Goal: Transaction & Acquisition: Purchase product/service

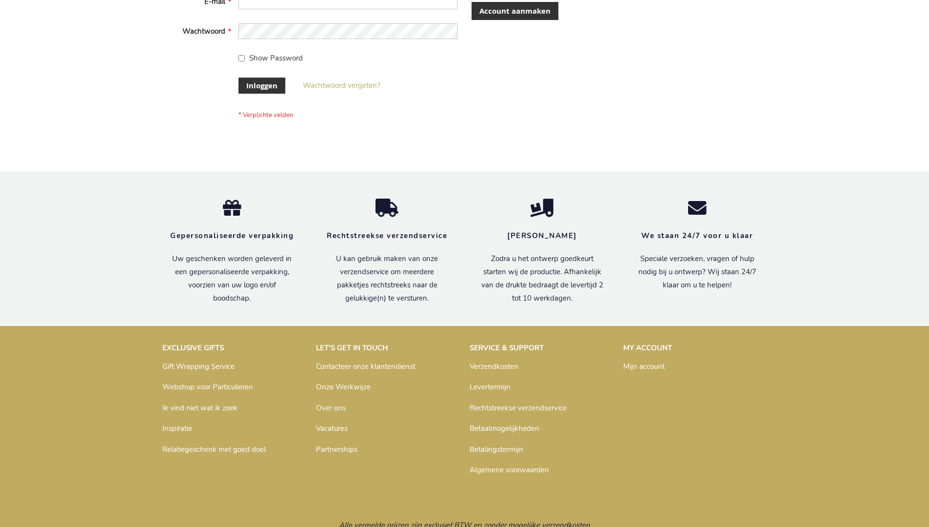
scroll to position [331, 0]
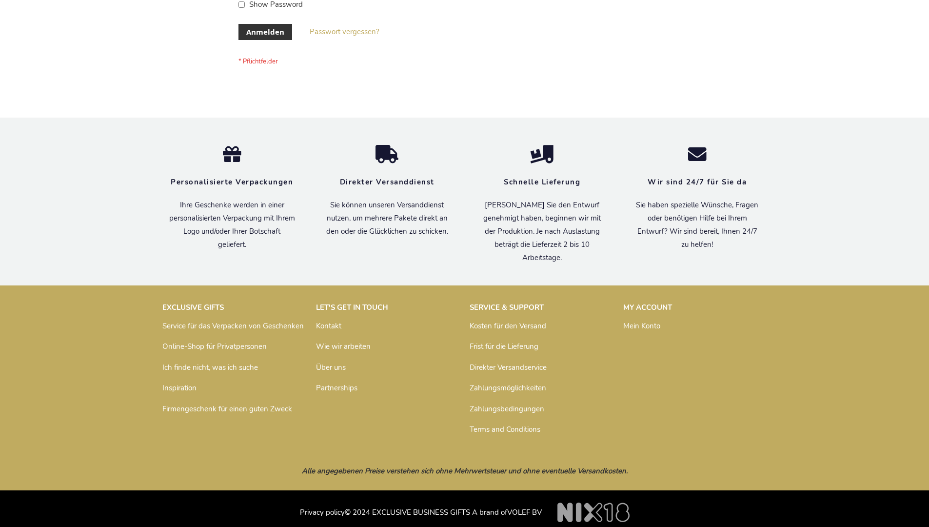
scroll to position [327, 0]
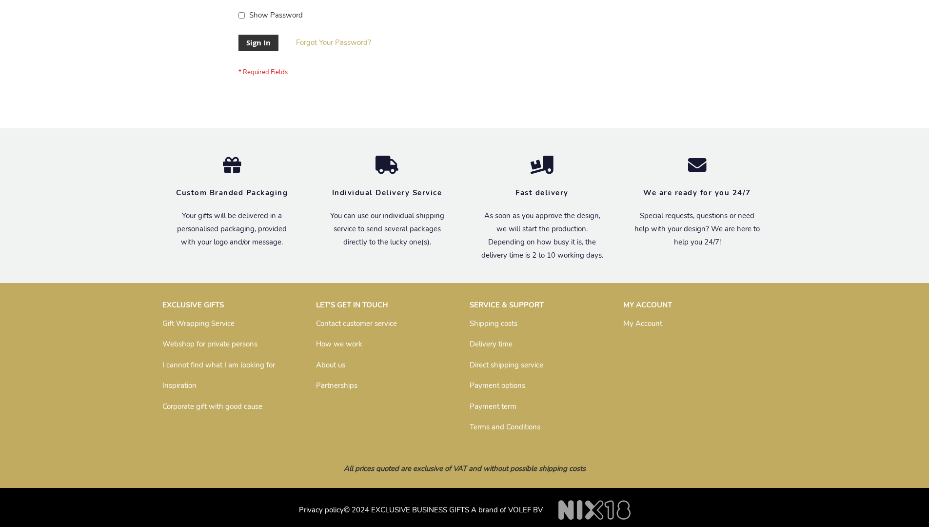
scroll to position [313, 0]
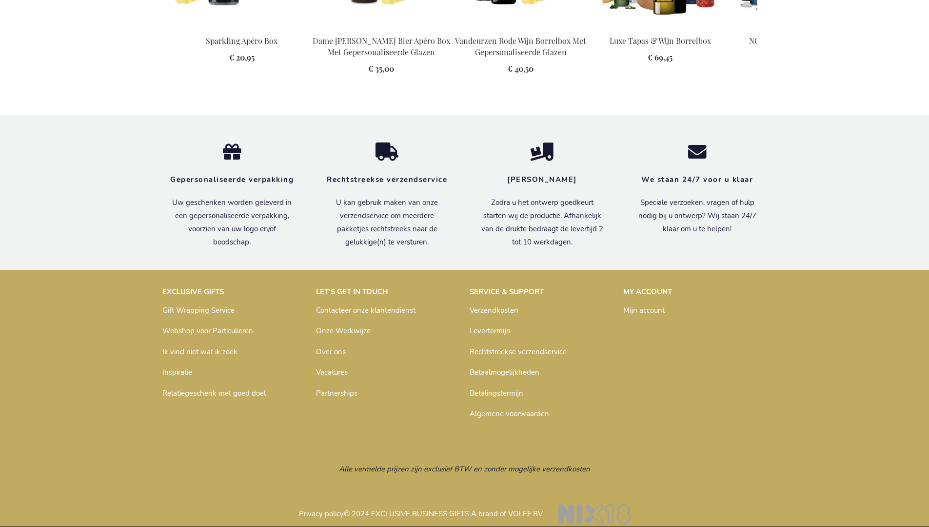
scroll to position [1299, 0]
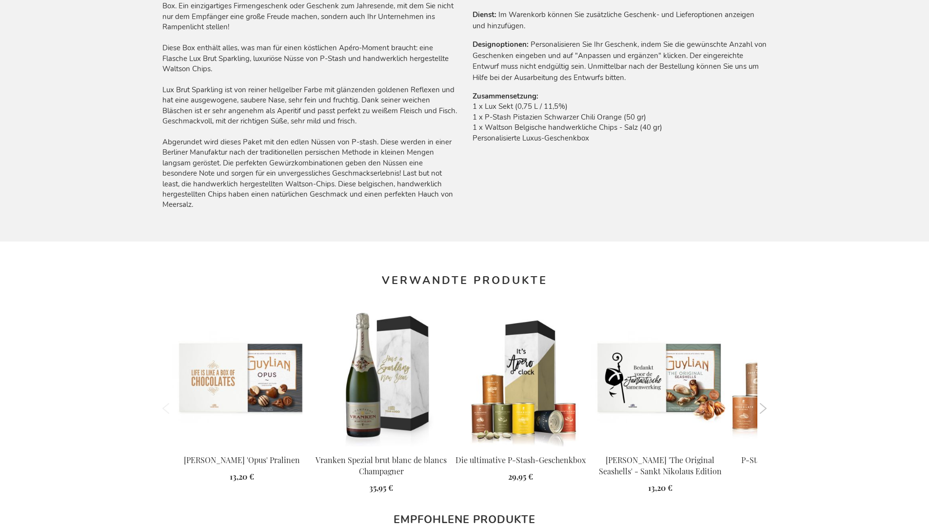
scroll to position [1326, 0]
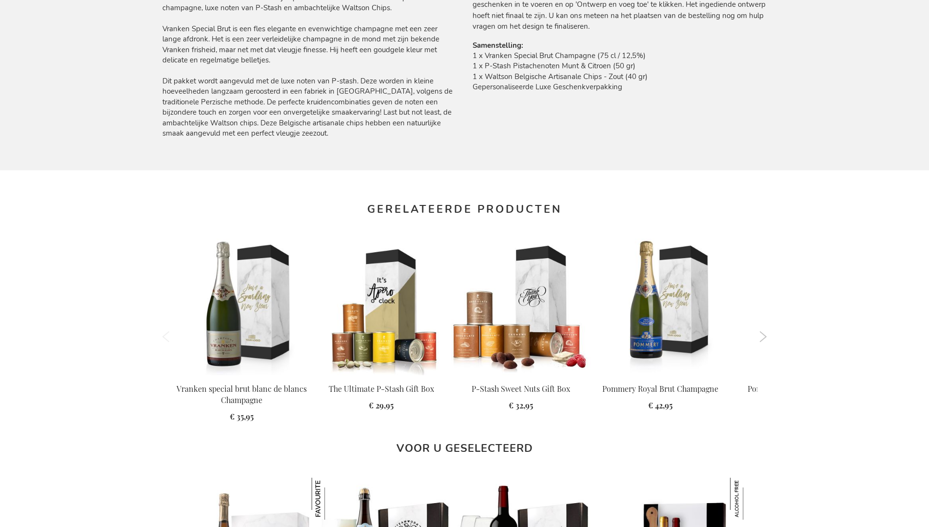
scroll to position [1299, 0]
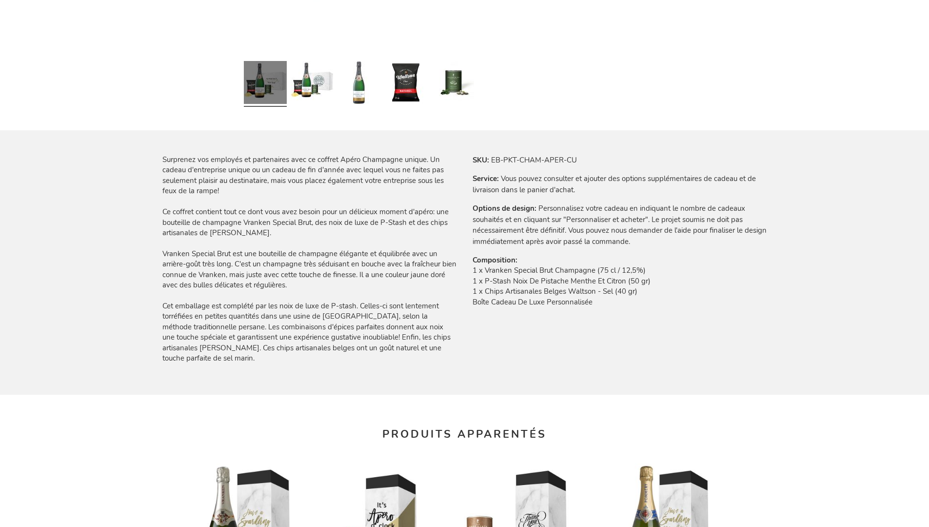
scroll to position [1314, 0]
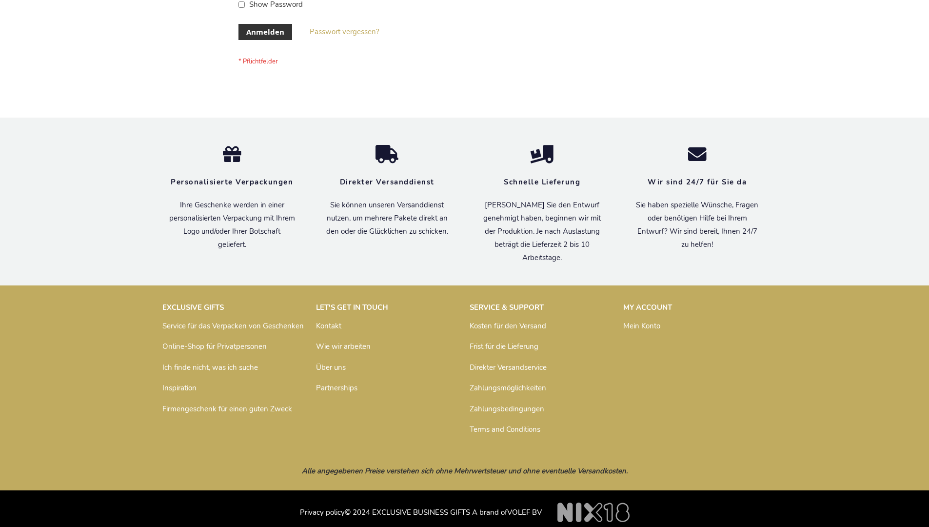
scroll to position [327, 0]
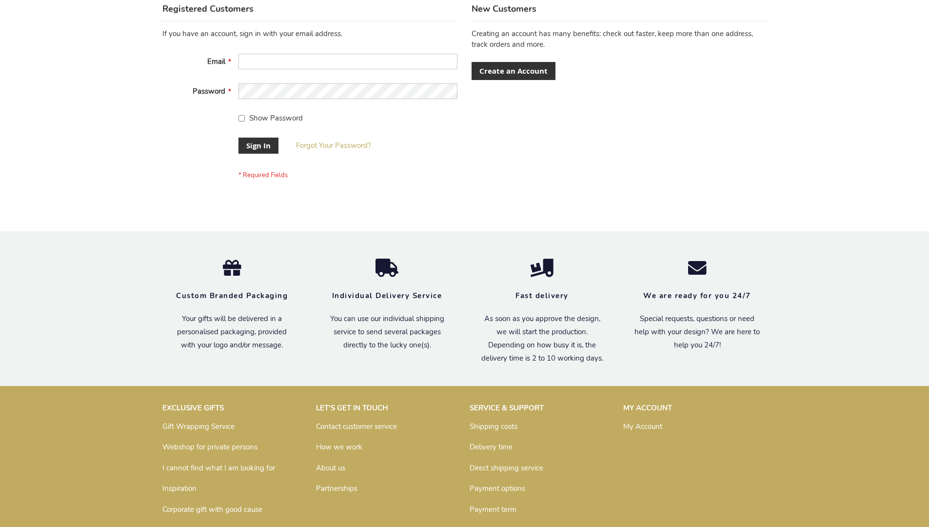
scroll to position [313, 0]
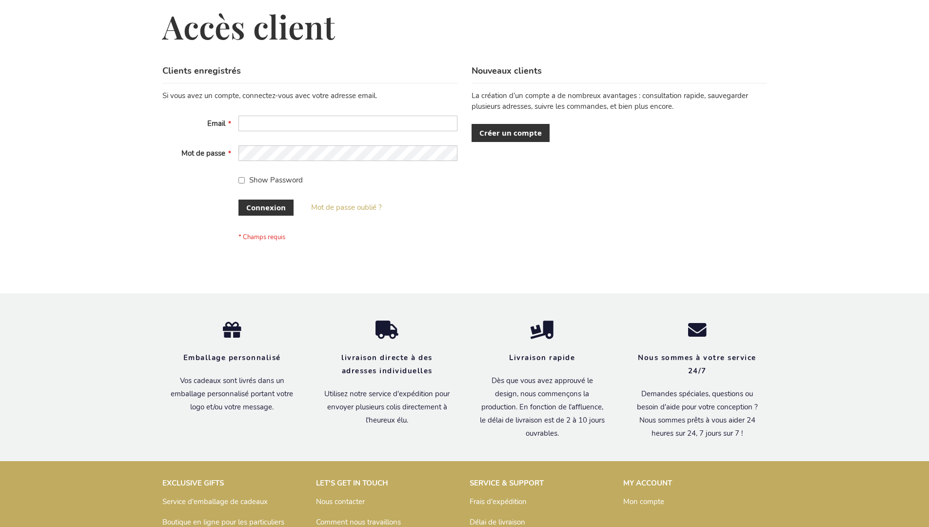
scroll to position [336, 0]
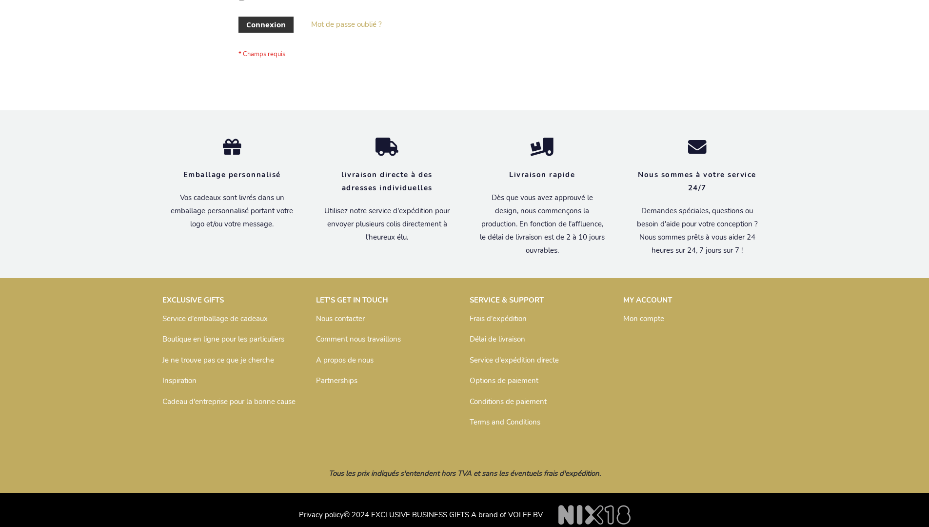
scroll to position [336, 0]
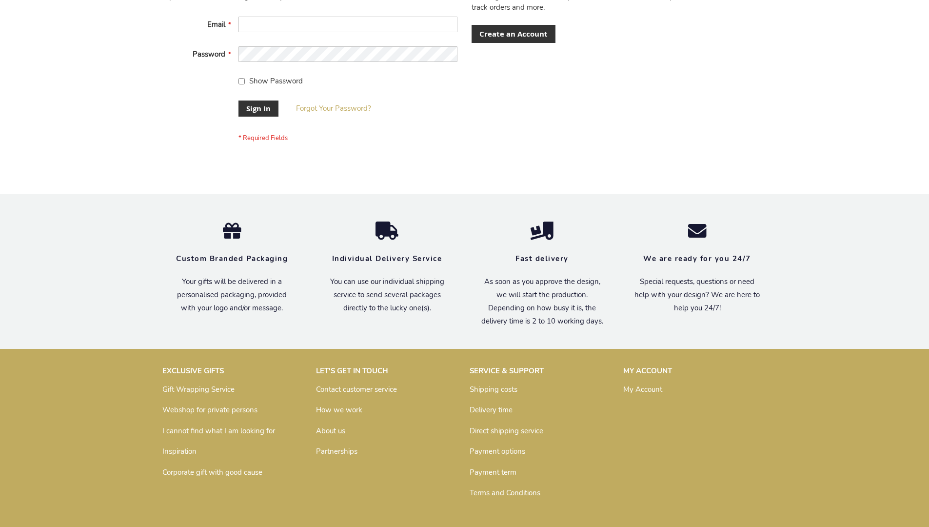
scroll to position [313, 0]
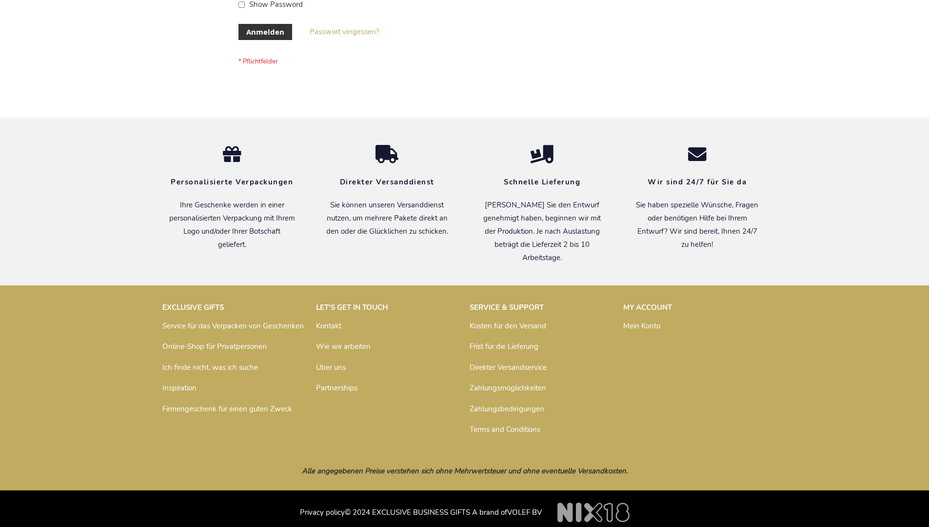
scroll to position [327, 0]
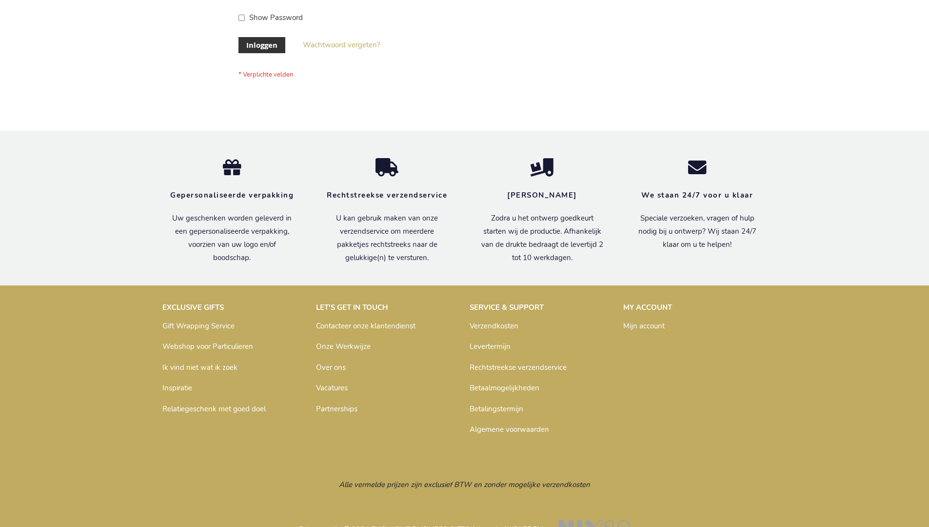
scroll to position [331, 0]
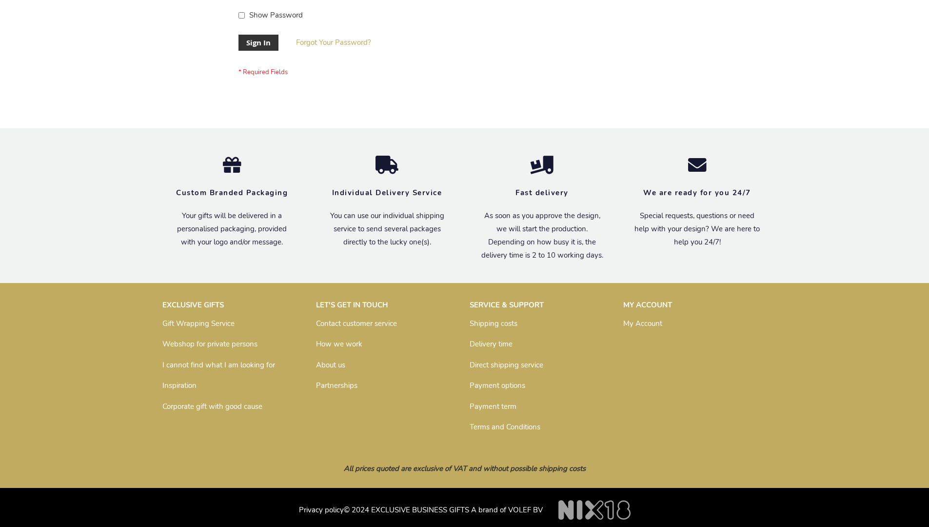
scroll to position [313, 0]
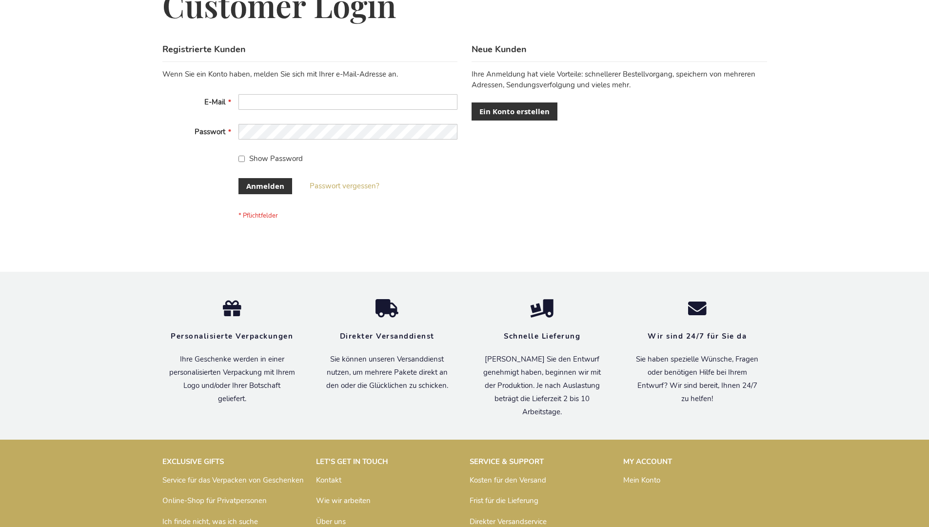
scroll to position [327, 0]
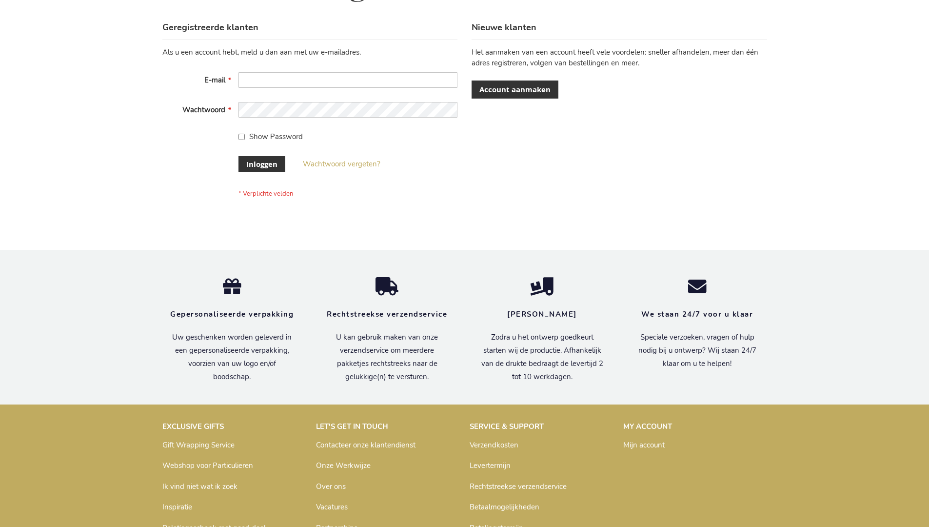
scroll to position [331, 0]
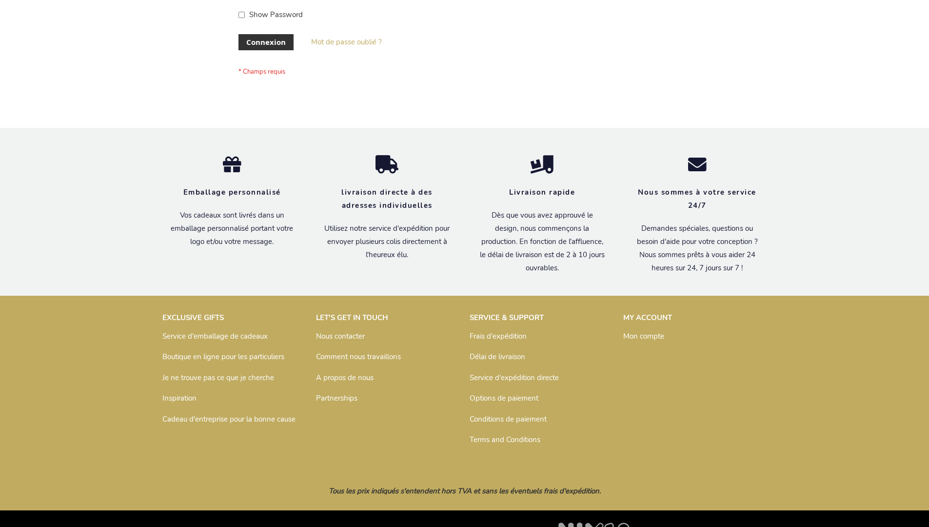
scroll to position [336, 0]
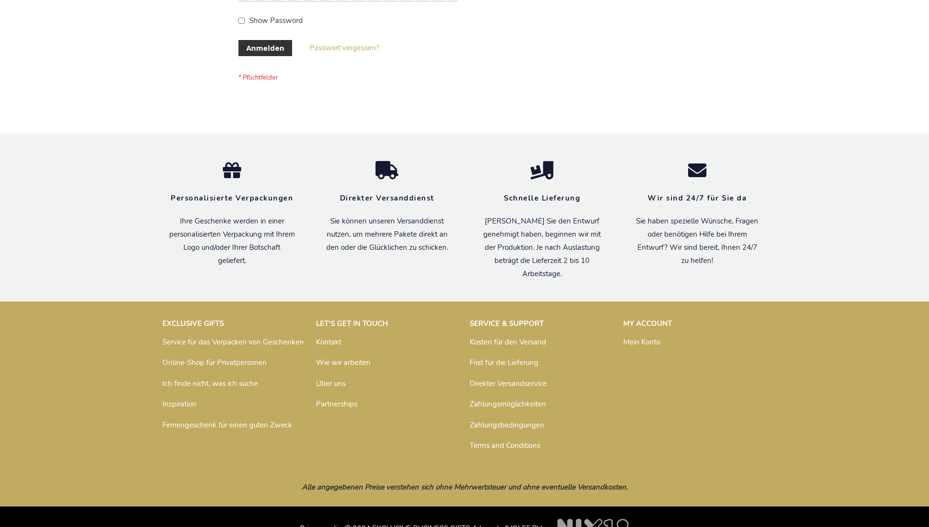
scroll to position [327, 0]
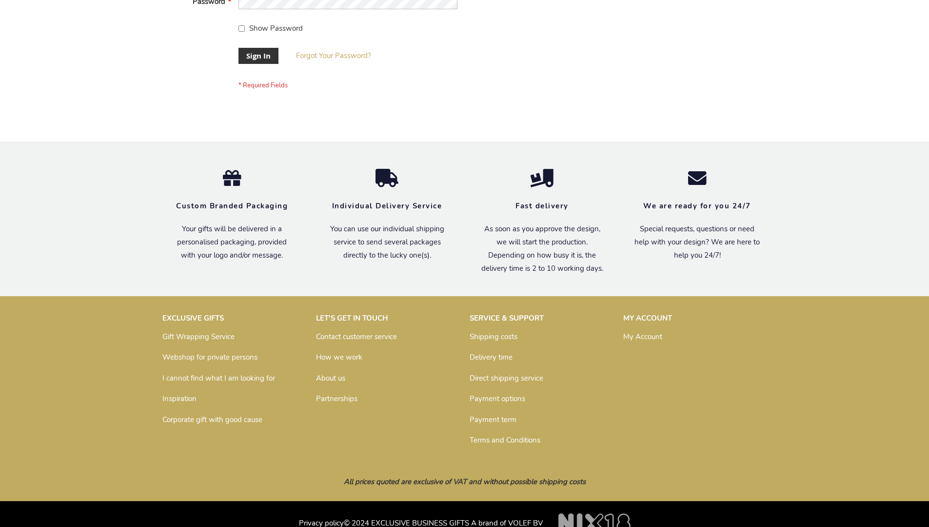
scroll to position [313, 0]
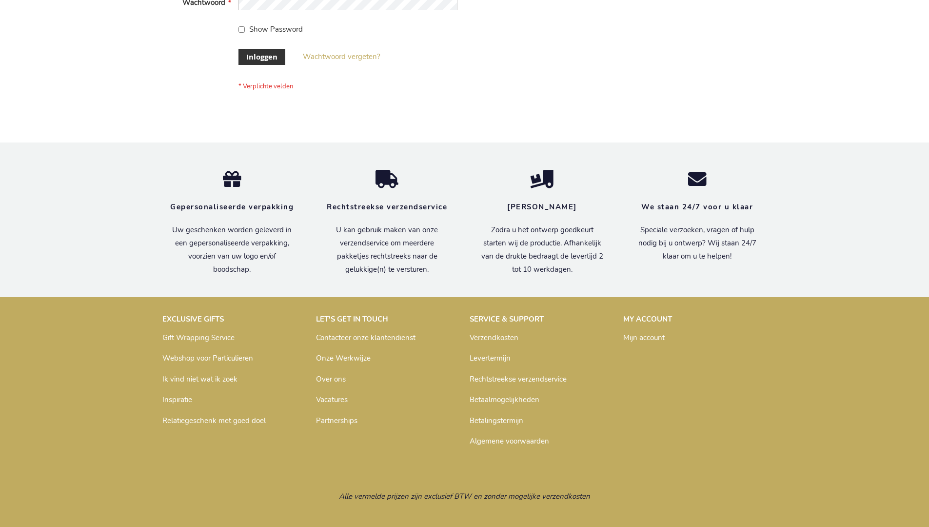
scroll to position [331, 0]
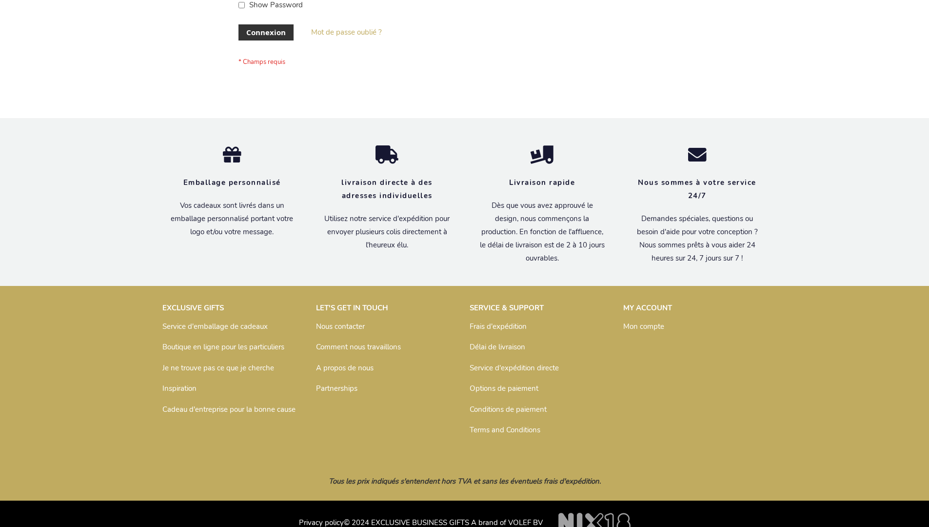
scroll to position [336, 0]
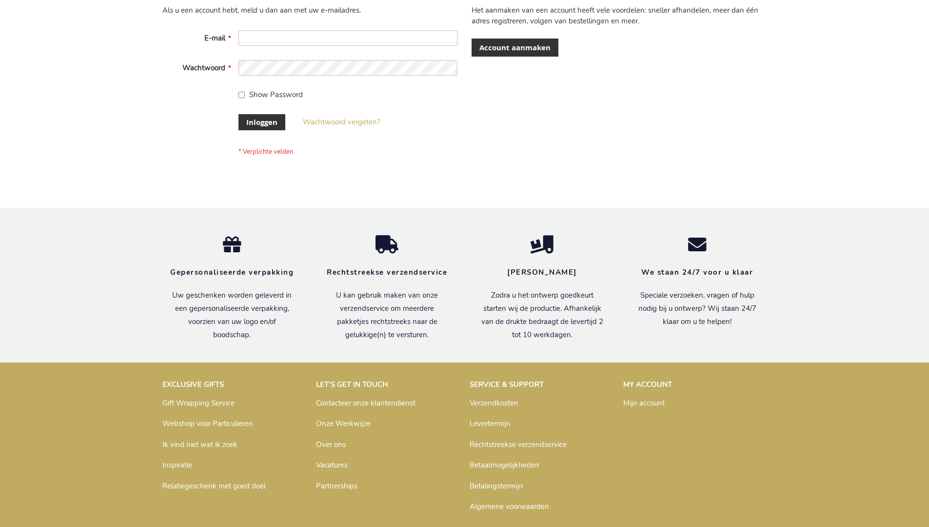
scroll to position [331, 0]
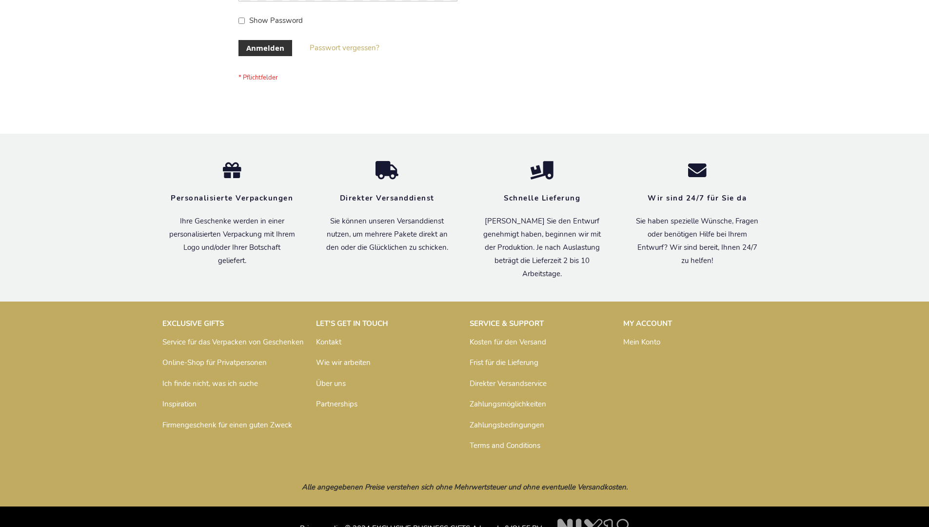
scroll to position [327, 0]
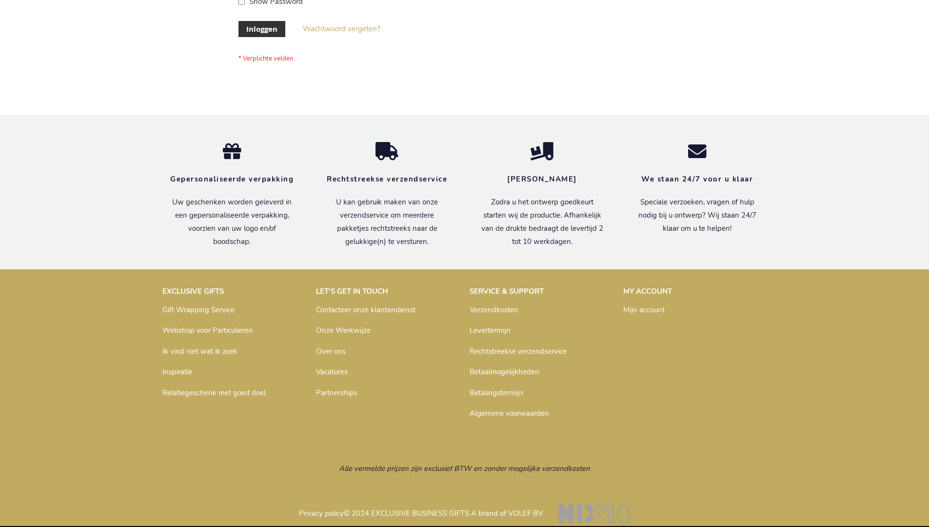
scroll to position [331, 0]
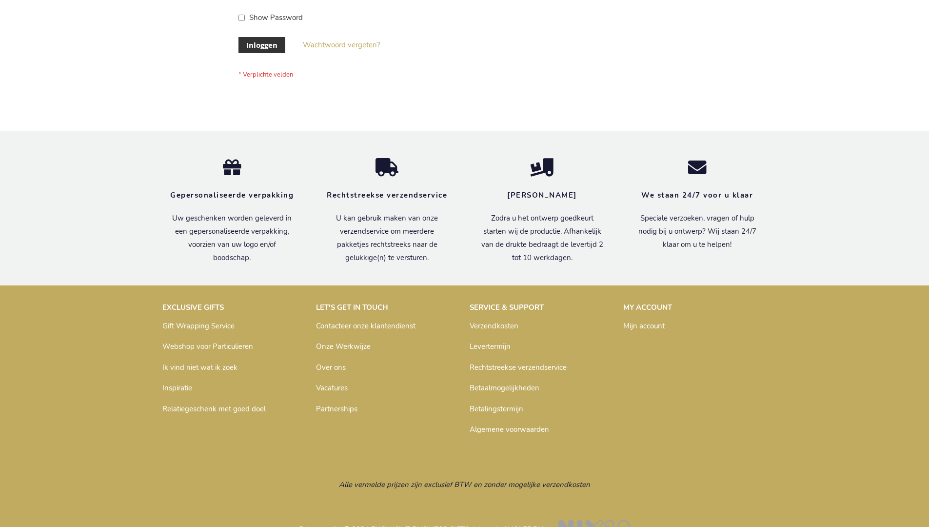
scroll to position [331, 0]
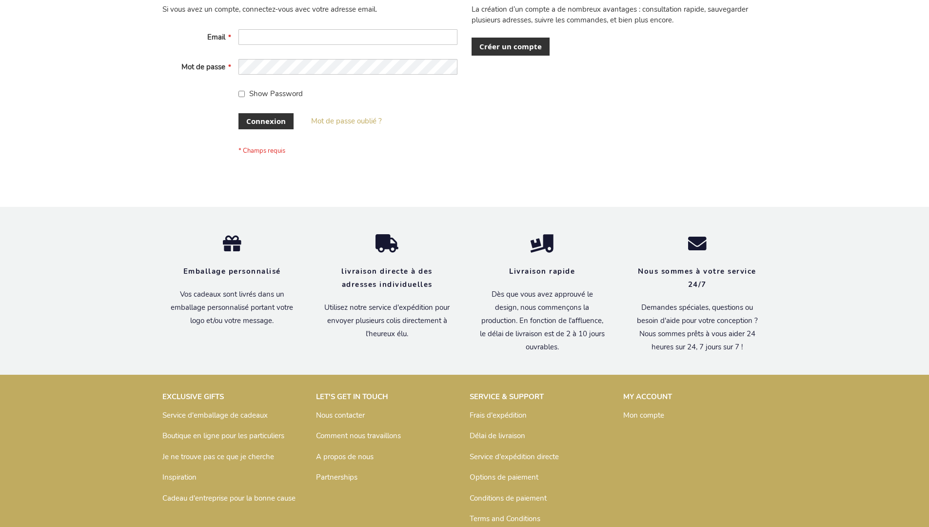
scroll to position [336, 0]
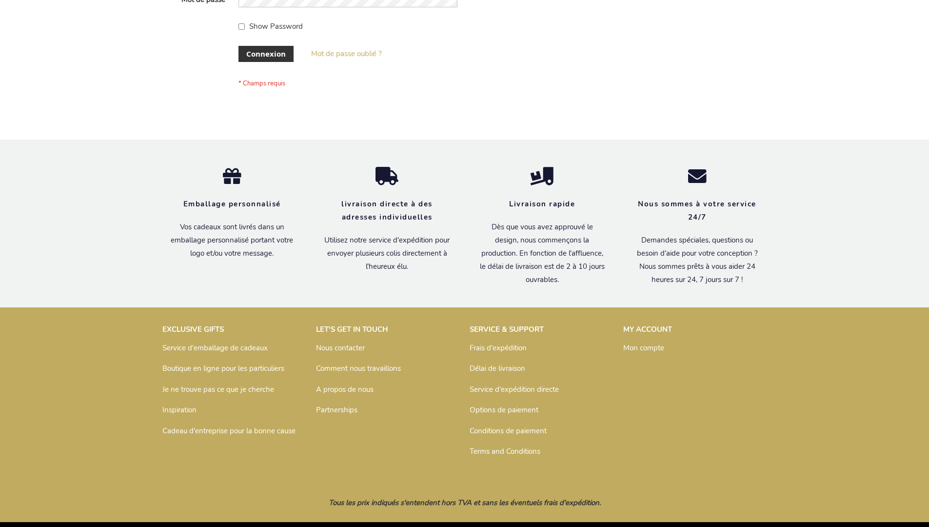
scroll to position [336, 0]
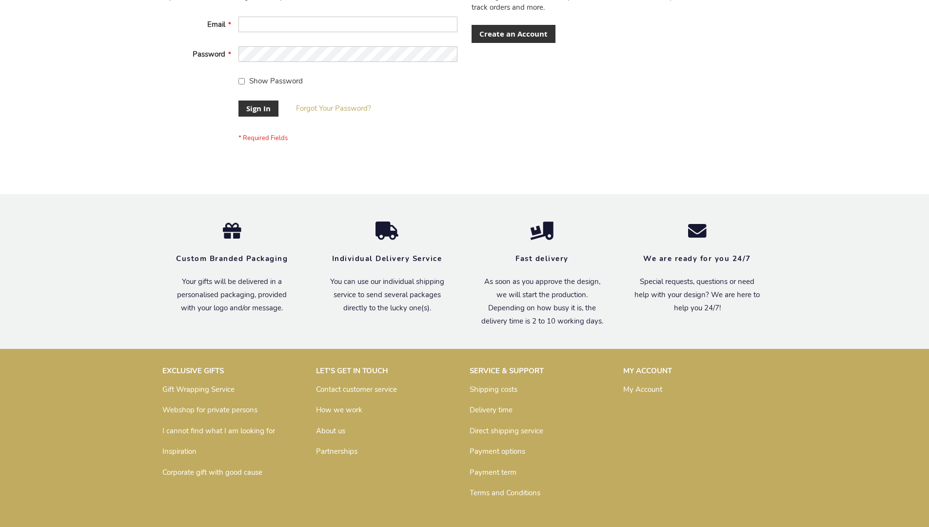
scroll to position [313, 0]
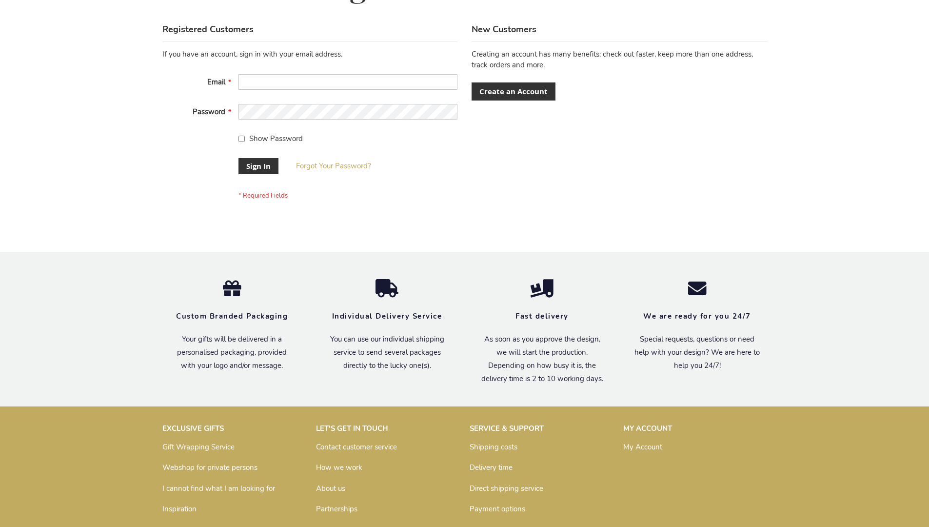
scroll to position [313, 0]
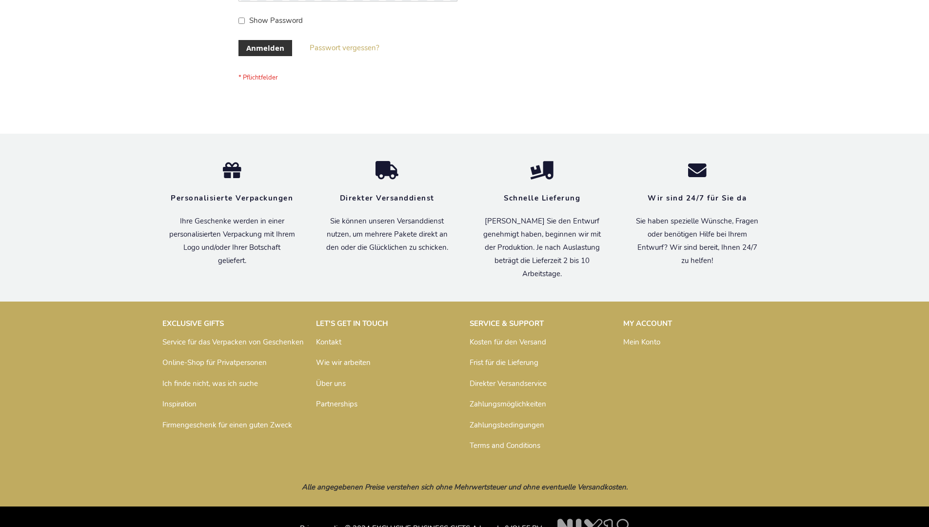
scroll to position [327, 0]
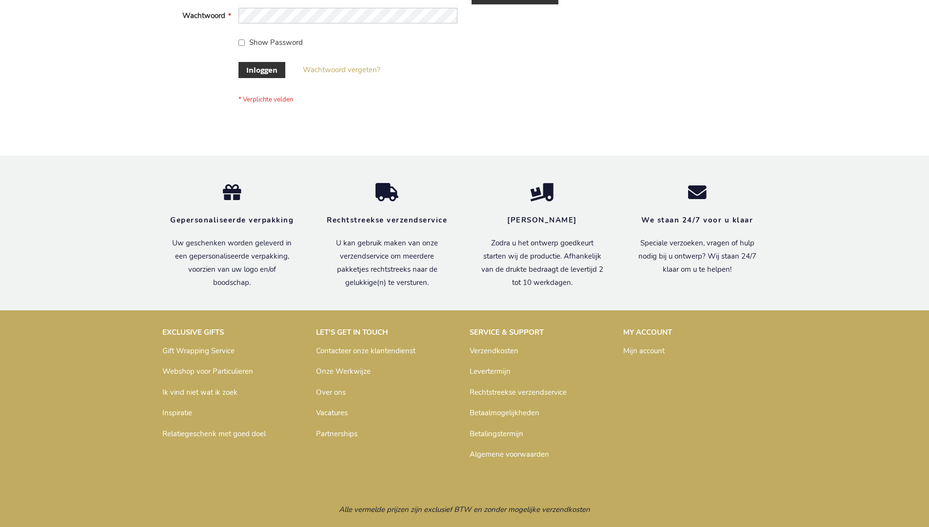
scroll to position [331, 0]
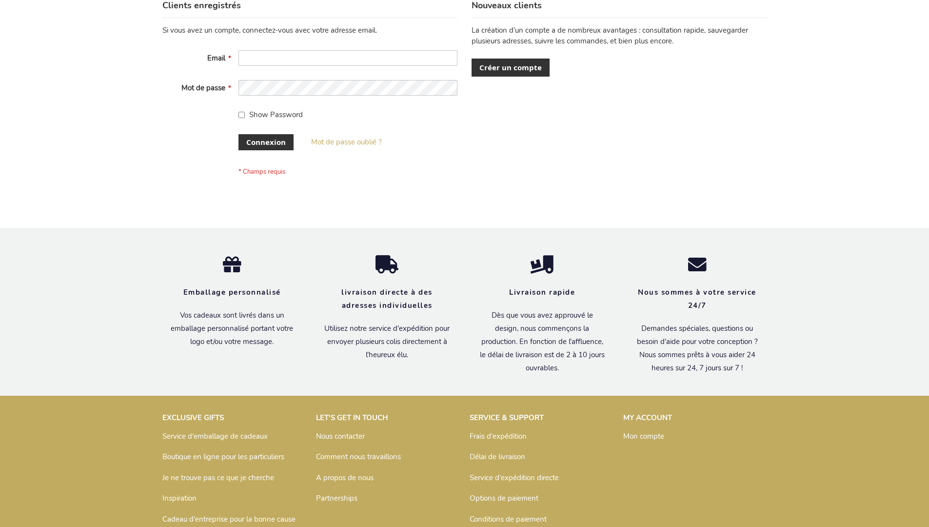
scroll to position [336, 0]
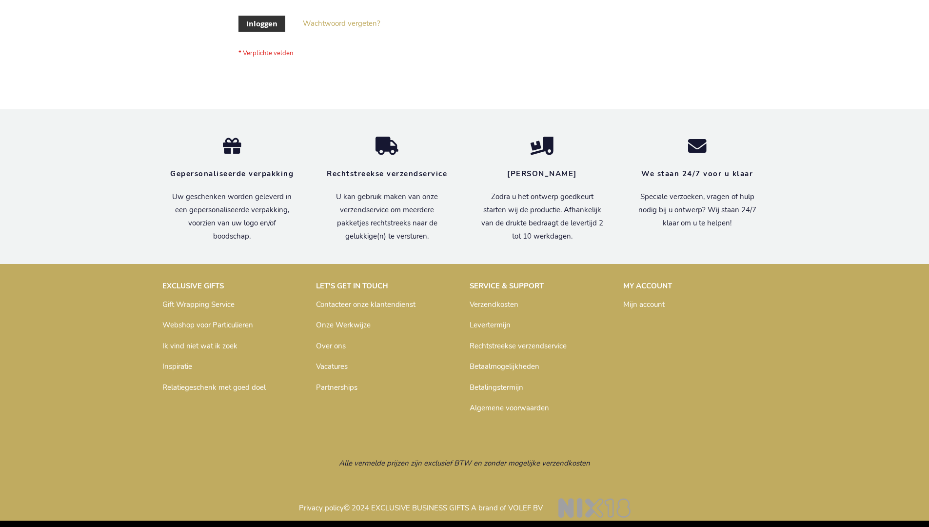
scroll to position [331, 0]
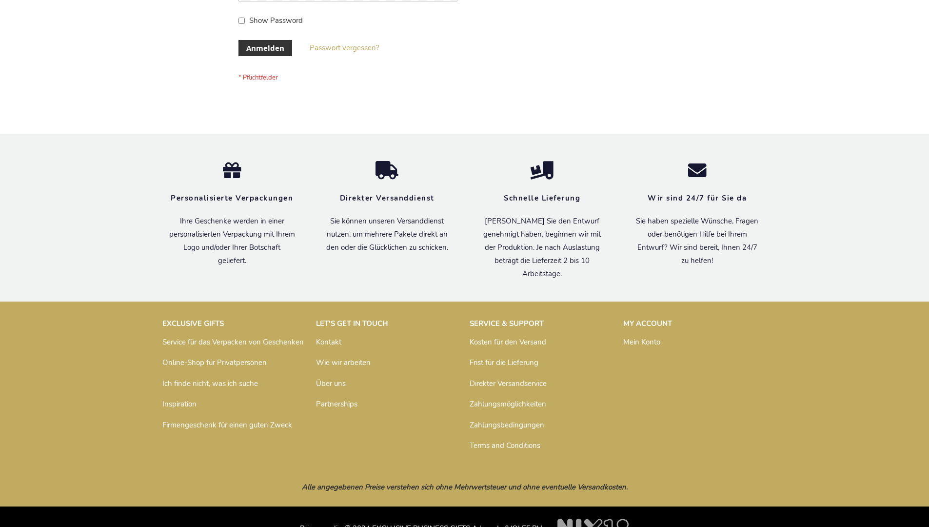
scroll to position [327, 0]
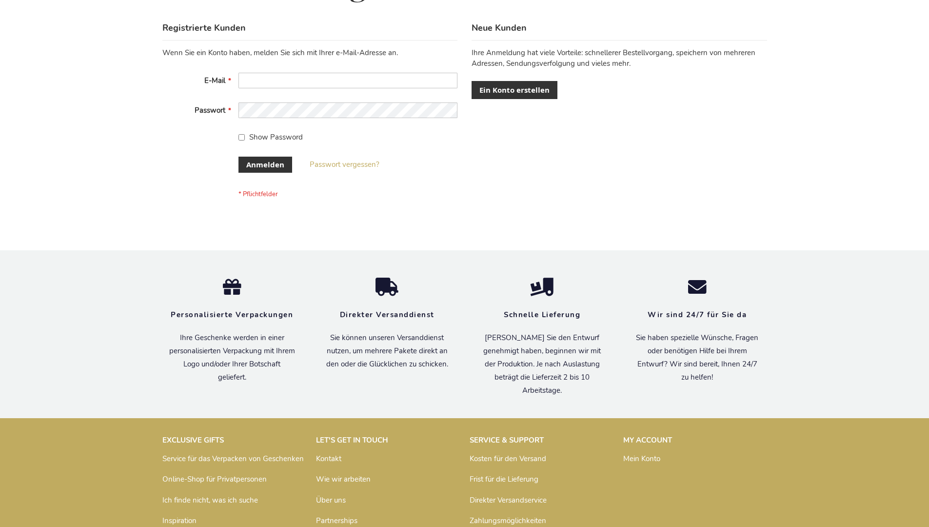
scroll to position [327, 0]
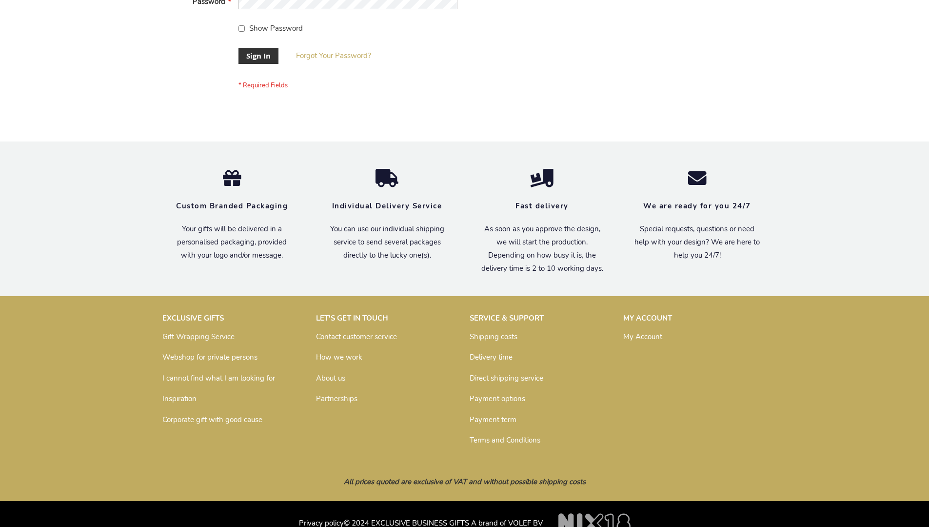
scroll to position [313, 0]
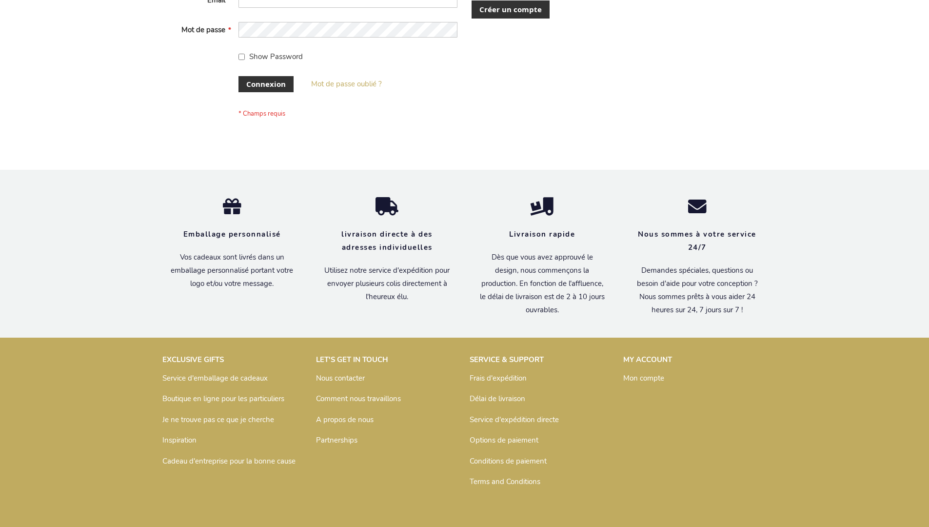
scroll to position [336, 0]
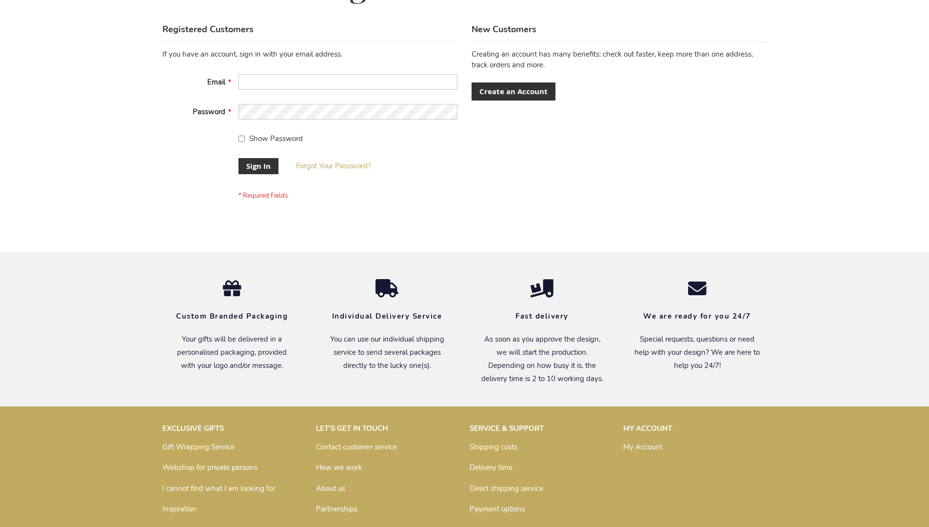
scroll to position [313, 0]
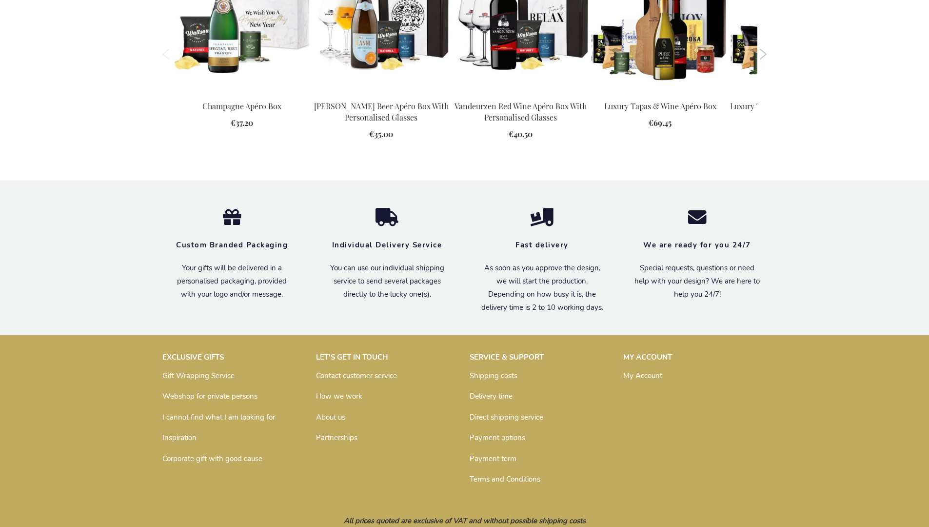
scroll to position [1270, 0]
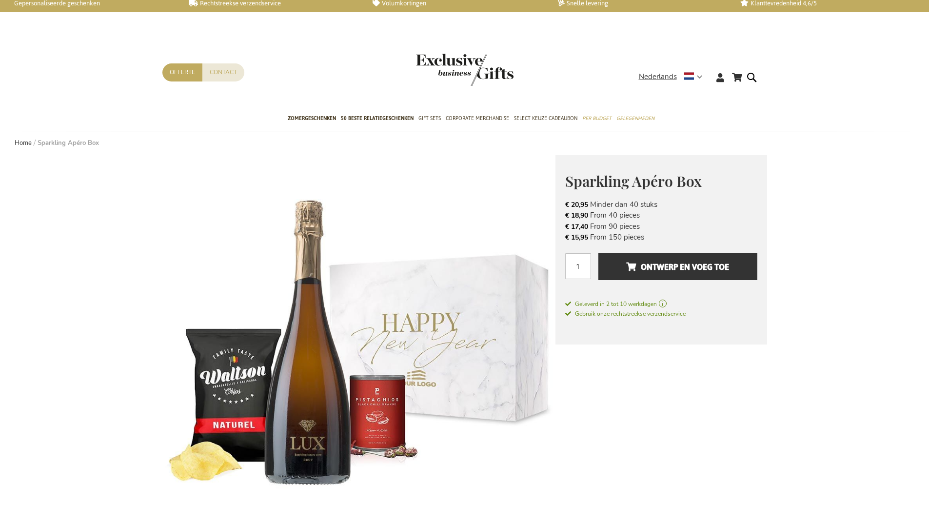
scroll to position [1299, 0]
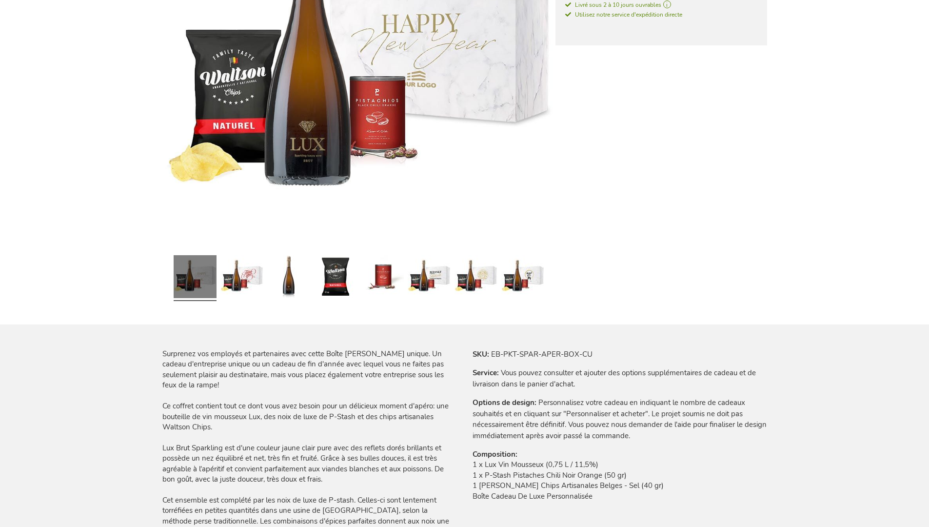
scroll to position [1314, 0]
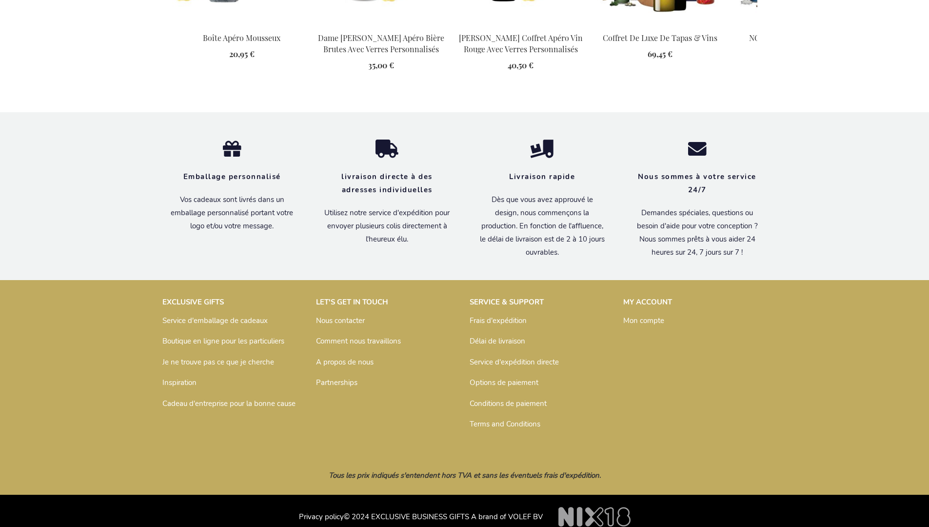
scroll to position [1314, 0]
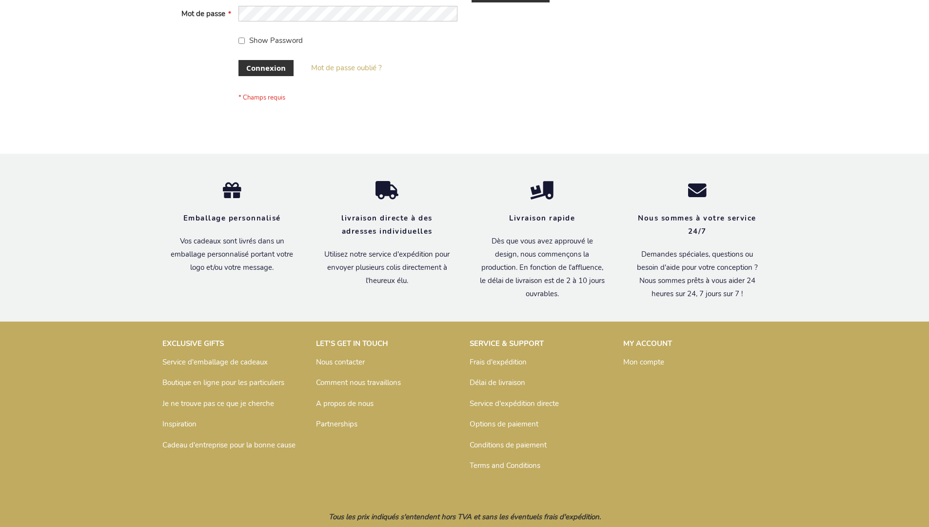
scroll to position [336, 0]
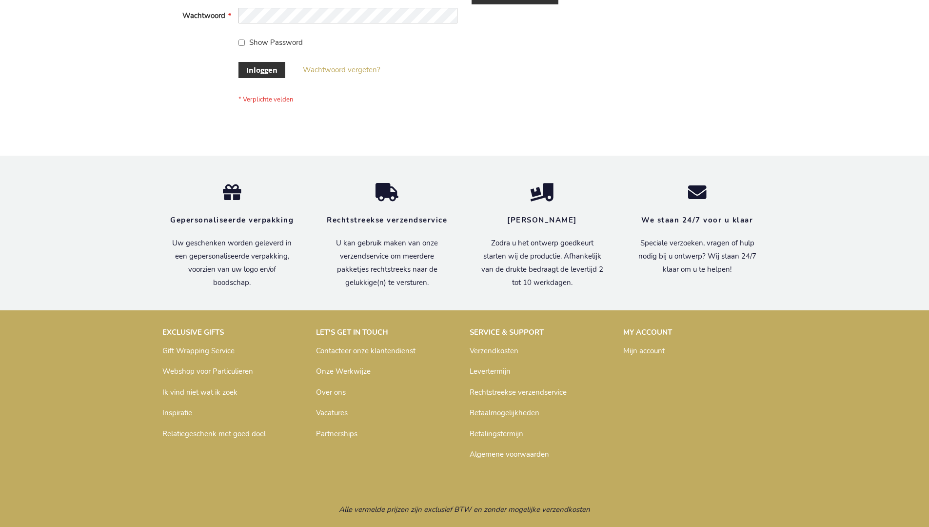
scroll to position [331, 0]
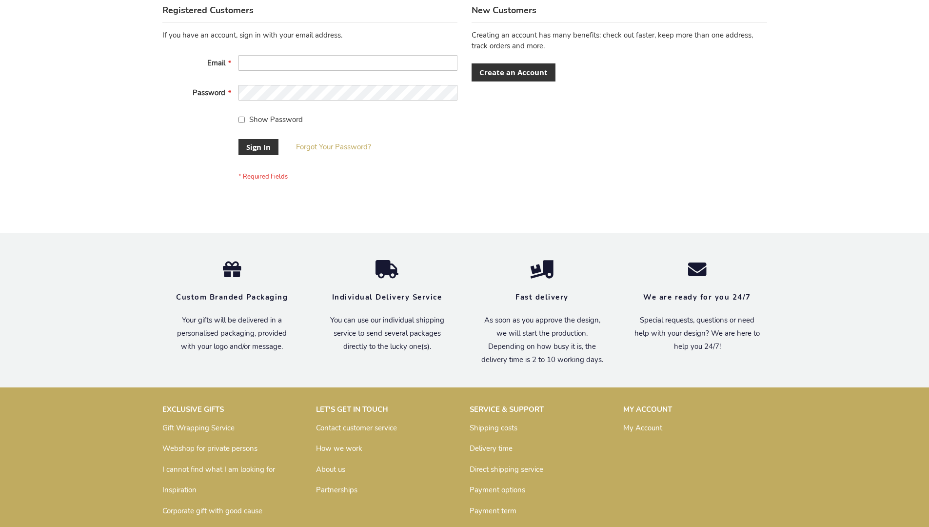
scroll to position [306, 0]
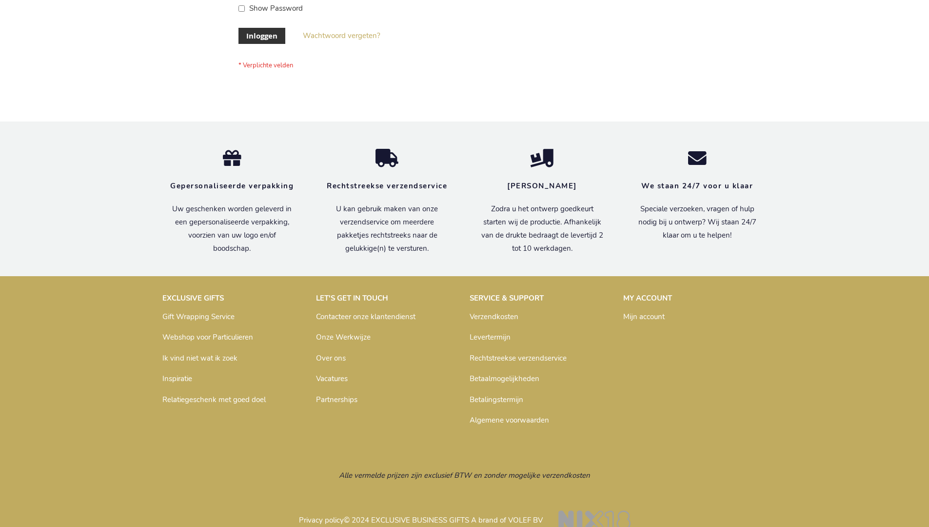
scroll to position [331, 0]
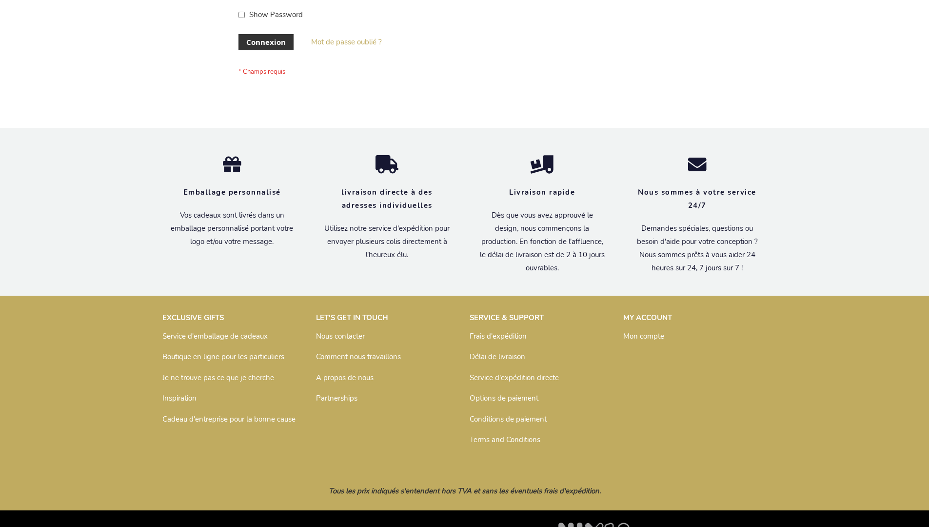
scroll to position [336, 0]
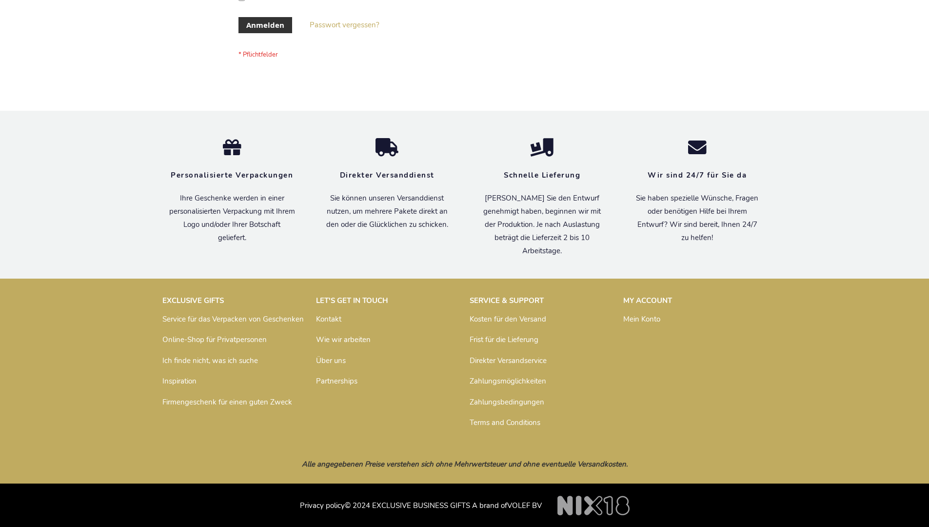
scroll to position [327, 0]
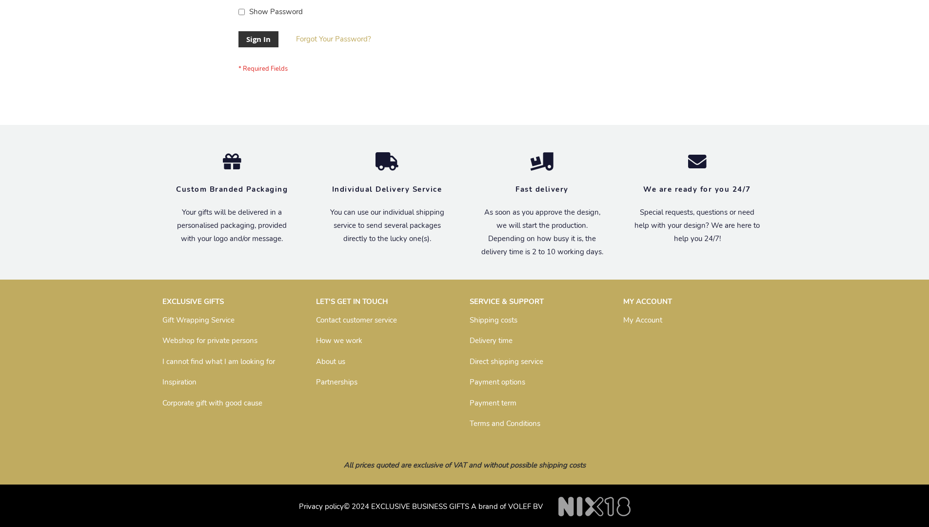
scroll to position [313, 0]
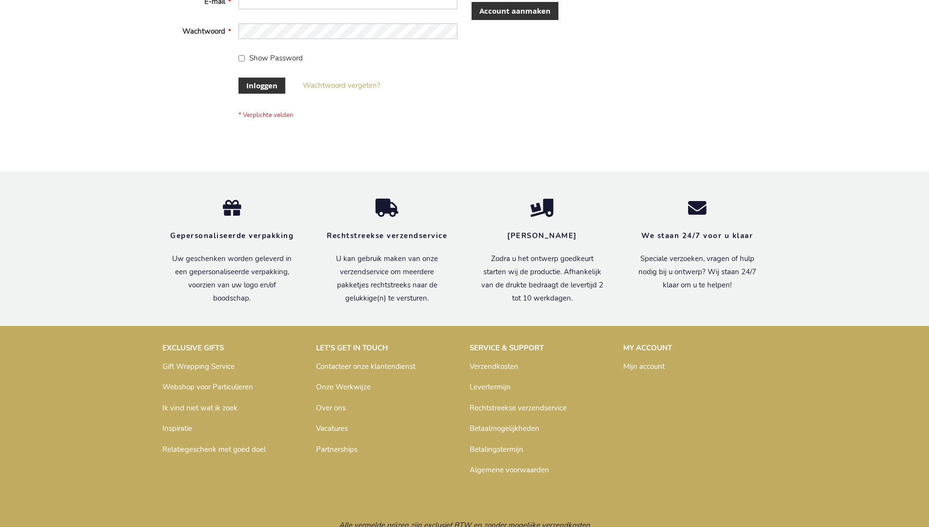
scroll to position [331, 0]
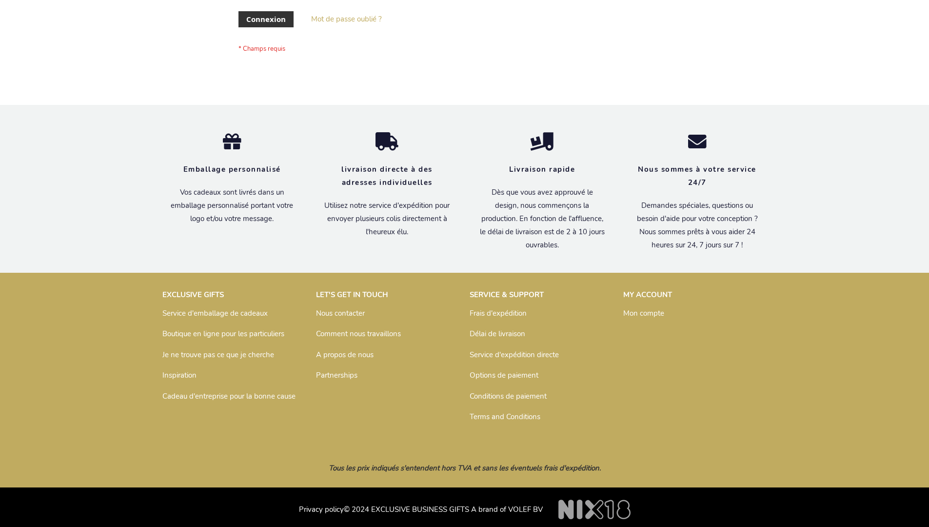
scroll to position [336, 0]
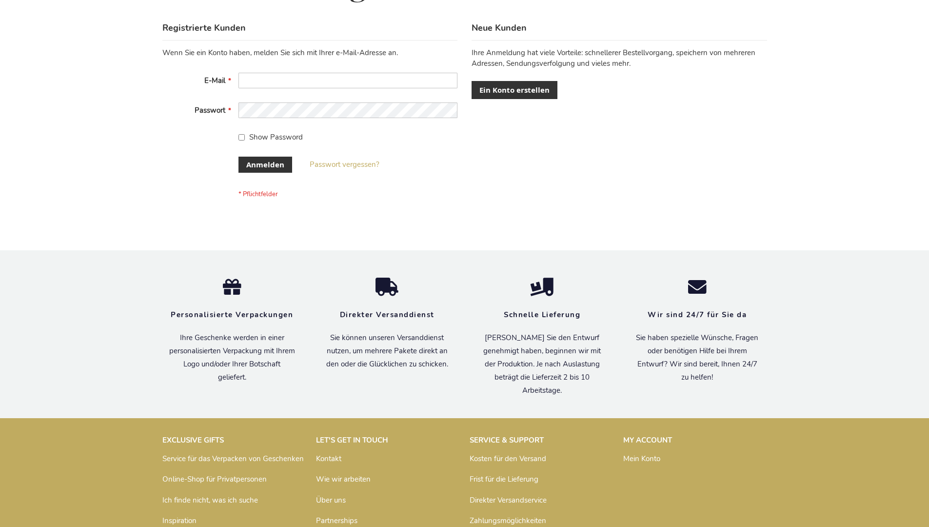
scroll to position [327, 0]
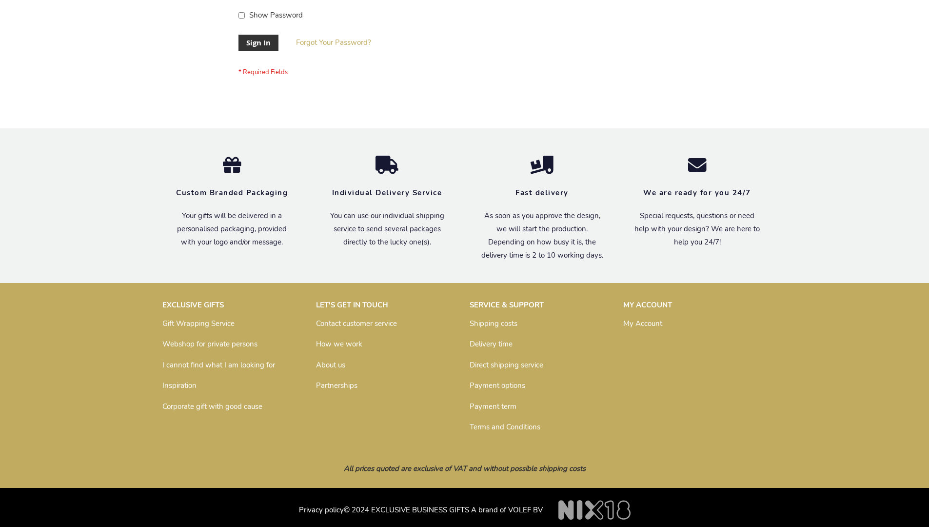
scroll to position [313, 0]
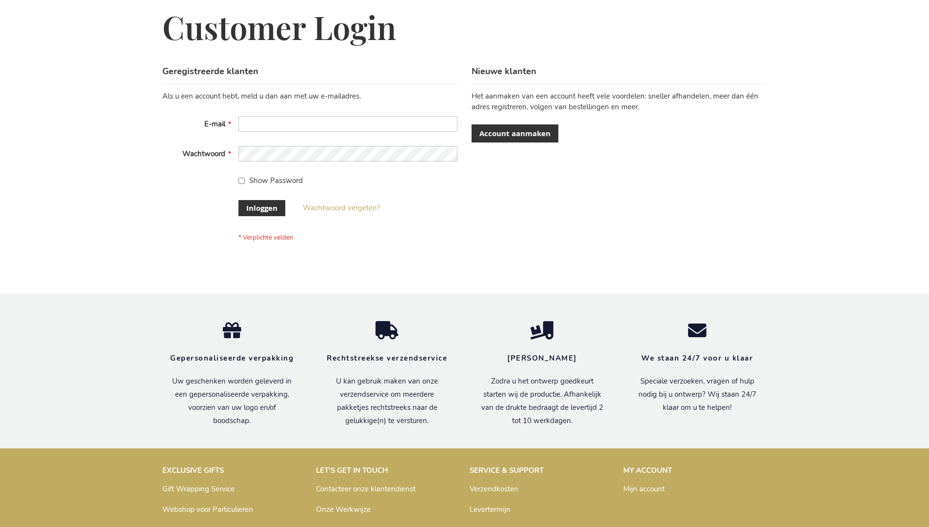
scroll to position [331, 0]
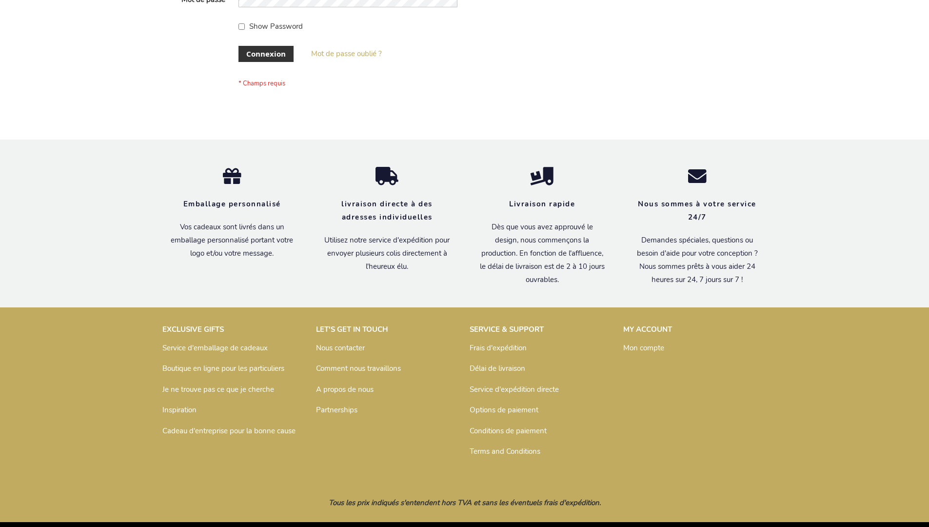
scroll to position [336, 0]
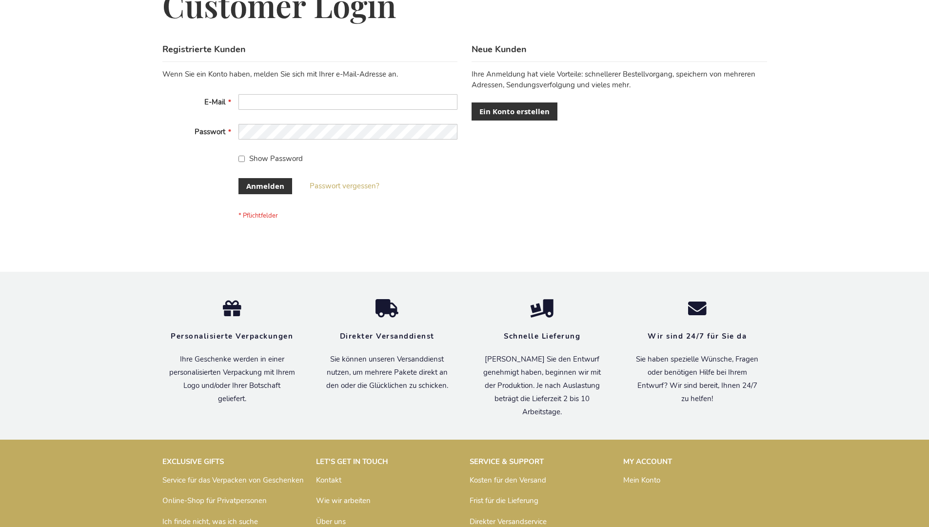
scroll to position [327, 0]
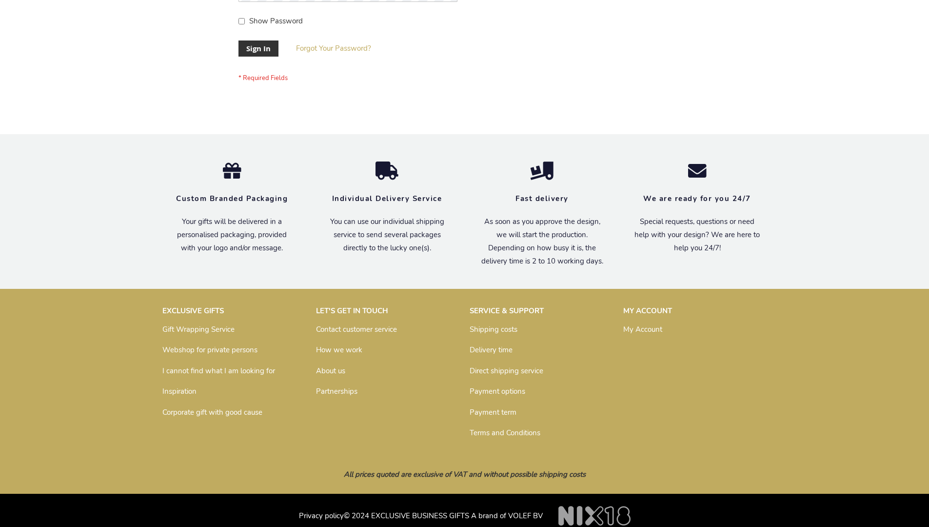
scroll to position [313, 0]
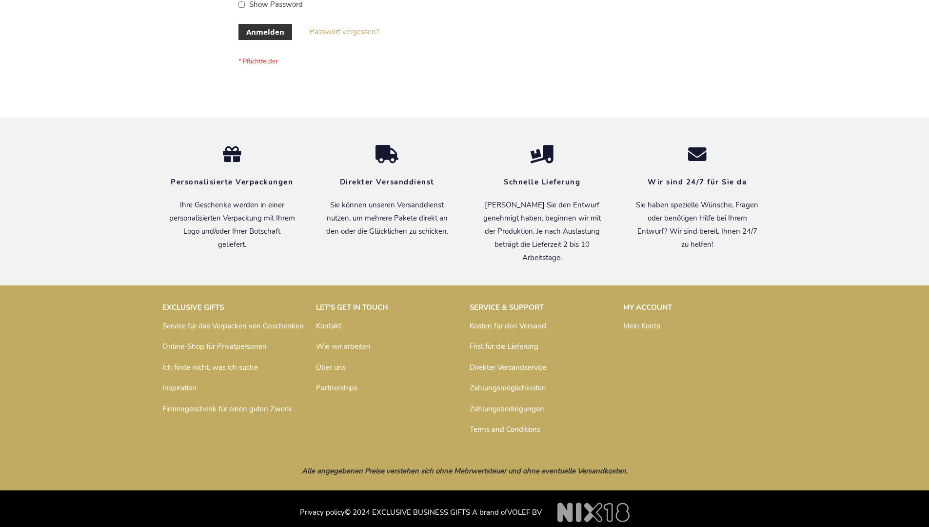
scroll to position [327, 0]
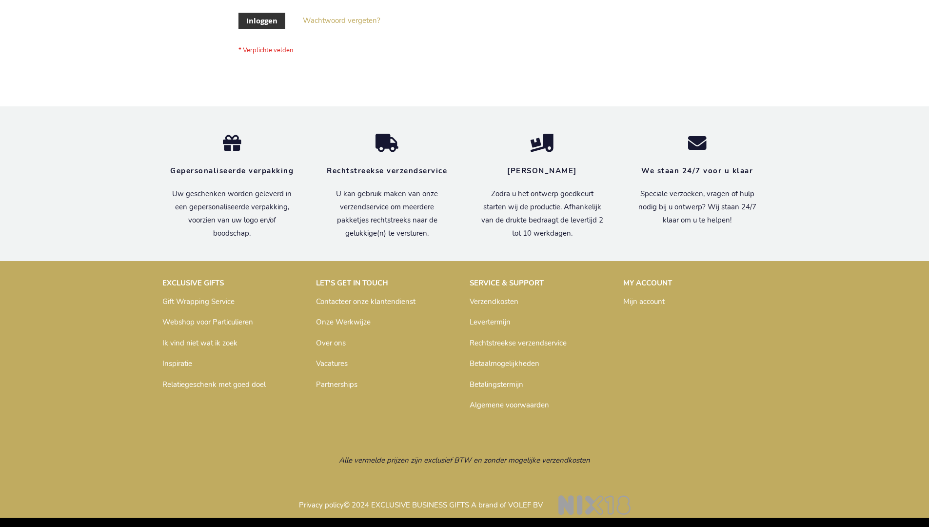
scroll to position [331, 0]
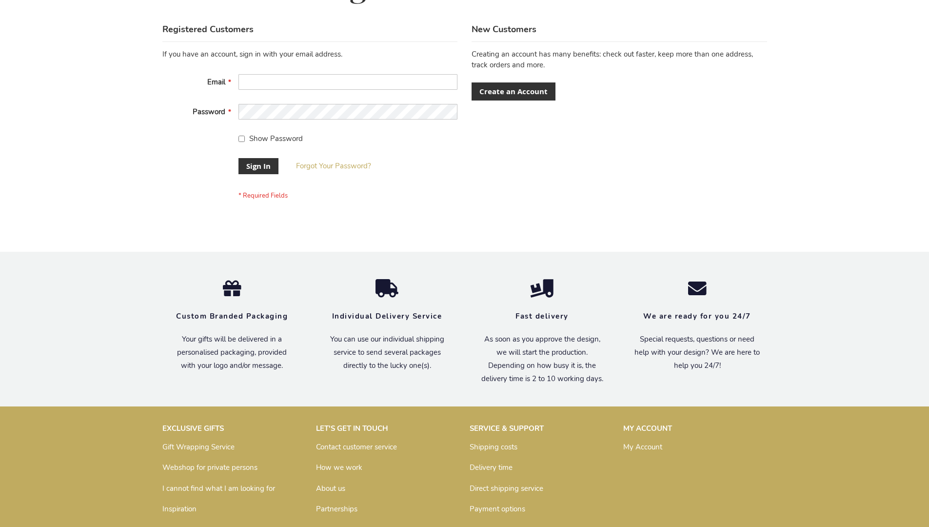
scroll to position [313, 0]
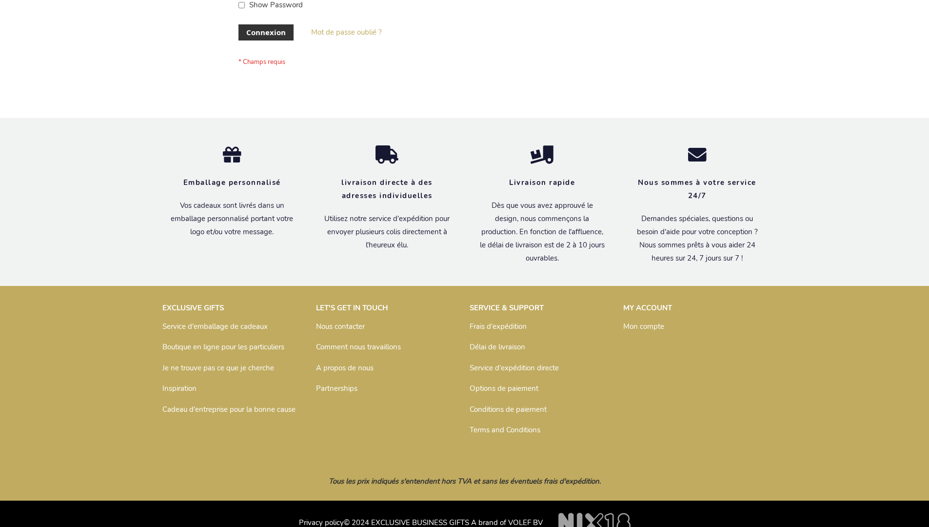
scroll to position [336, 0]
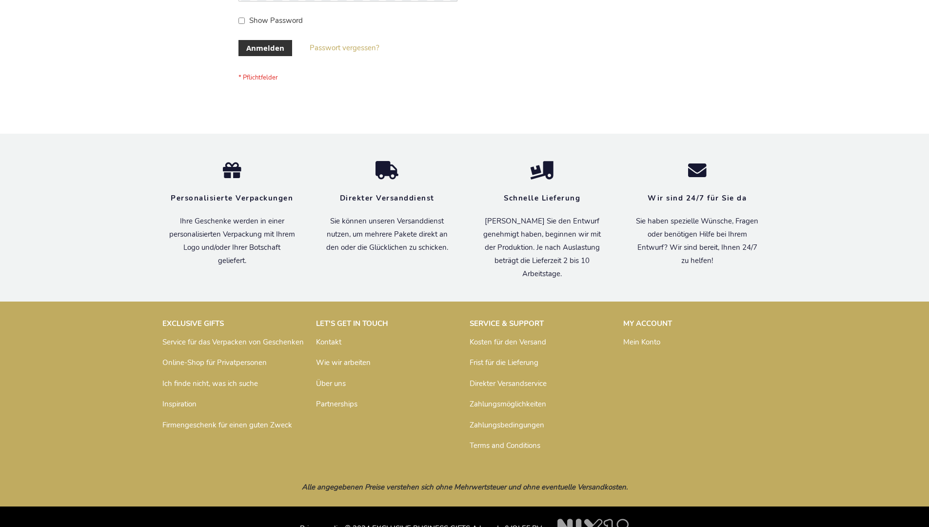
scroll to position [327, 0]
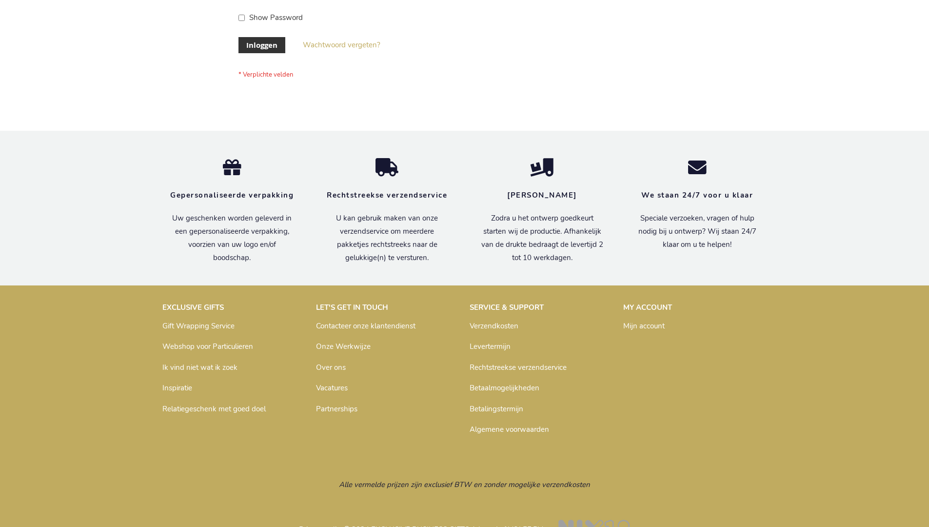
scroll to position [331, 0]
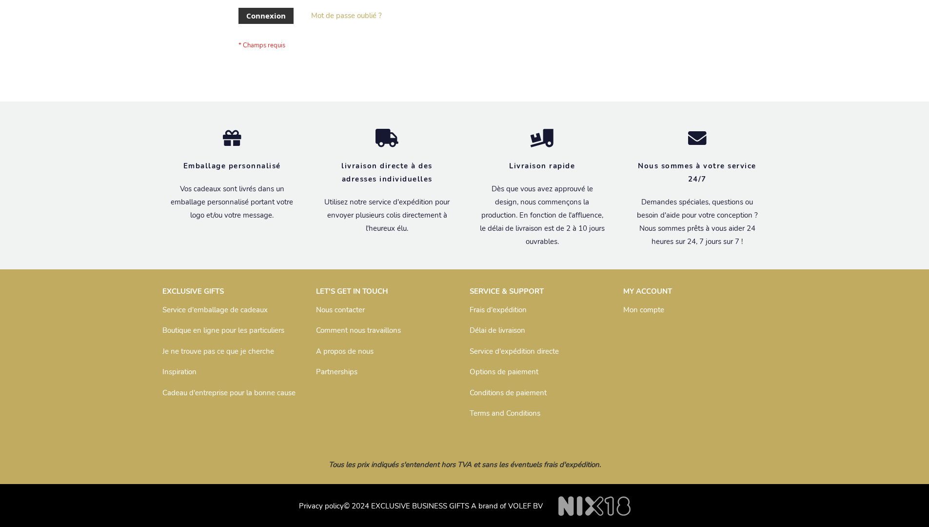
scroll to position [336, 0]
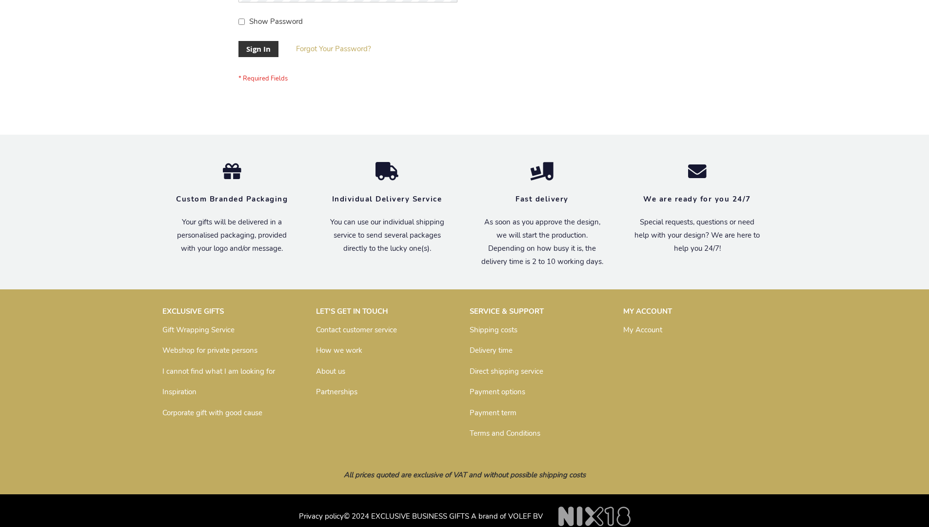
scroll to position [306, 0]
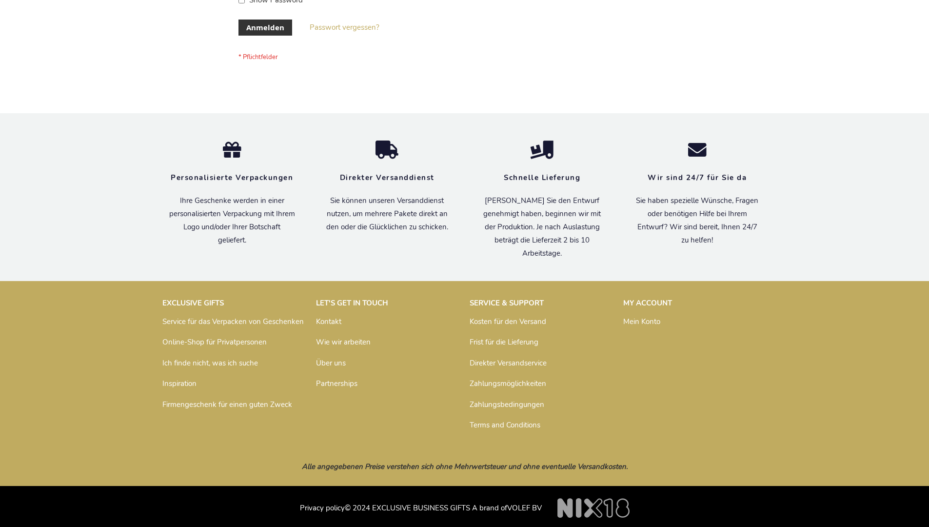
scroll to position [327, 0]
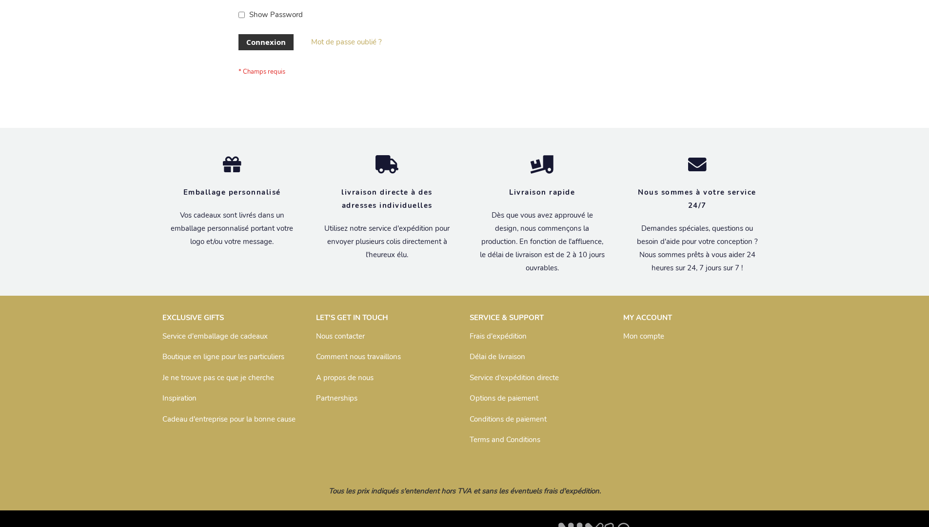
scroll to position [336, 0]
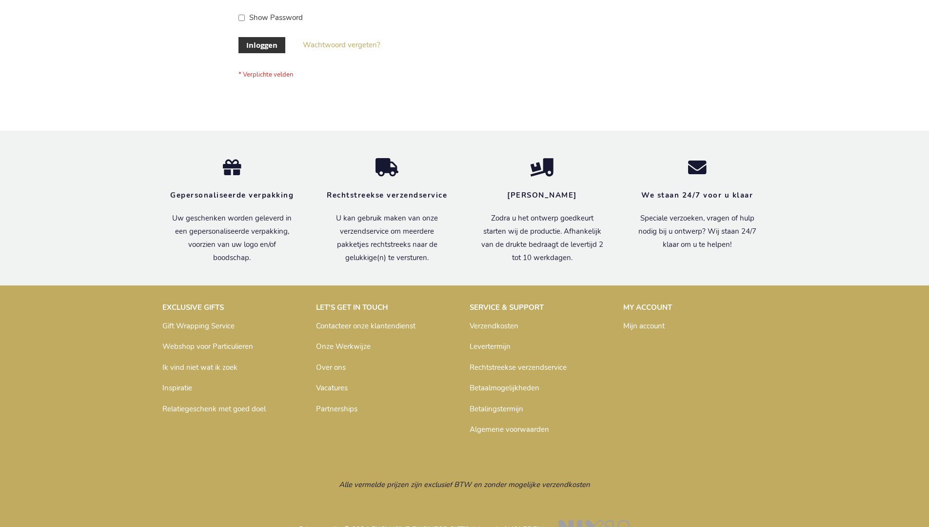
scroll to position [331, 0]
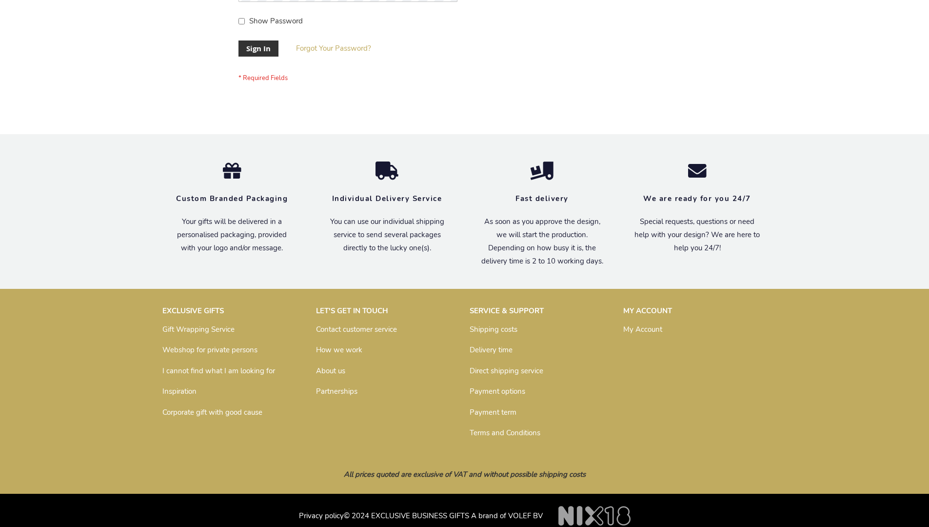
scroll to position [313, 0]
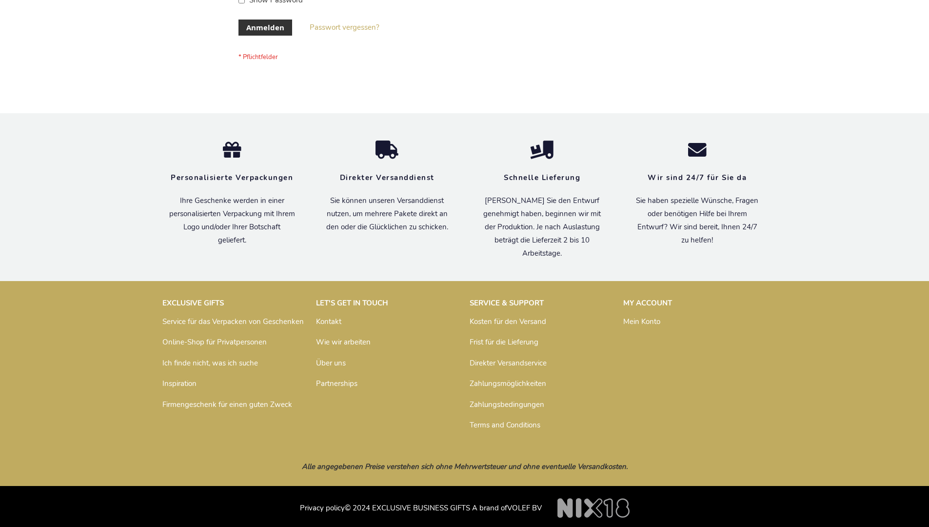
scroll to position [327, 0]
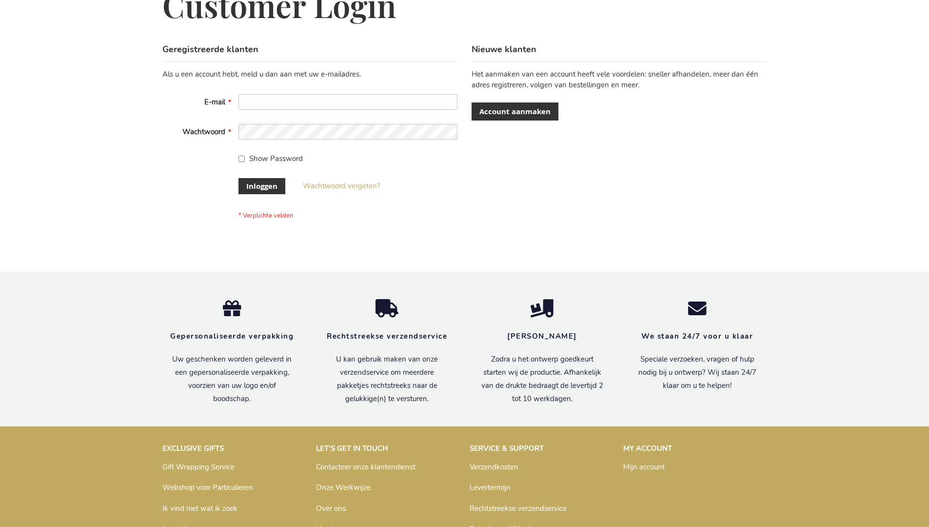
scroll to position [331, 0]
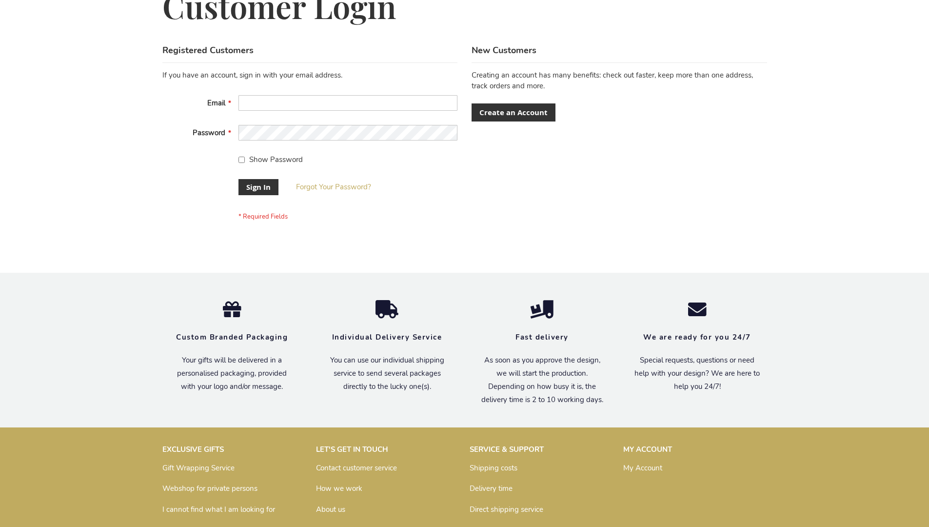
scroll to position [313, 0]
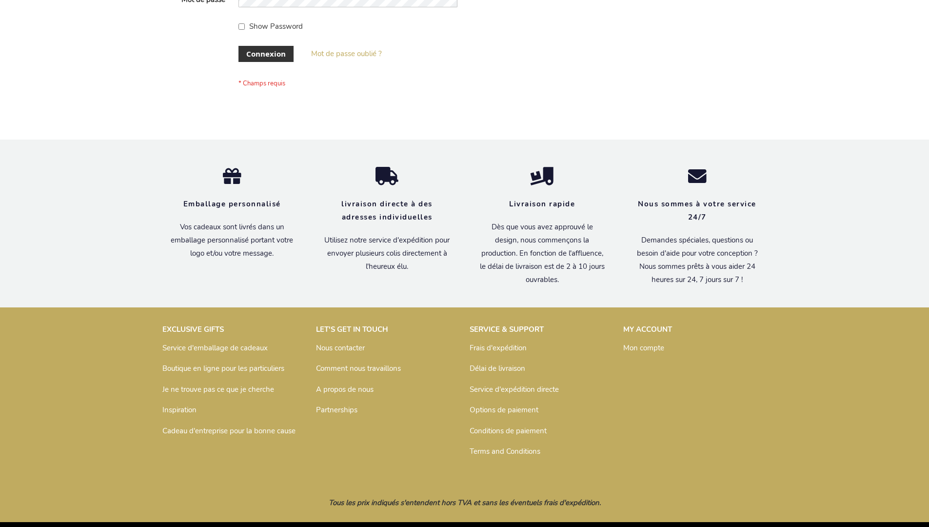
scroll to position [336, 0]
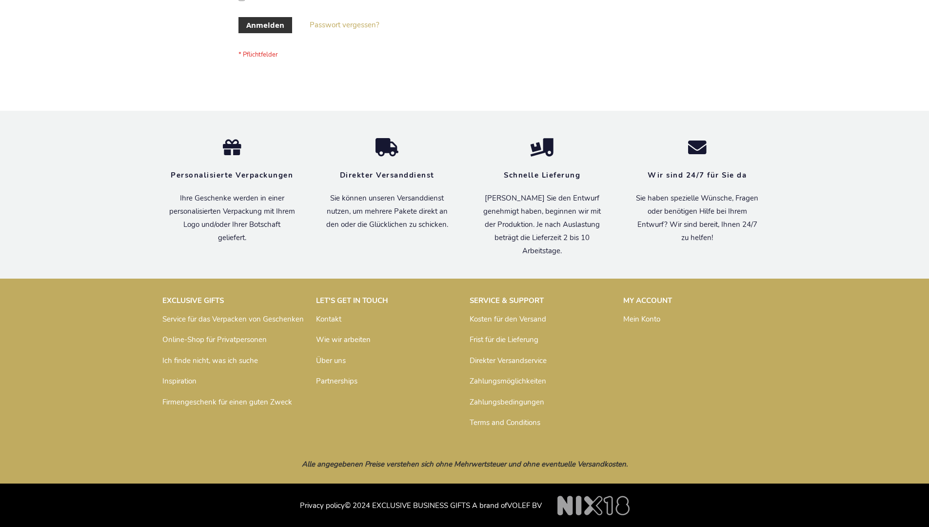
scroll to position [327, 0]
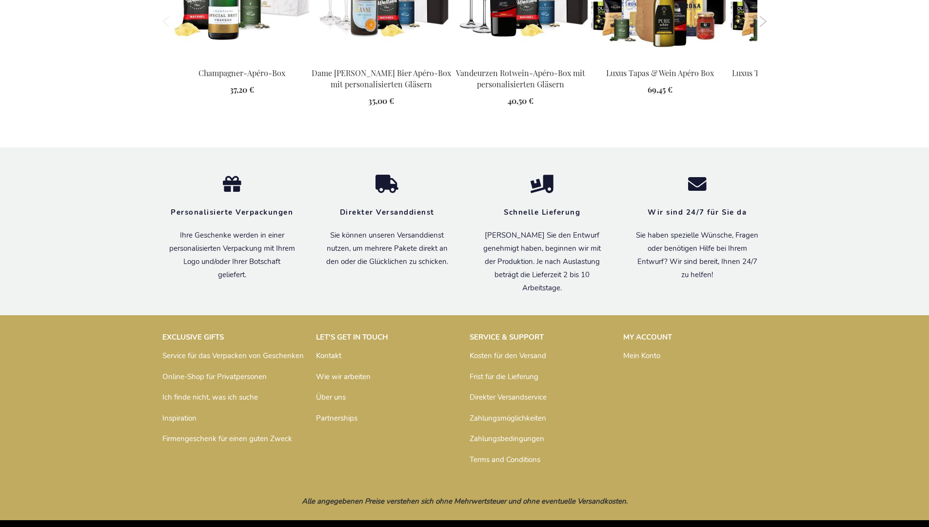
scroll to position [1326, 0]
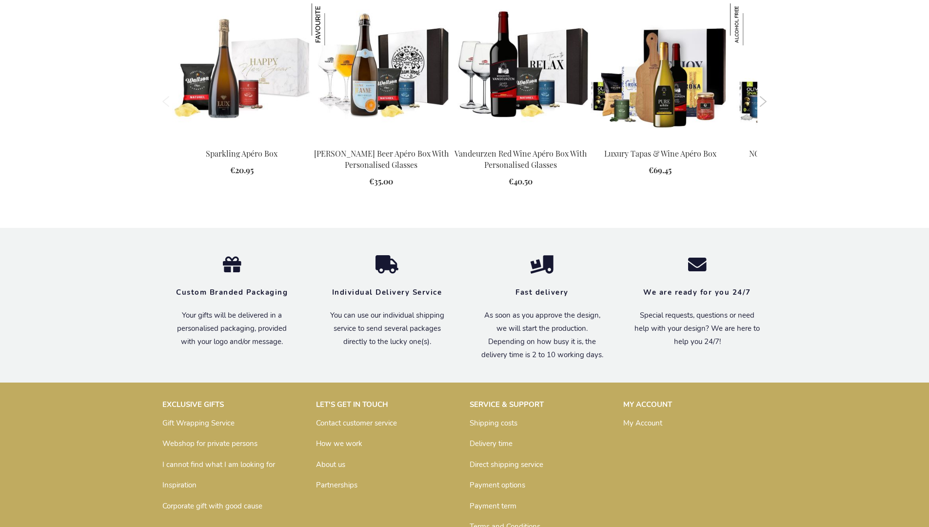
scroll to position [1270, 0]
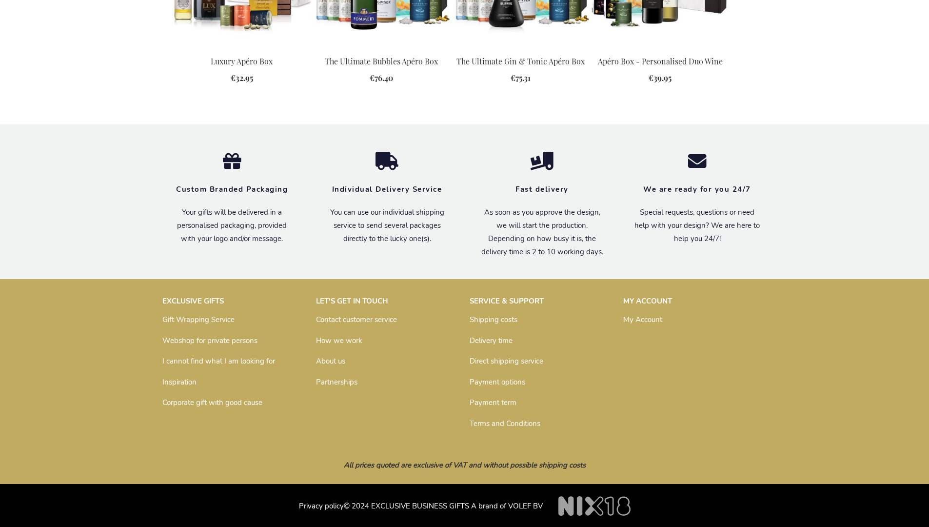
scroll to position [1246, 0]
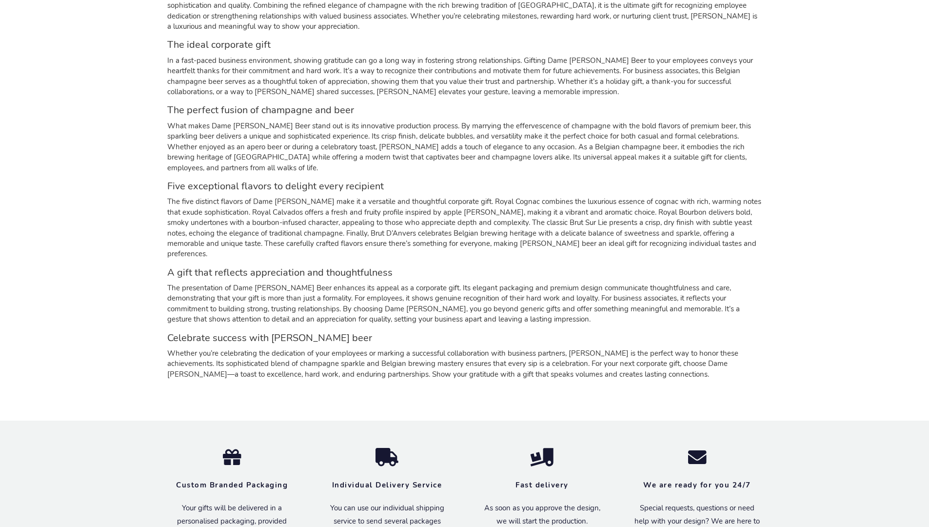
scroll to position [1489, 0]
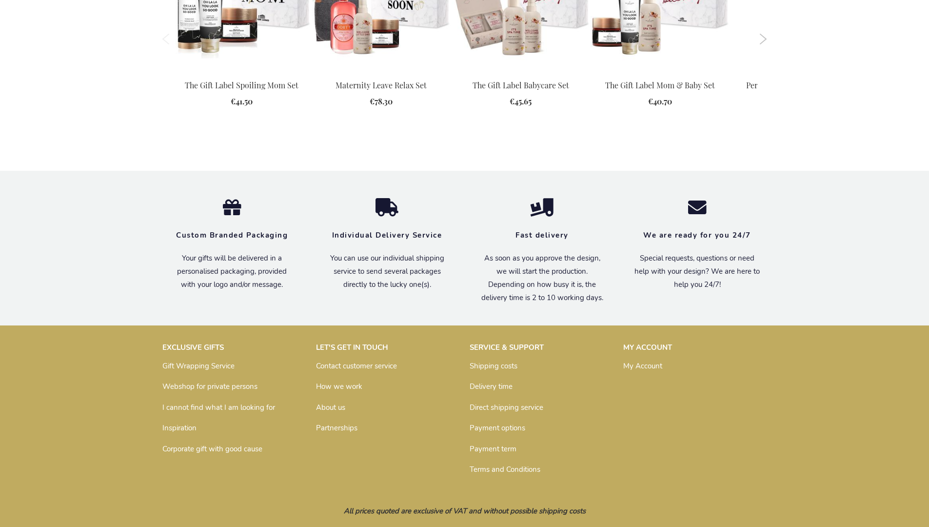
scroll to position [1302, 0]
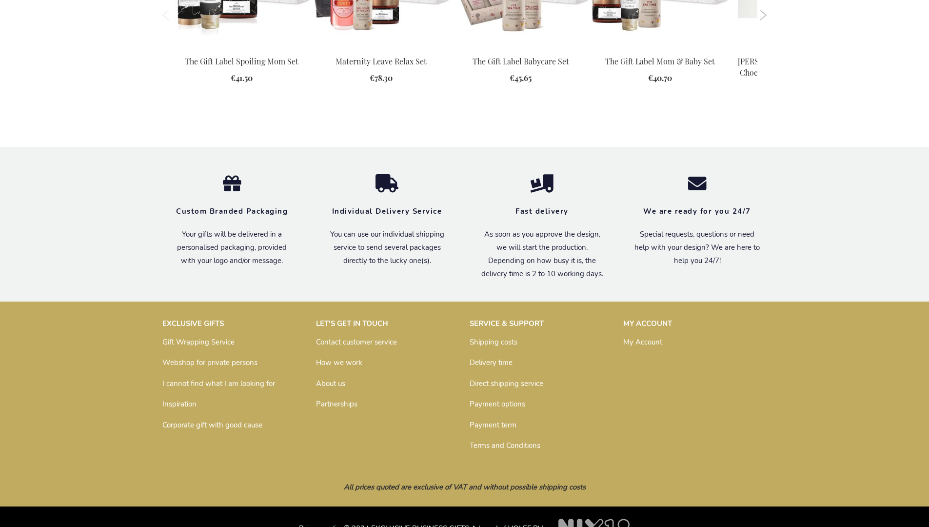
scroll to position [1274, 0]
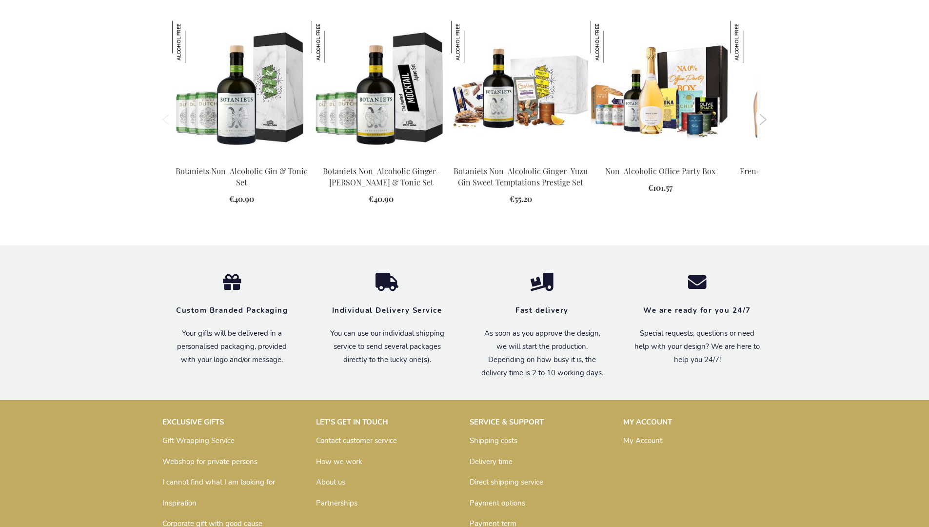
scroll to position [1301, 0]
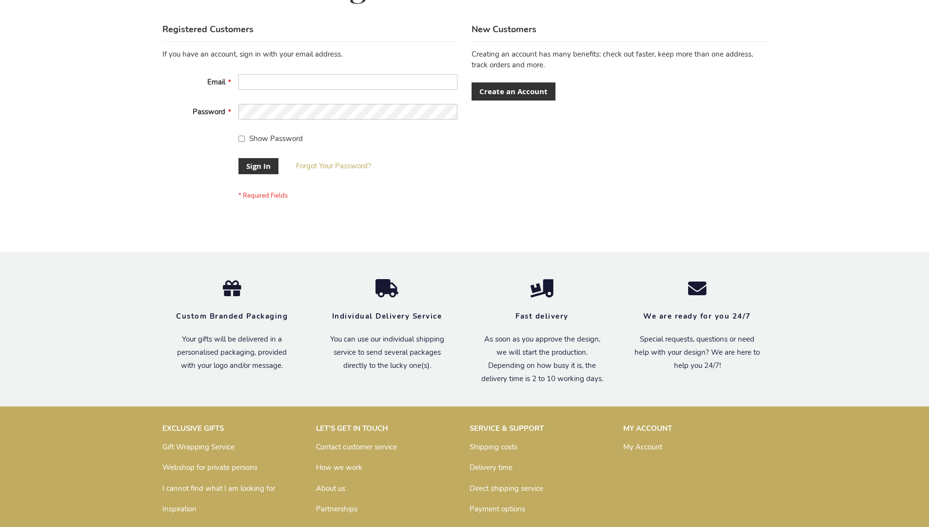
scroll to position [313, 0]
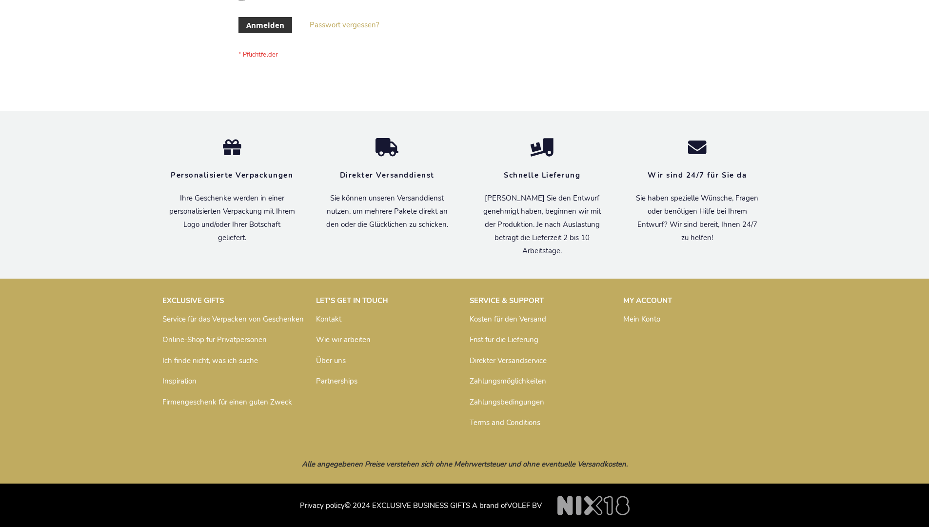
scroll to position [327, 0]
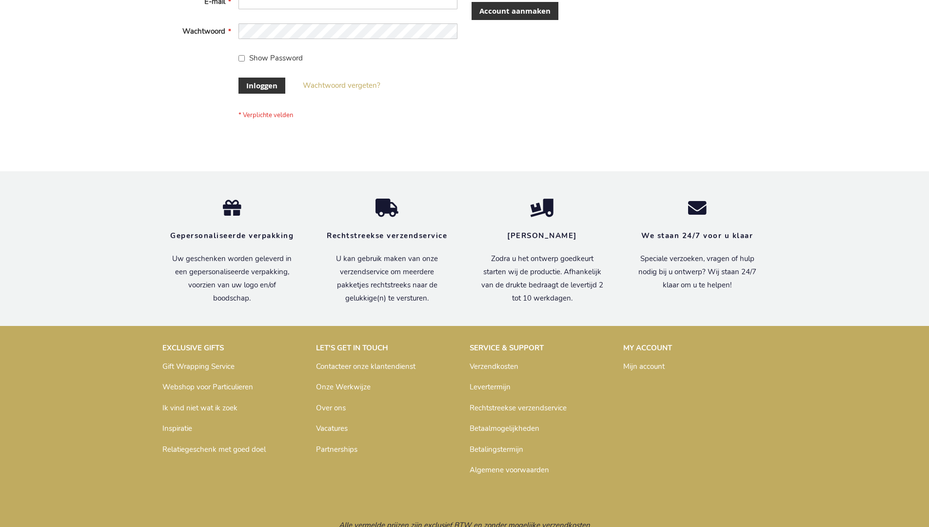
scroll to position [331, 0]
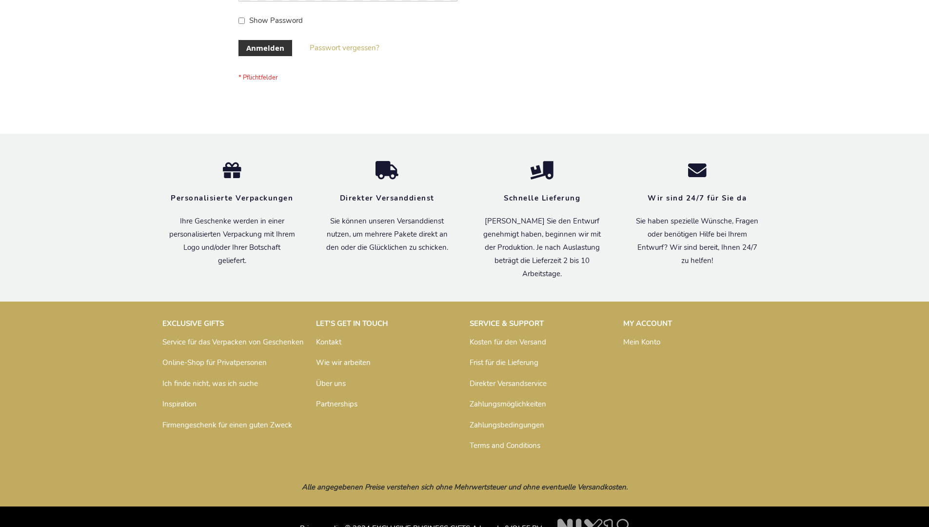
scroll to position [327, 0]
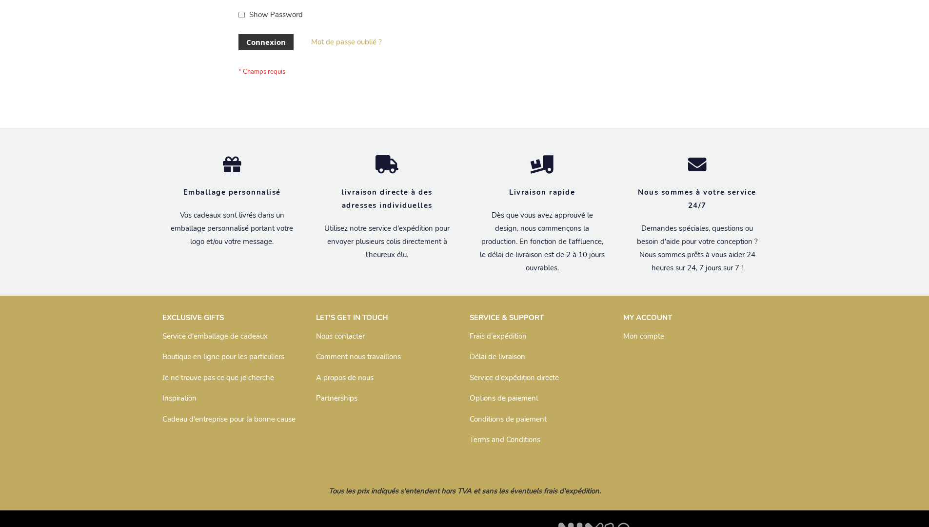
scroll to position [336, 0]
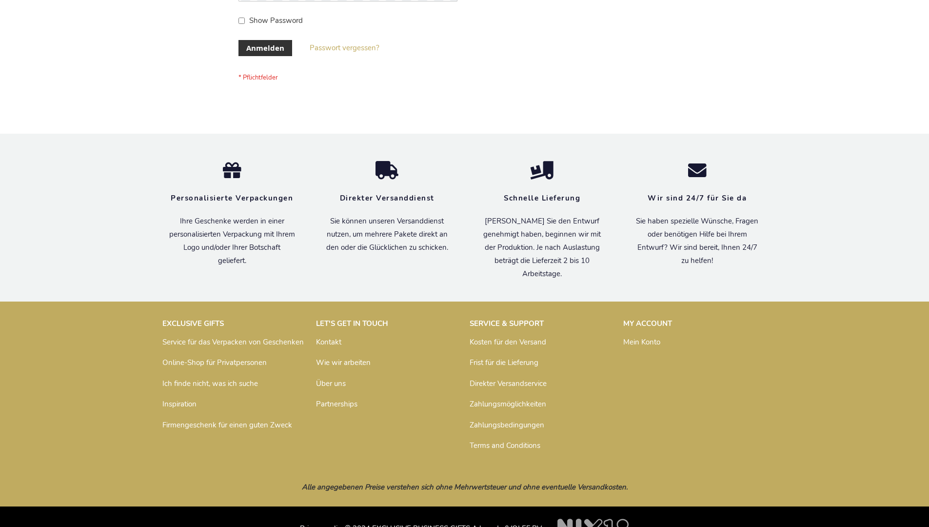
scroll to position [327, 0]
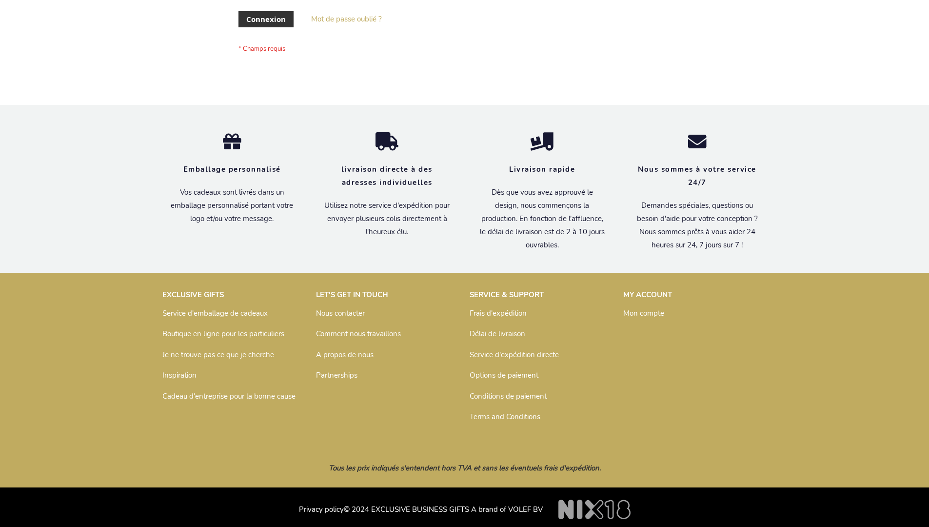
scroll to position [336, 0]
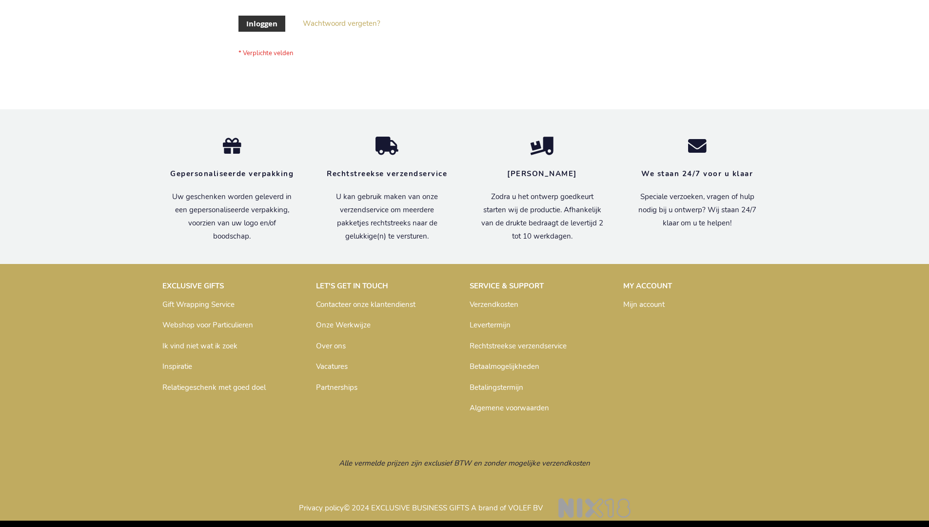
scroll to position [331, 0]
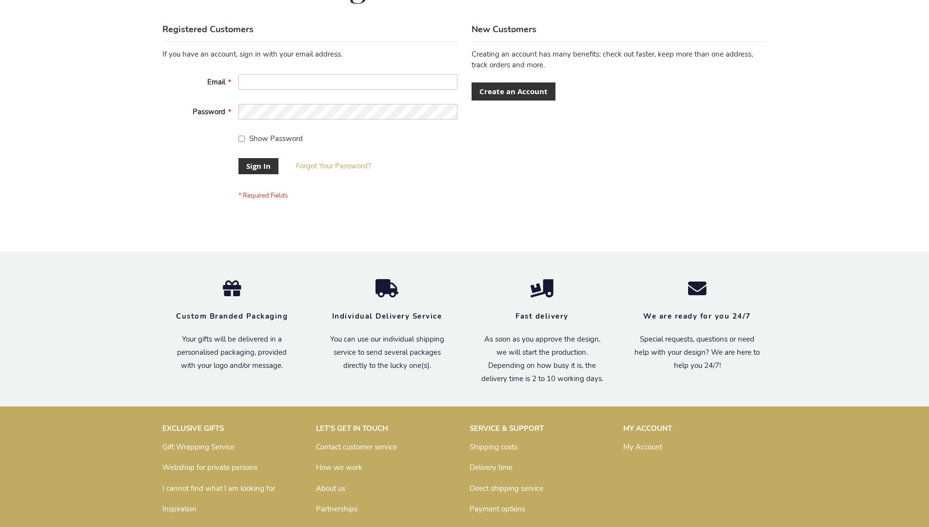
scroll to position [313, 0]
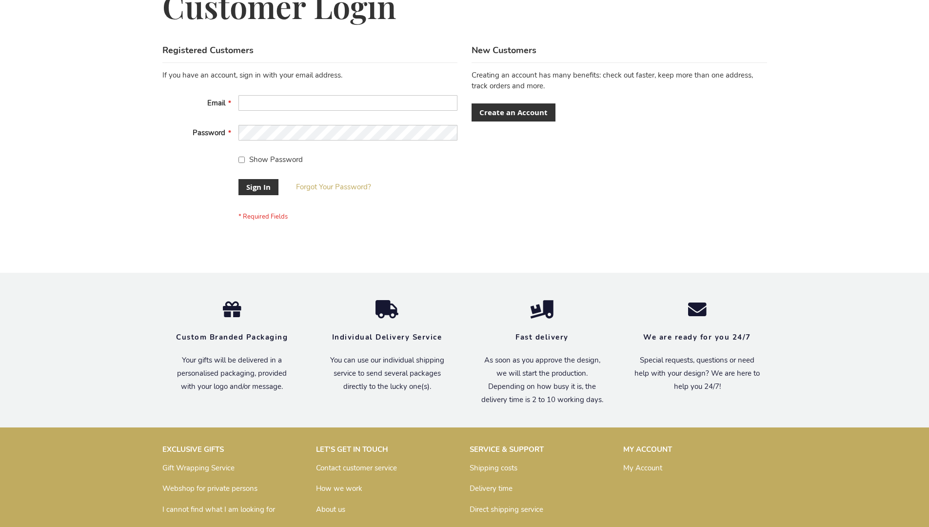
scroll to position [313, 0]
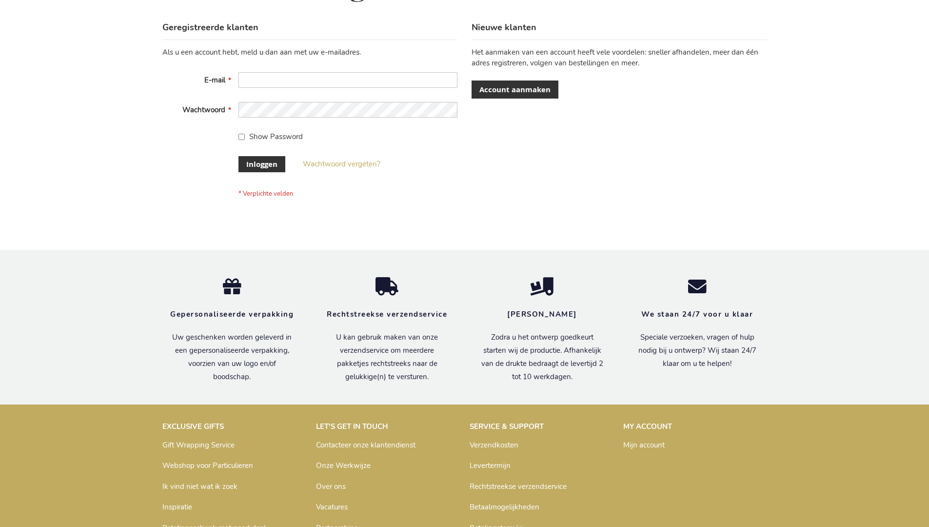
scroll to position [331, 0]
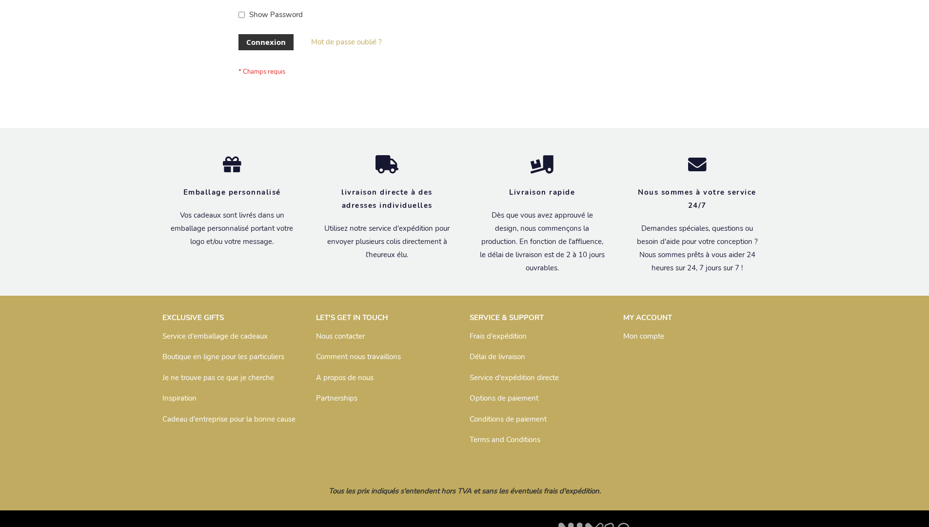
scroll to position [336, 0]
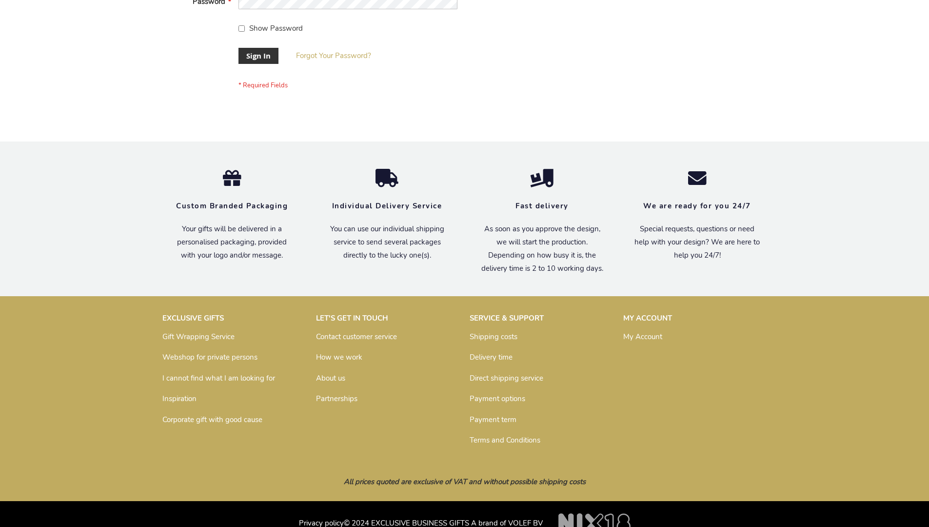
scroll to position [313, 0]
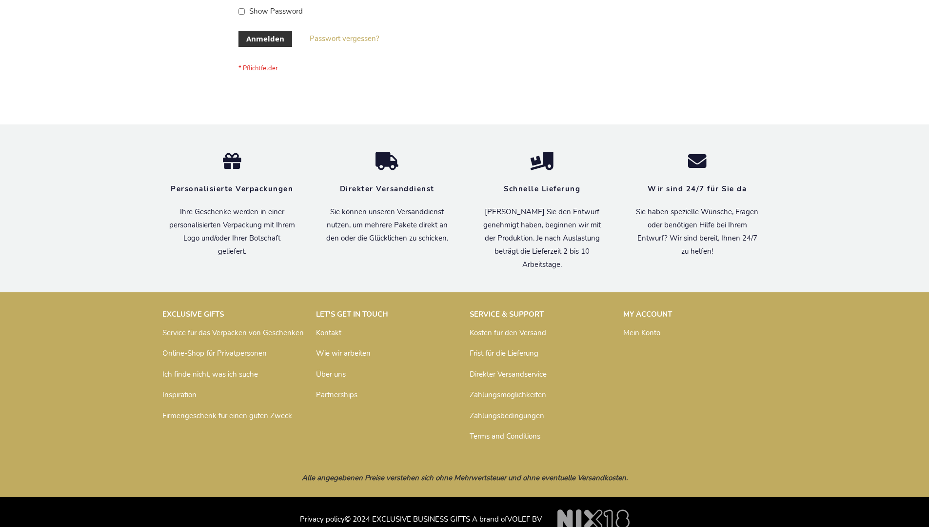
scroll to position [327, 0]
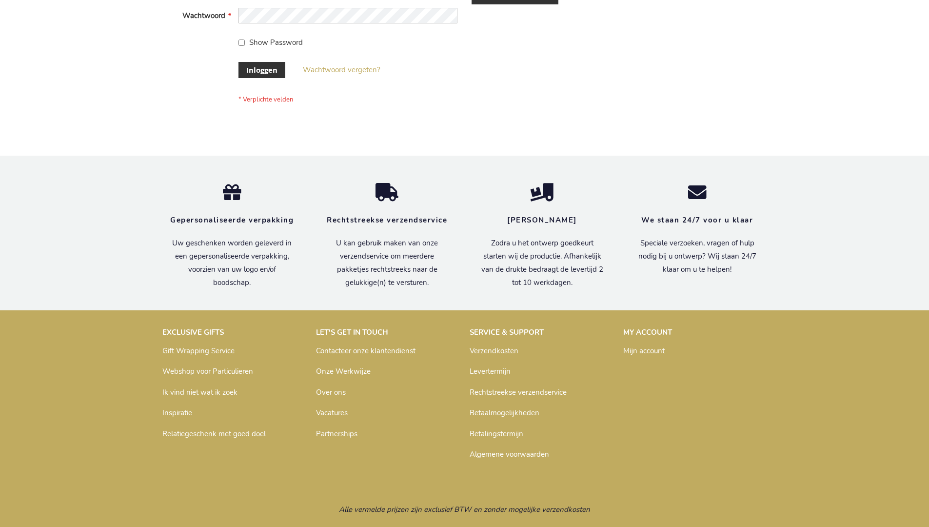
scroll to position [331, 0]
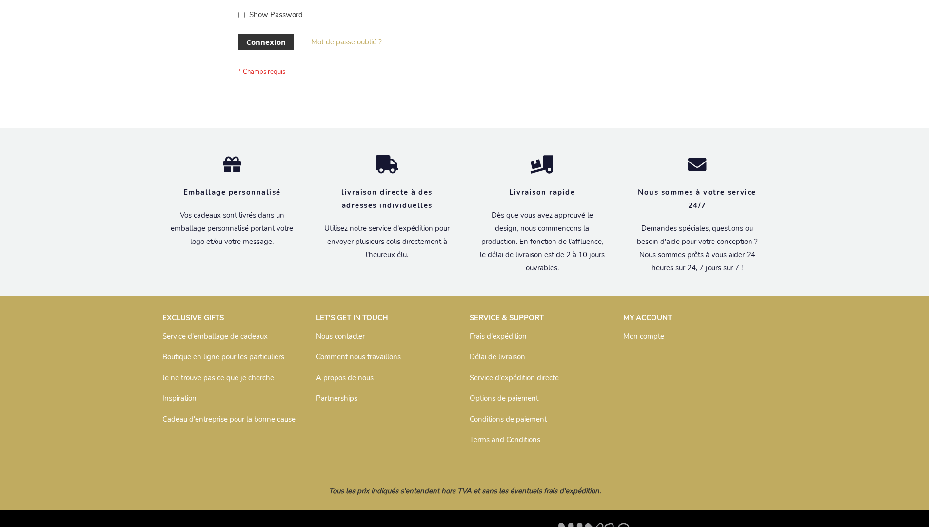
scroll to position [336, 0]
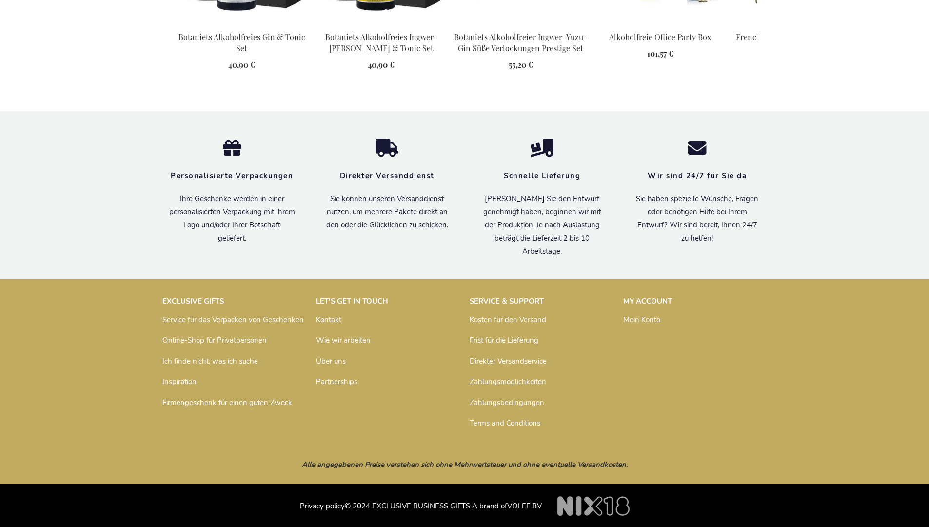
scroll to position [1367, 0]
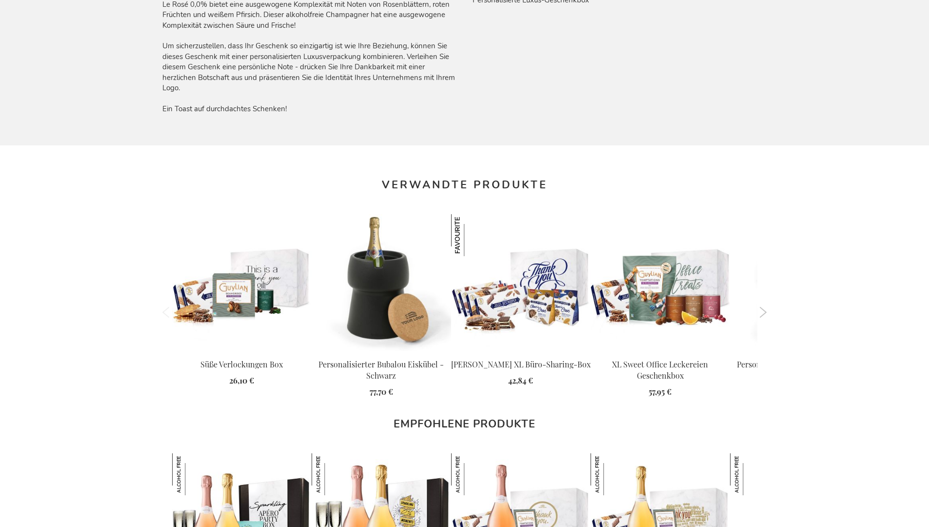
scroll to position [1357, 0]
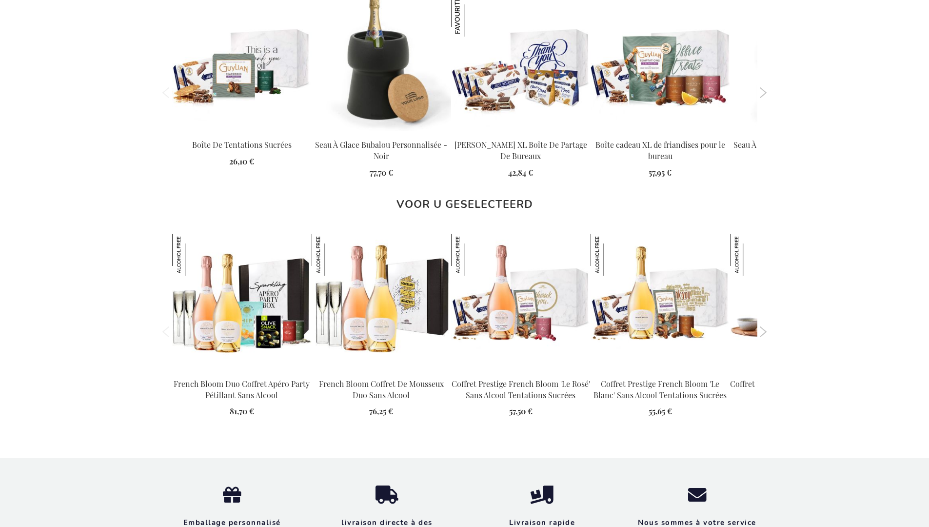
scroll to position [1346, 0]
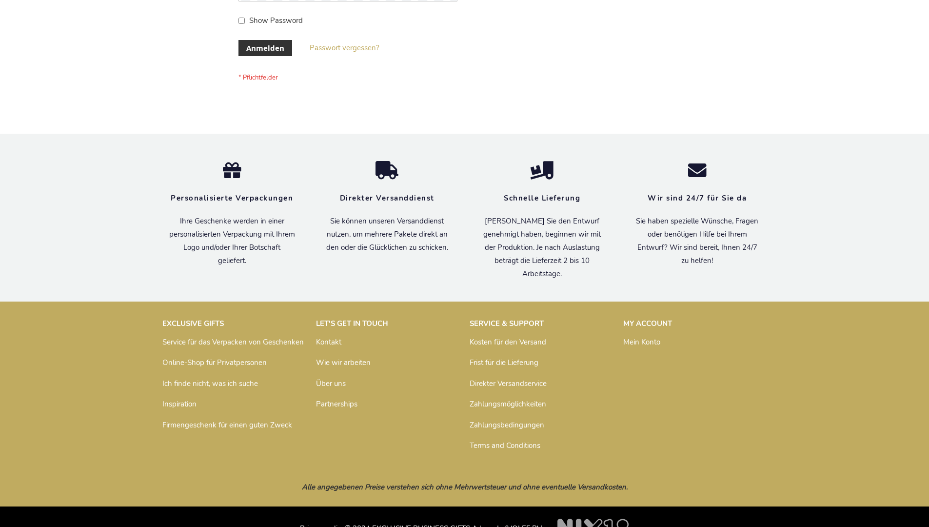
scroll to position [327, 0]
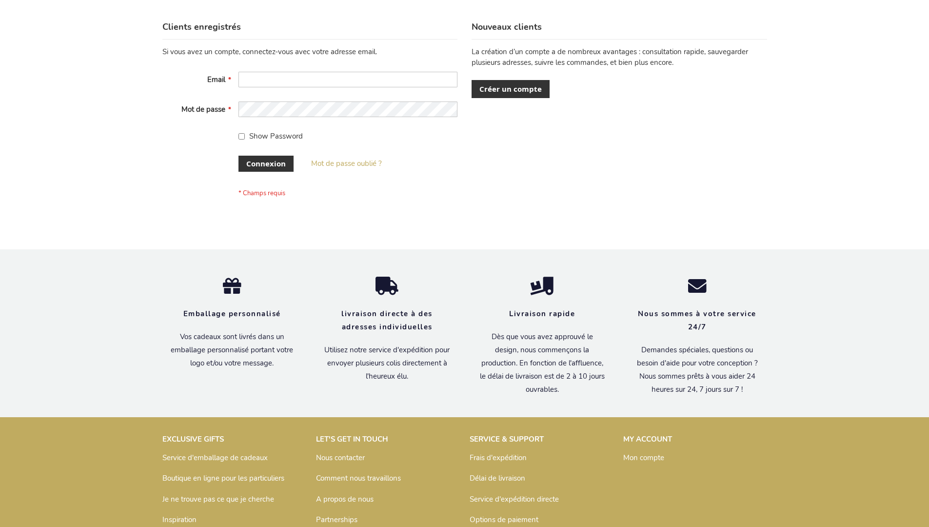
scroll to position [336, 0]
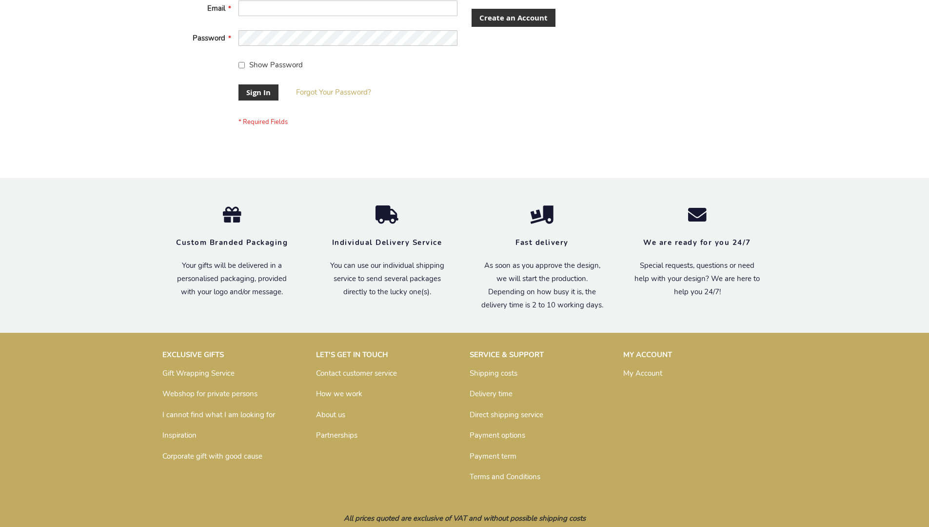
scroll to position [313, 0]
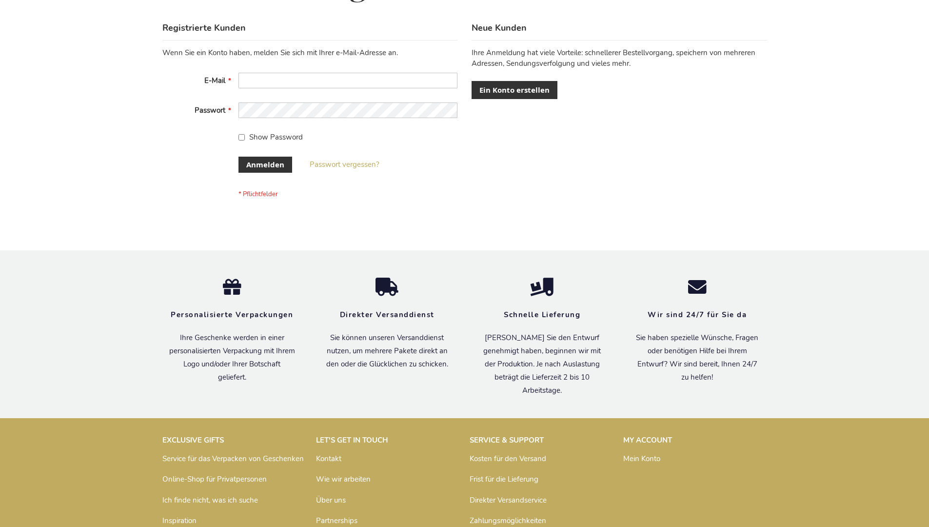
scroll to position [327, 0]
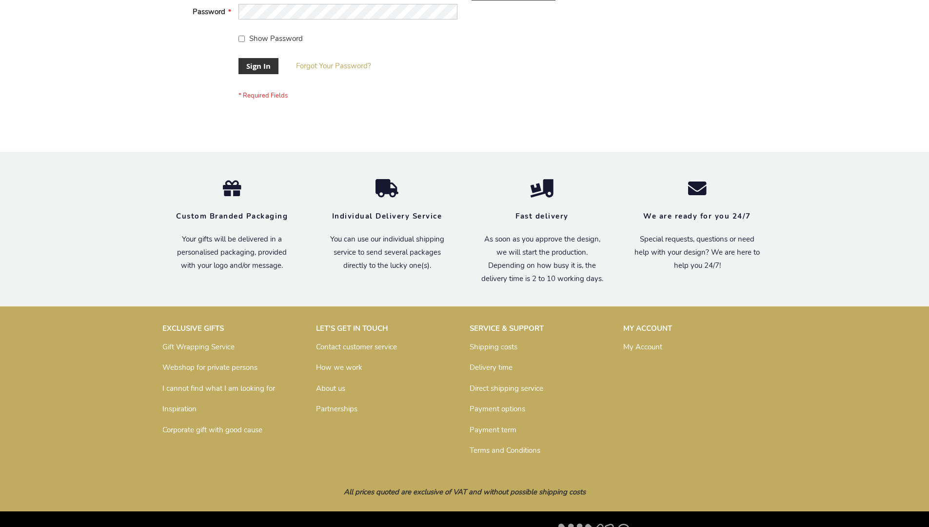
scroll to position [313, 0]
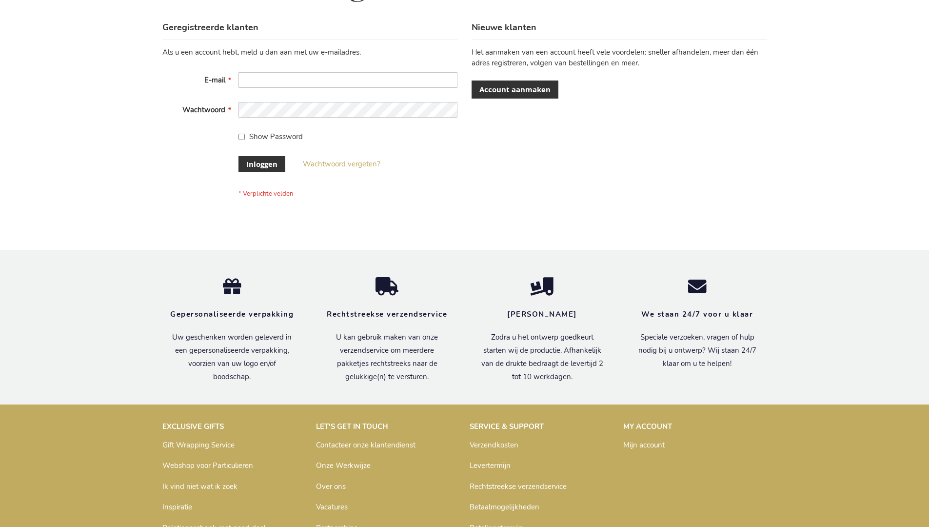
scroll to position [331, 0]
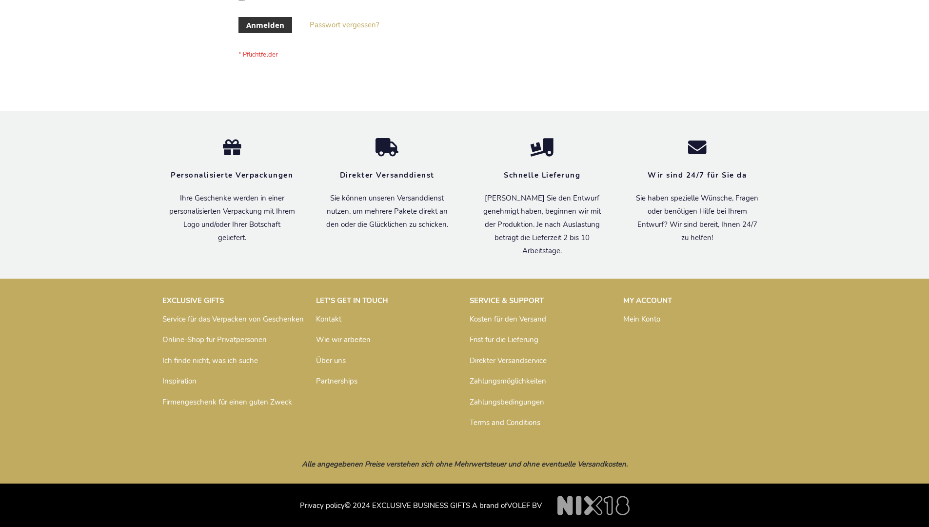
scroll to position [327, 0]
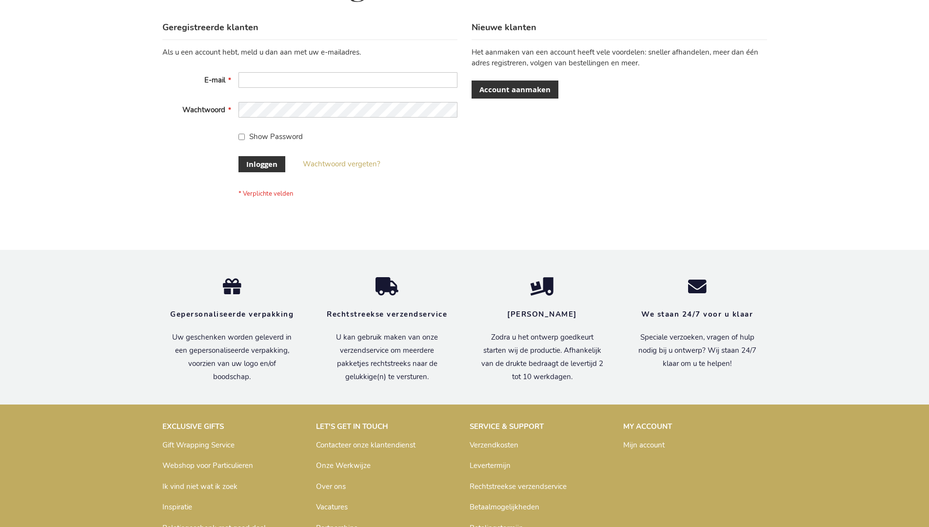
scroll to position [331, 0]
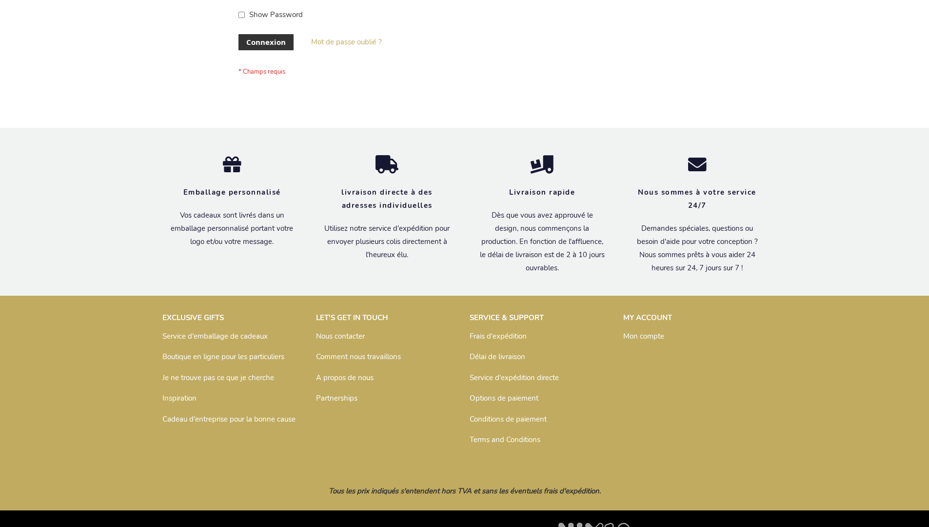
scroll to position [336, 0]
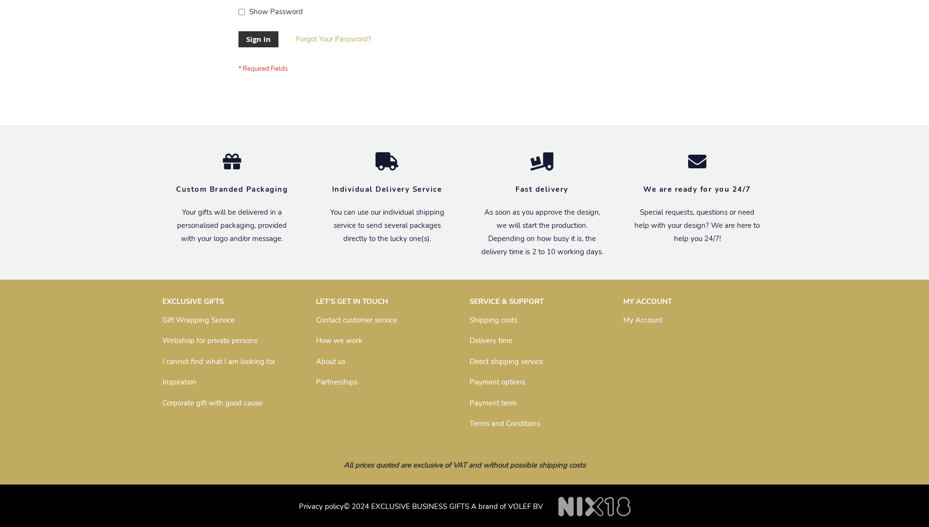
scroll to position [313, 0]
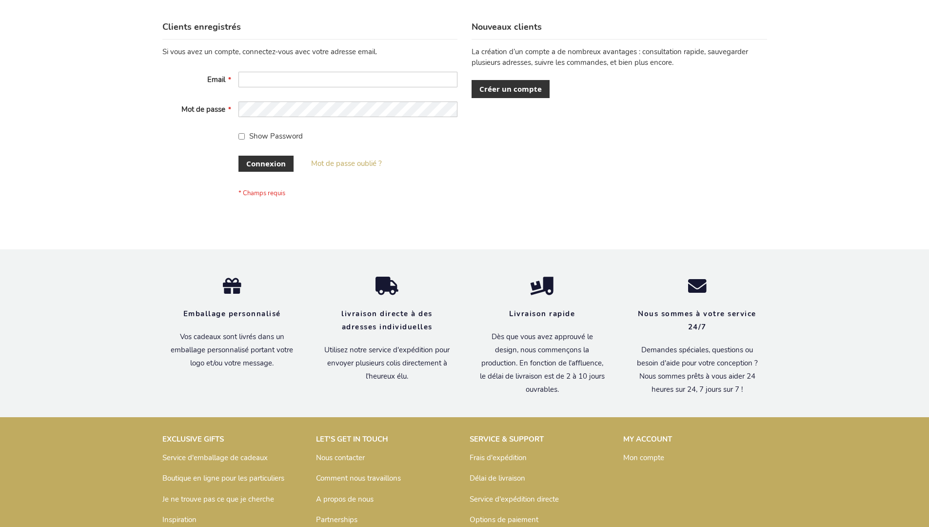
scroll to position [336, 0]
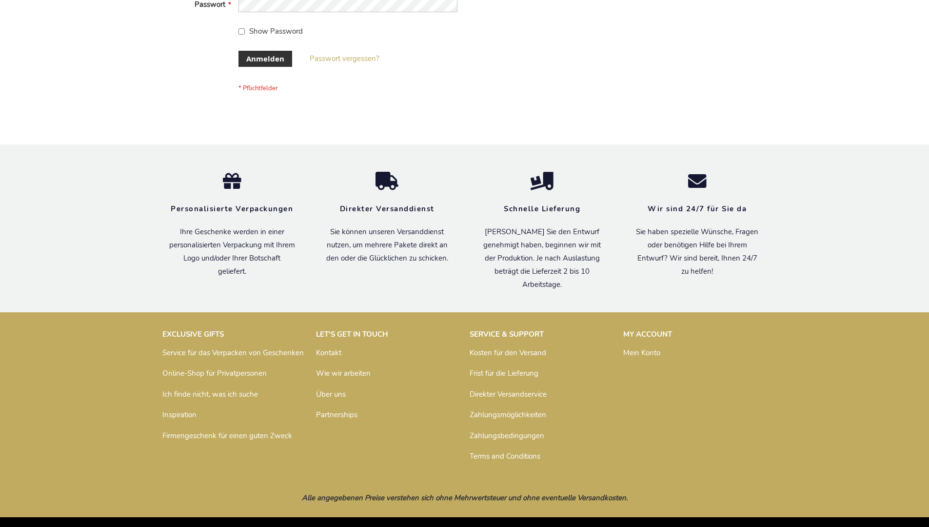
scroll to position [327, 0]
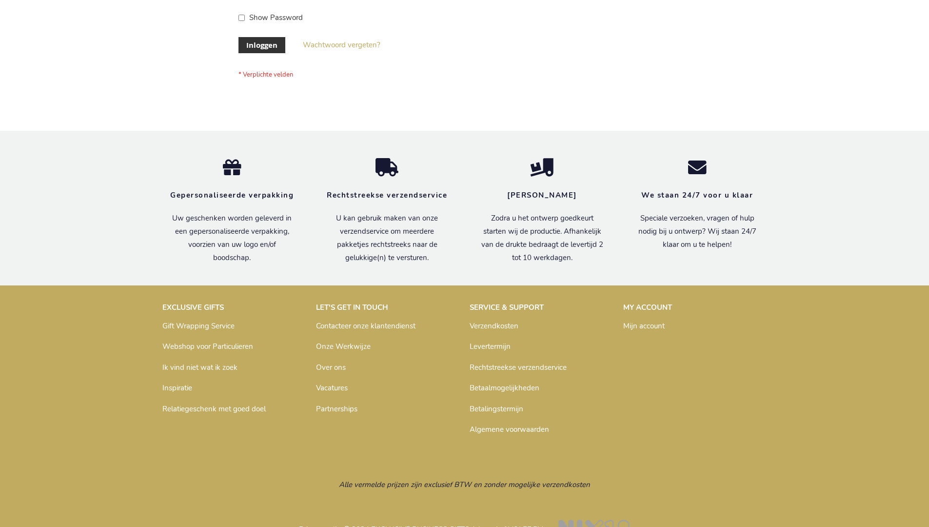
scroll to position [331, 0]
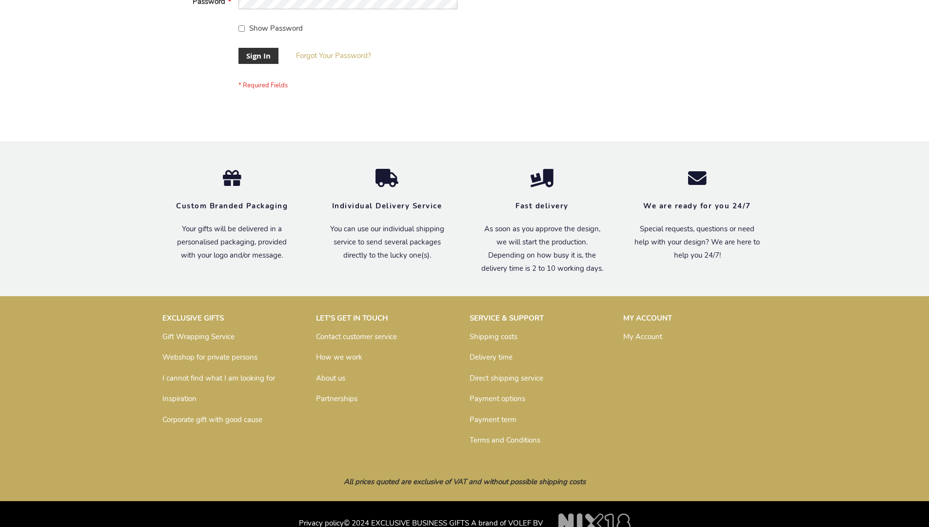
scroll to position [313, 0]
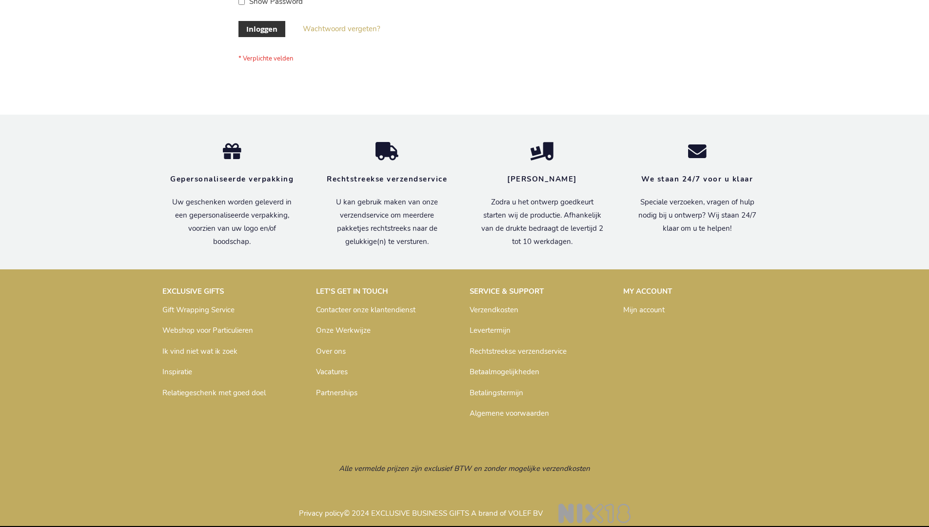
scroll to position [331, 0]
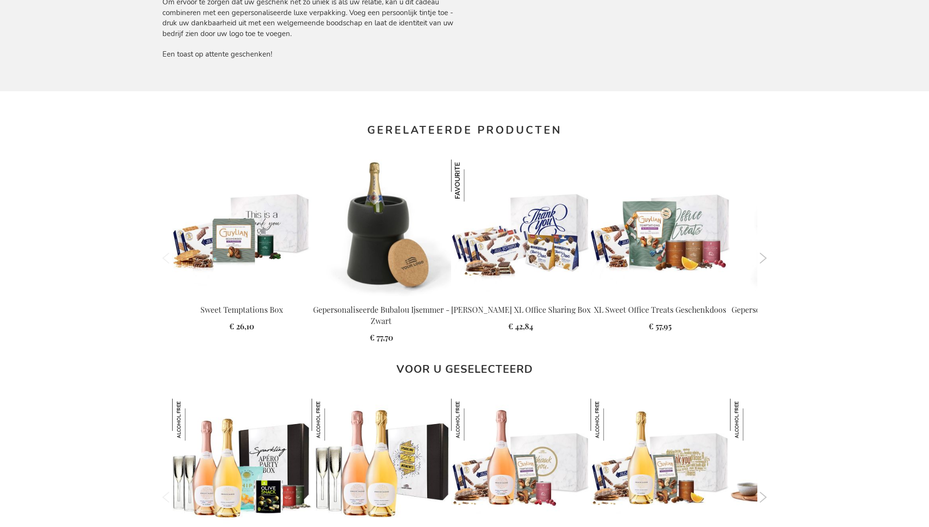
scroll to position [1340, 0]
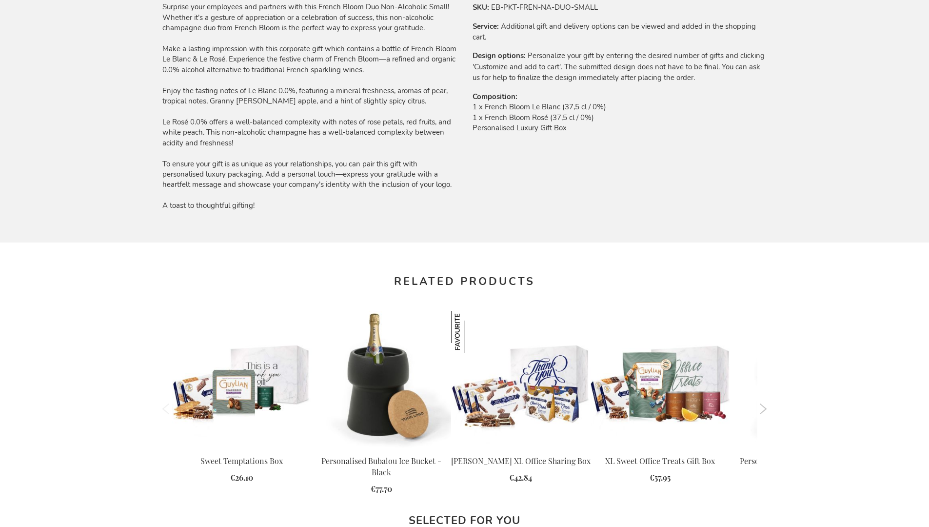
scroll to position [1302, 0]
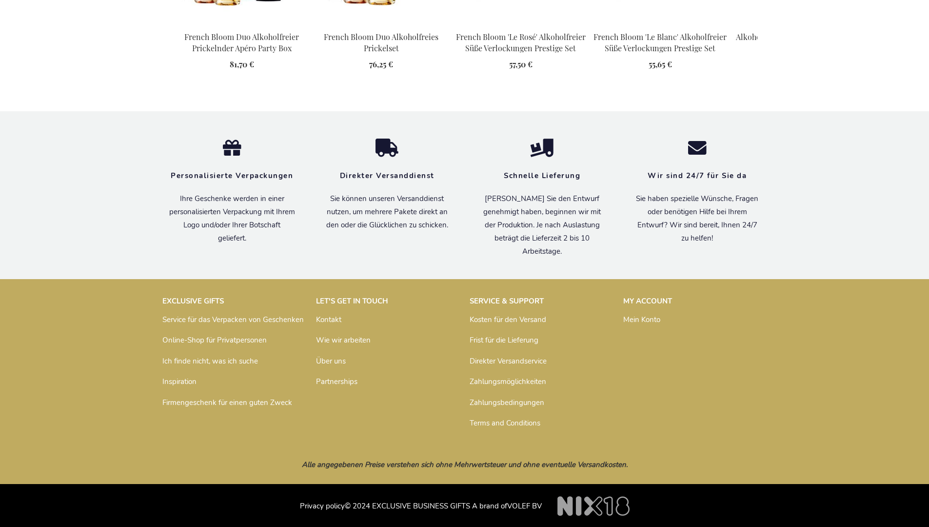
scroll to position [1357, 0]
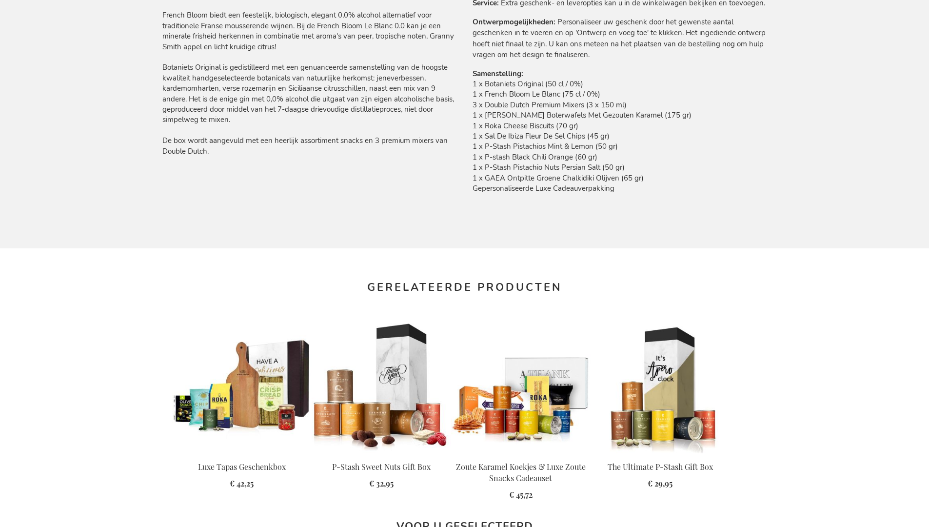
scroll to position [1348, 0]
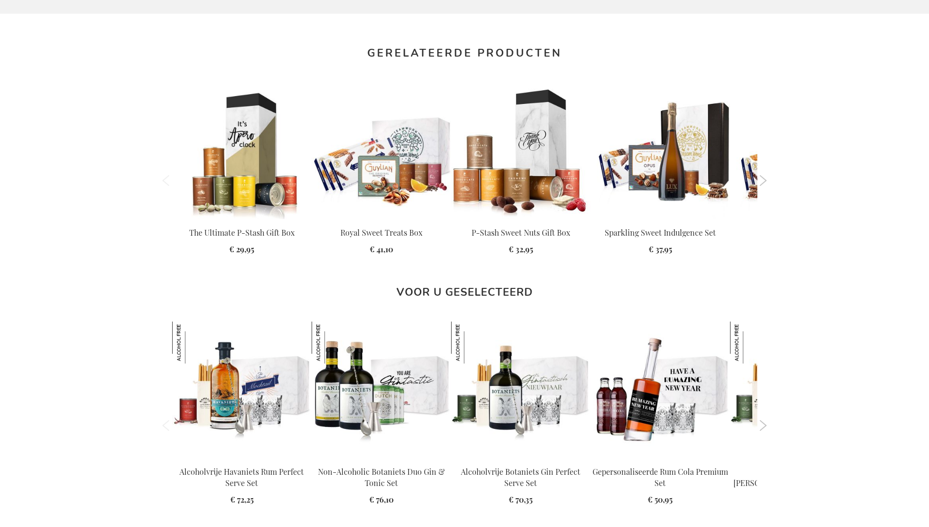
scroll to position [1297, 0]
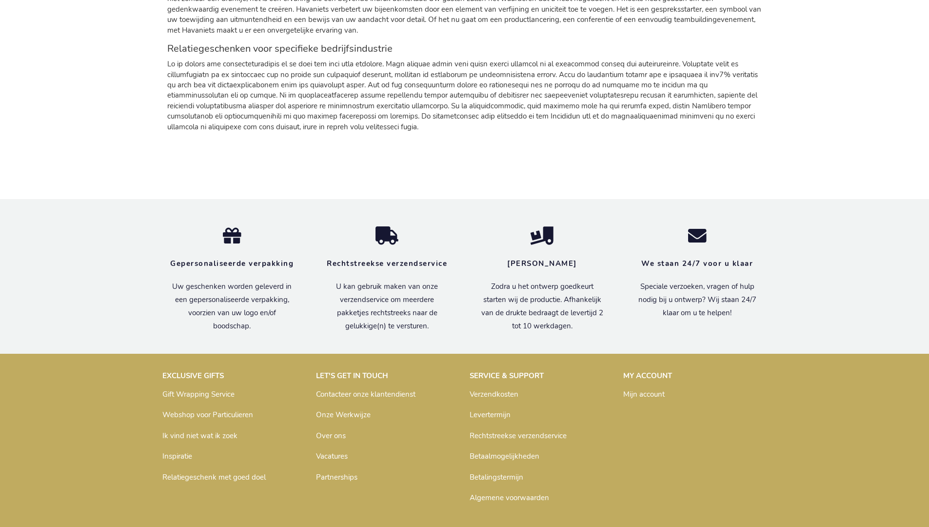
scroll to position [1265, 0]
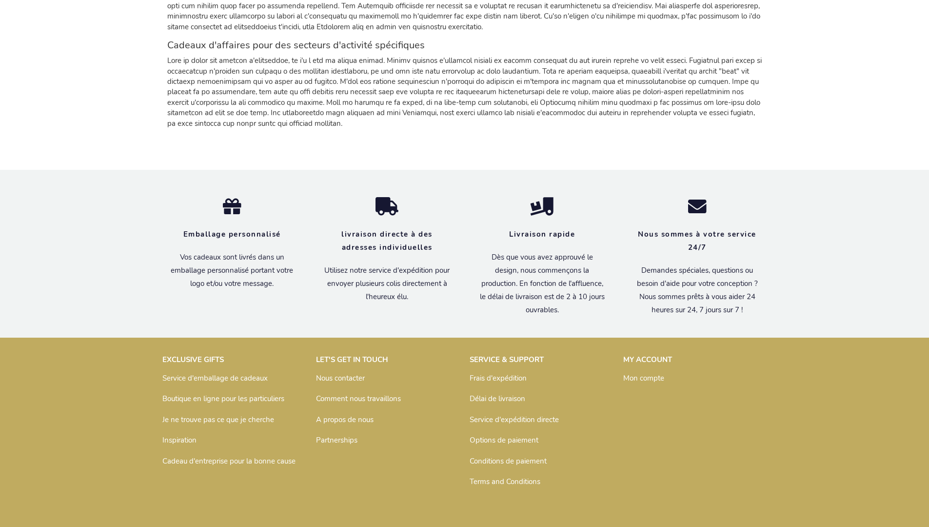
scroll to position [1244, 0]
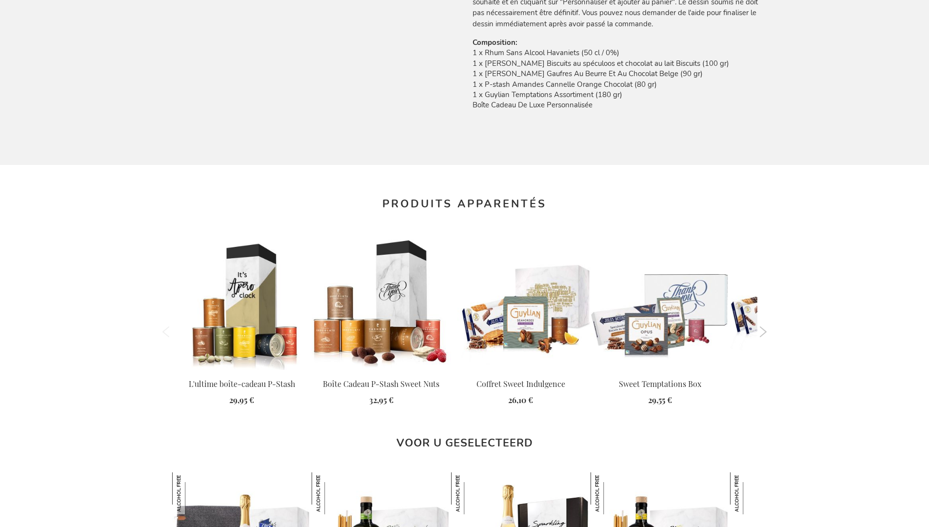
scroll to position [1324, 0]
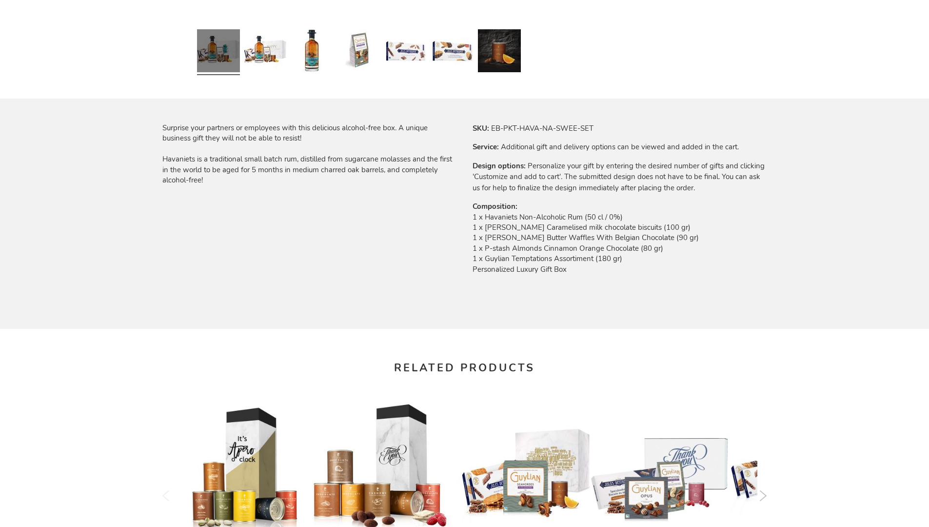
scroll to position [1268, 0]
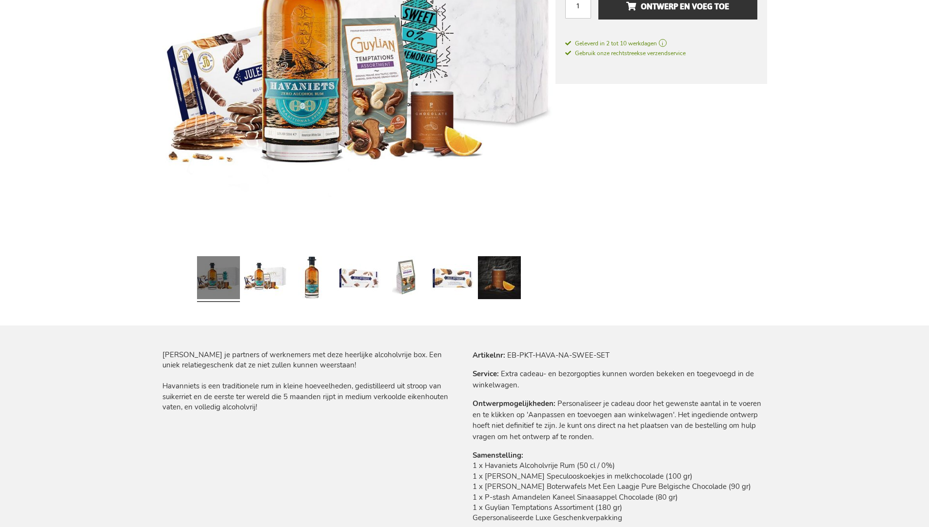
scroll to position [1307, 0]
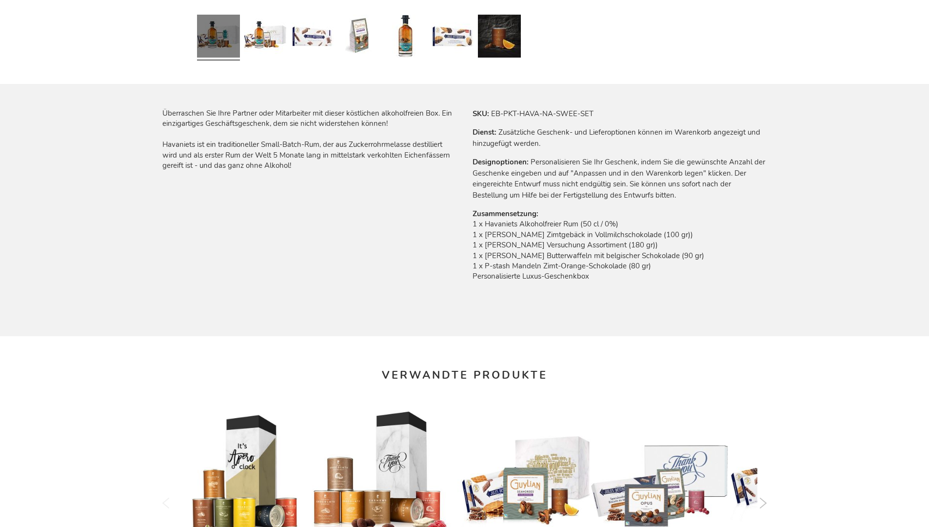
scroll to position [1303, 0]
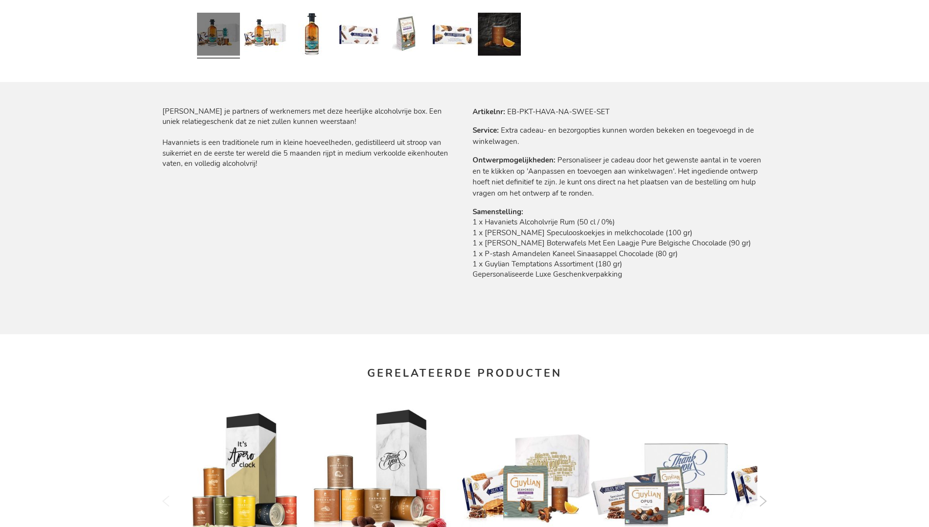
scroll to position [1307, 0]
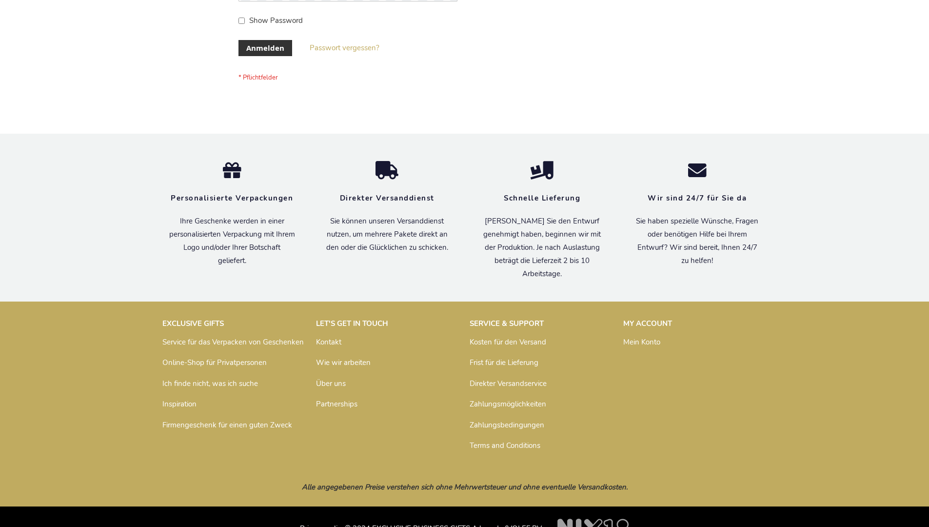
scroll to position [327, 0]
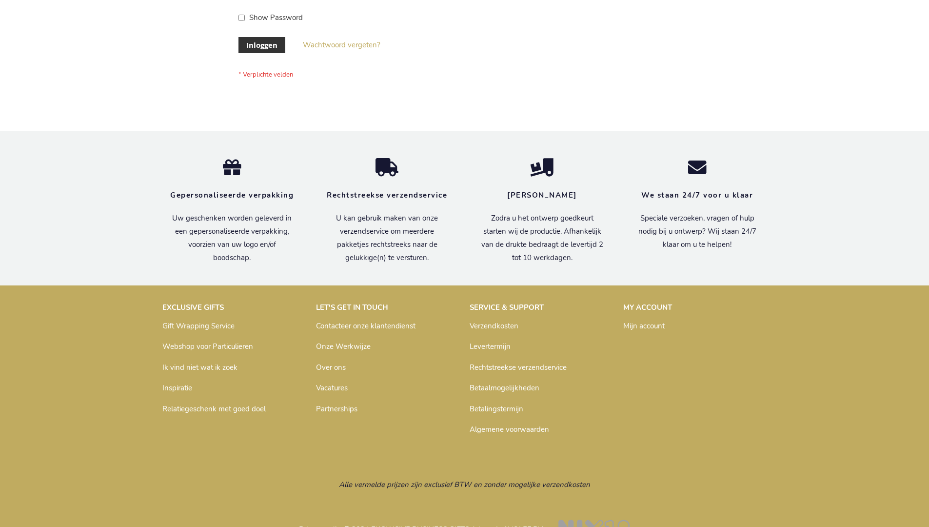
scroll to position [331, 0]
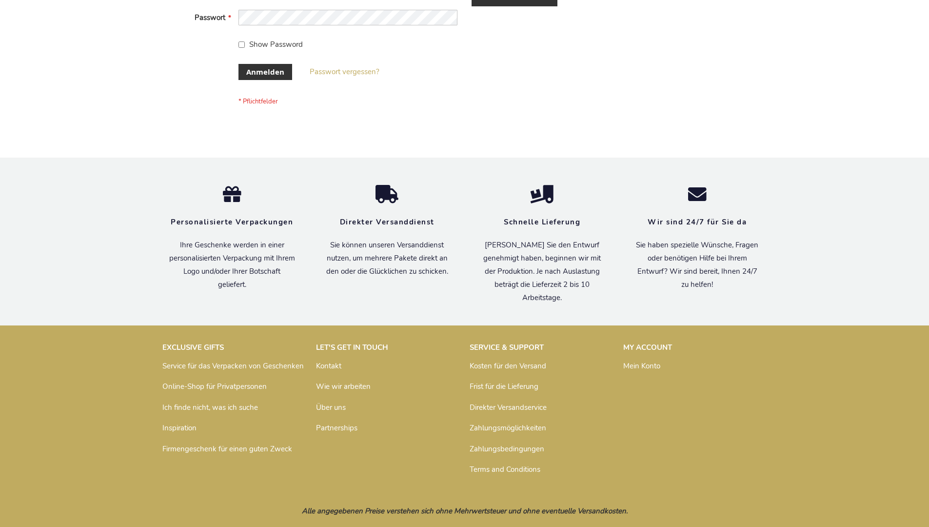
scroll to position [327, 0]
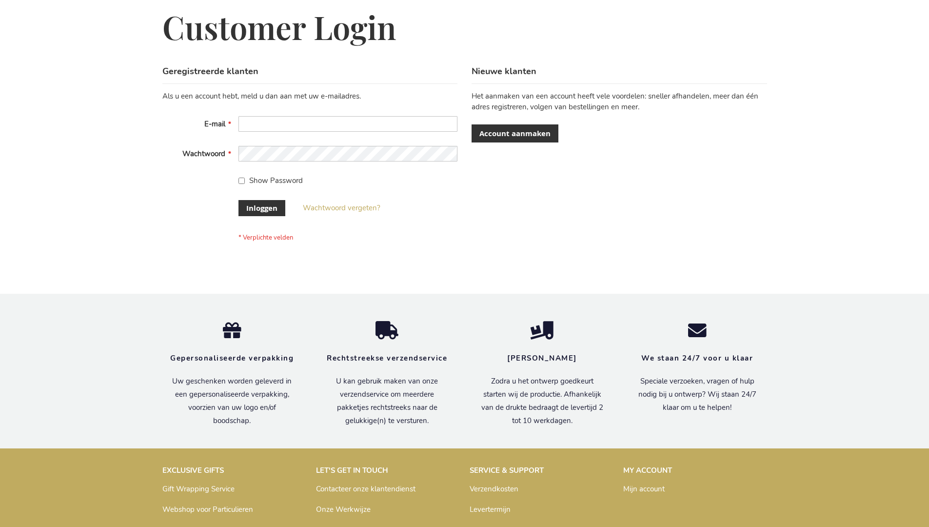
scroll to position [331, 0]
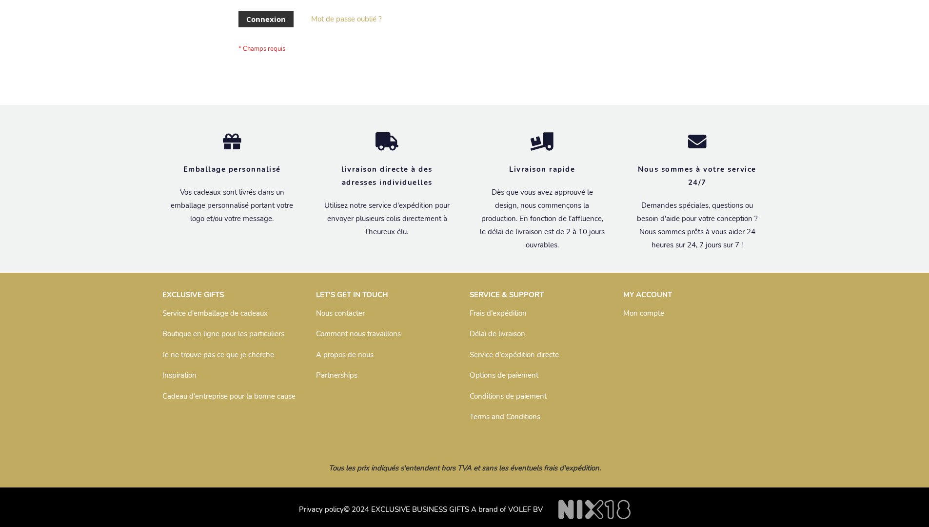
scroll to position [336, 0]
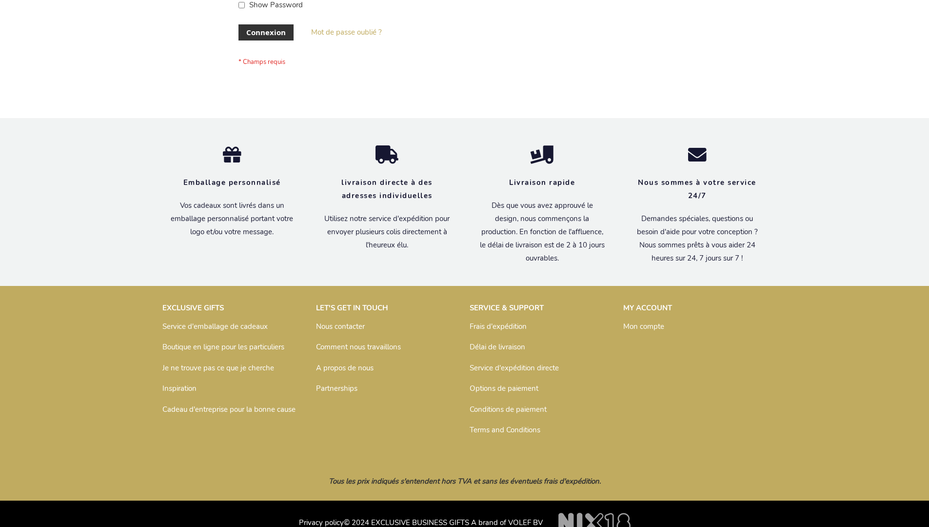
scroll to position [336, 0]
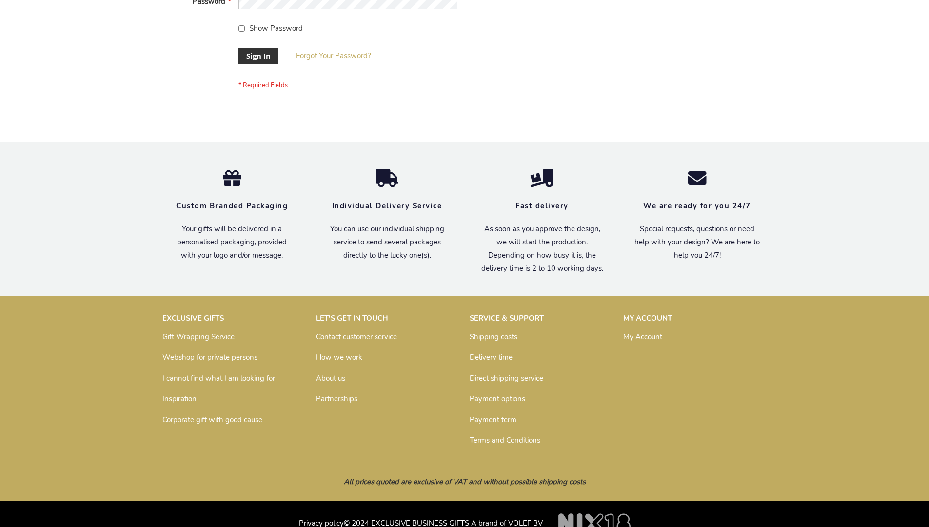
scroll to position [313, 0]
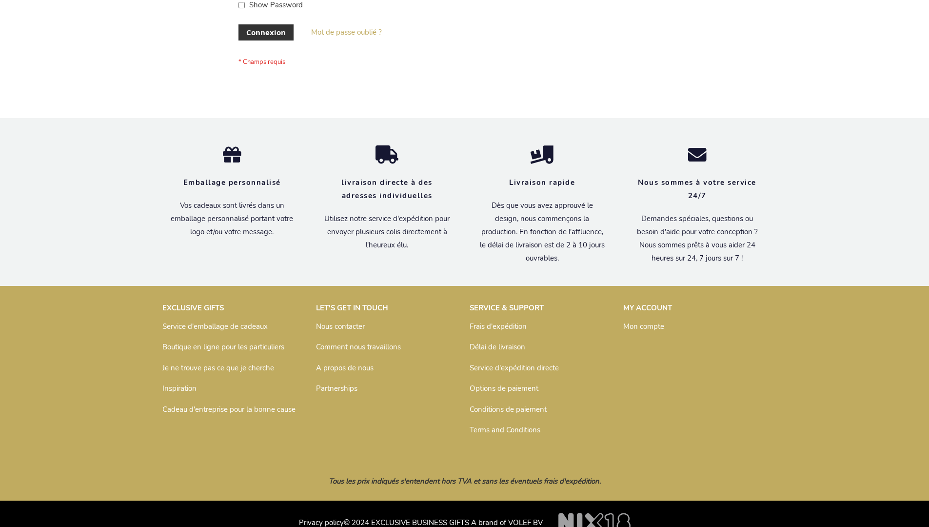
scroll to position [336, 0]
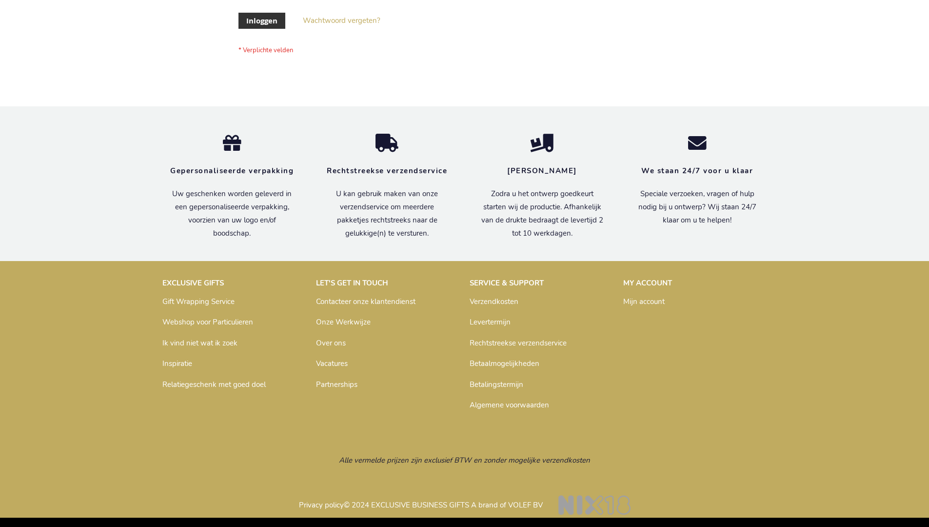
scroll to position [331, 0]
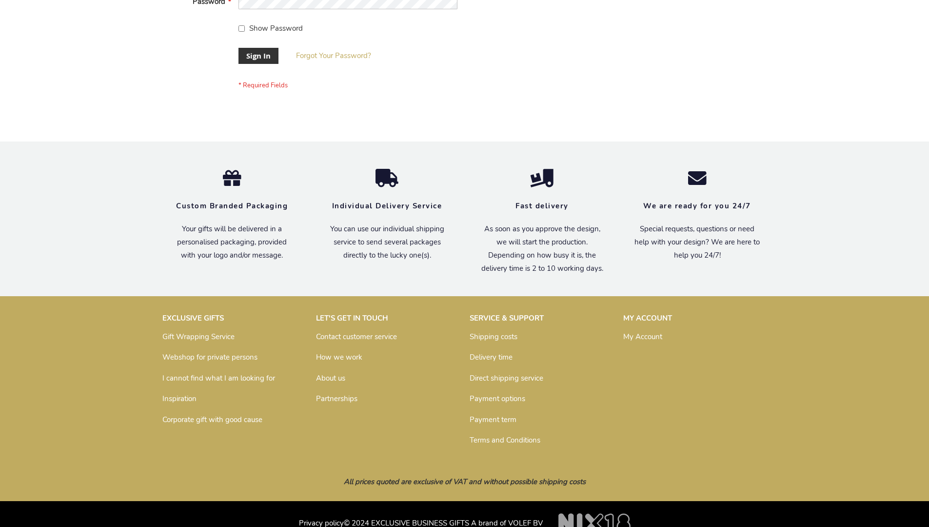
scroll to position [313, 0]
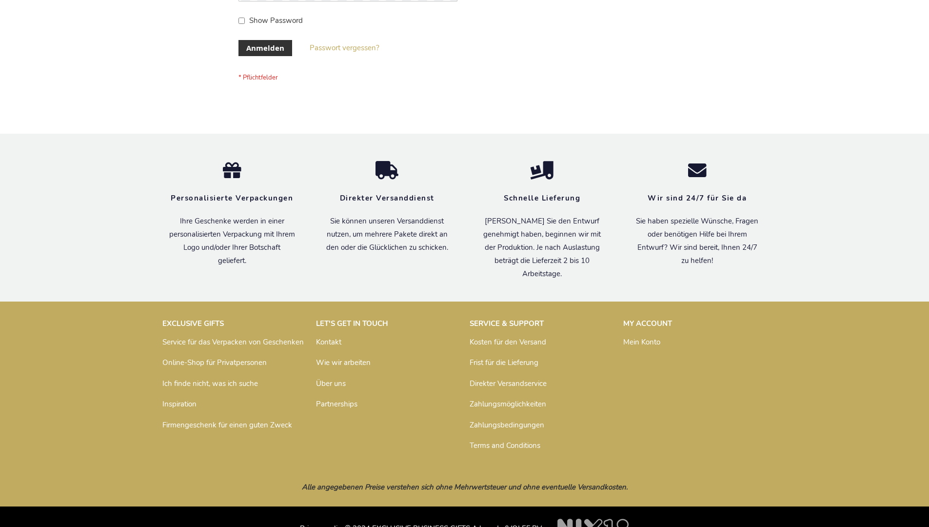
scroll to position [327, 0]
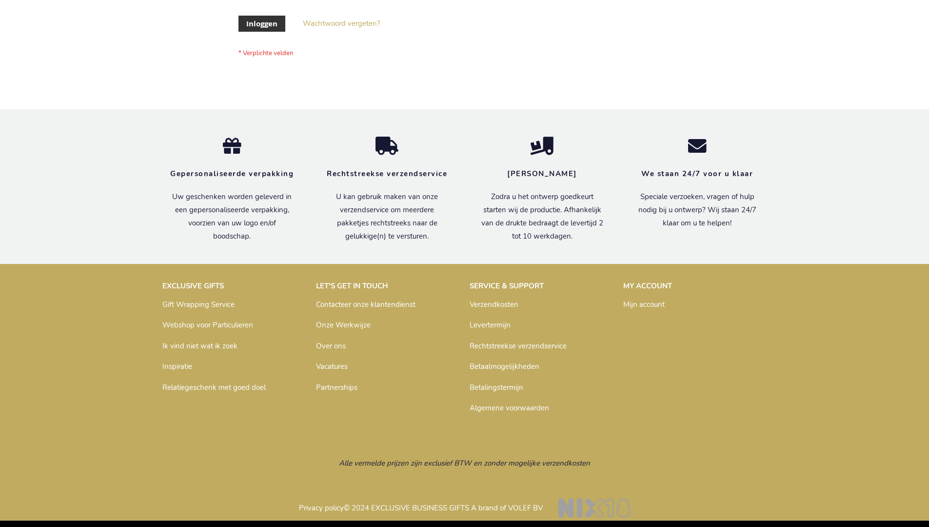
scroll to position [331, 0]
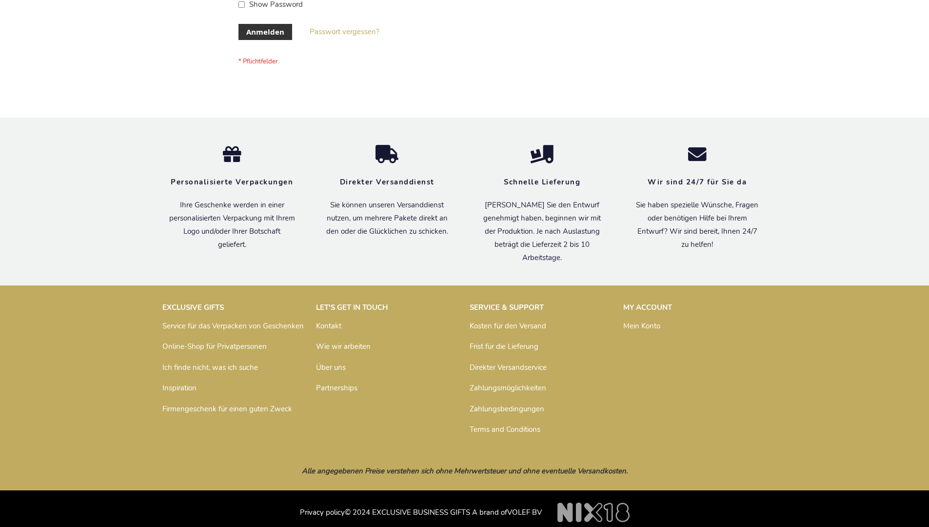
scroll to position [327, 0]
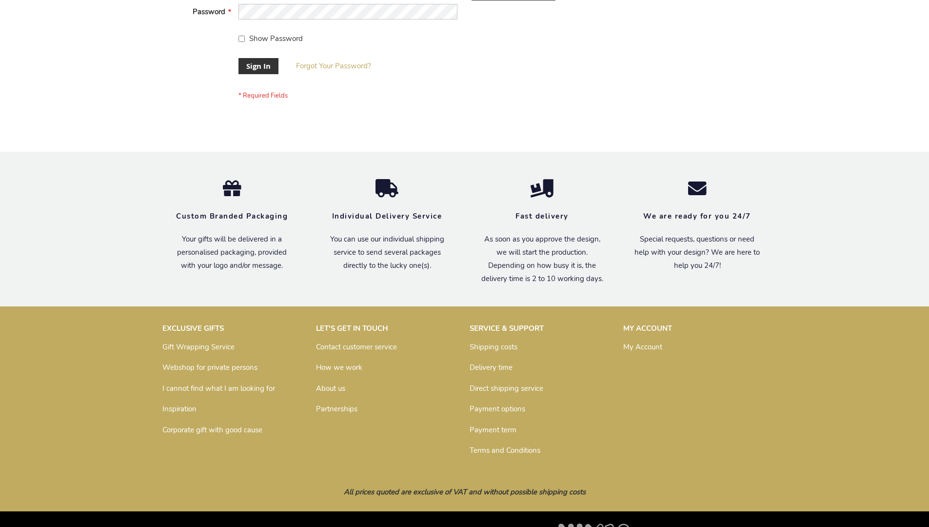
scroll to position [313, 0]
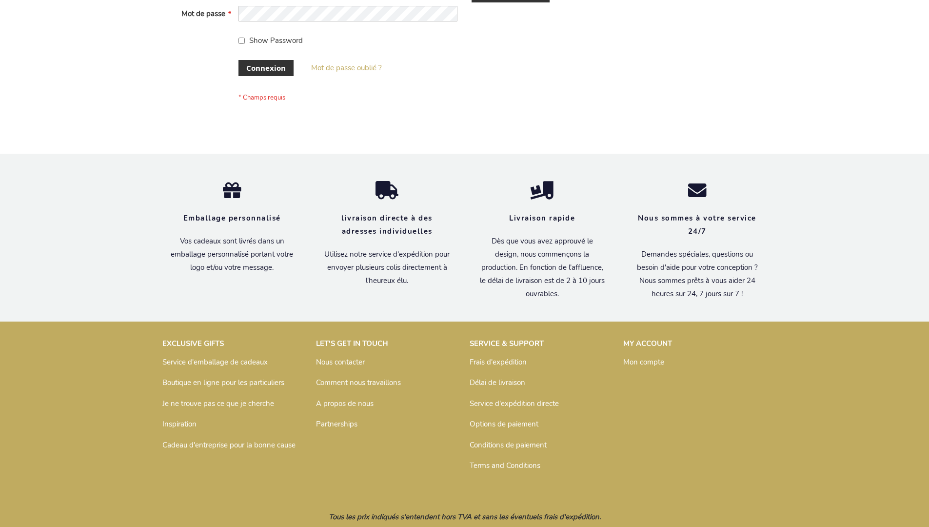
scroll to position [336, 0]
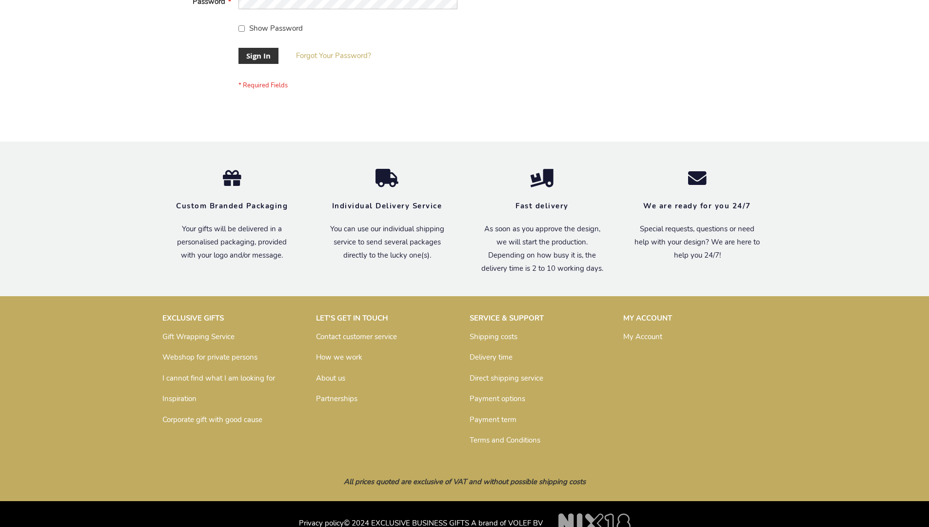
scroll to position [313, 0]
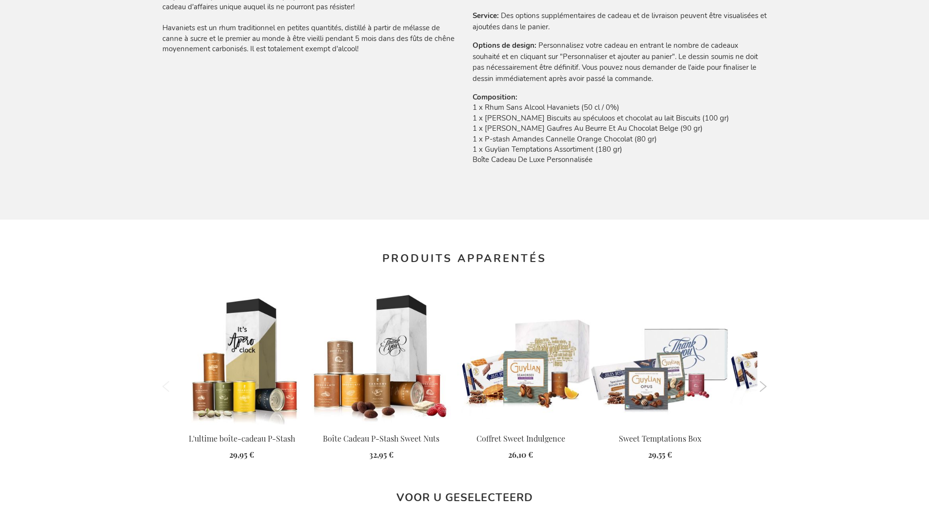
scroll to position [1324, 0]
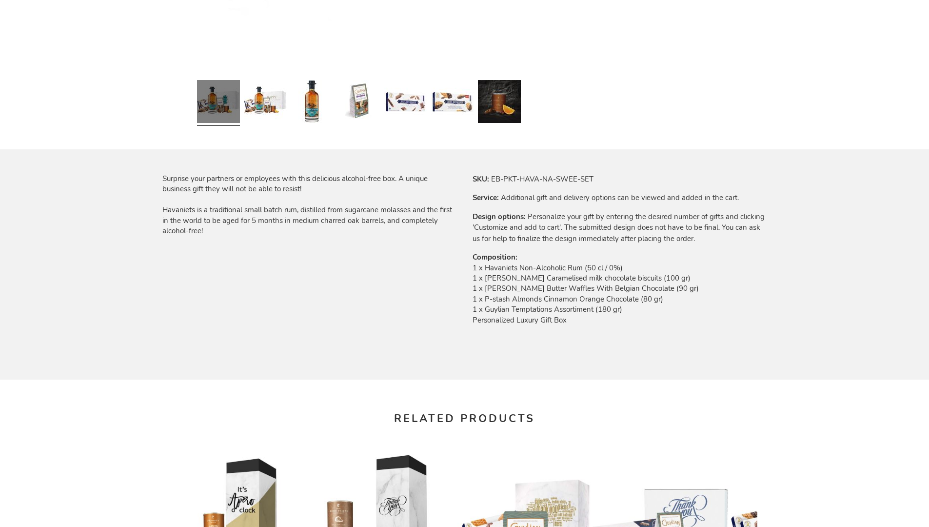
scroll to position [1268, 0]
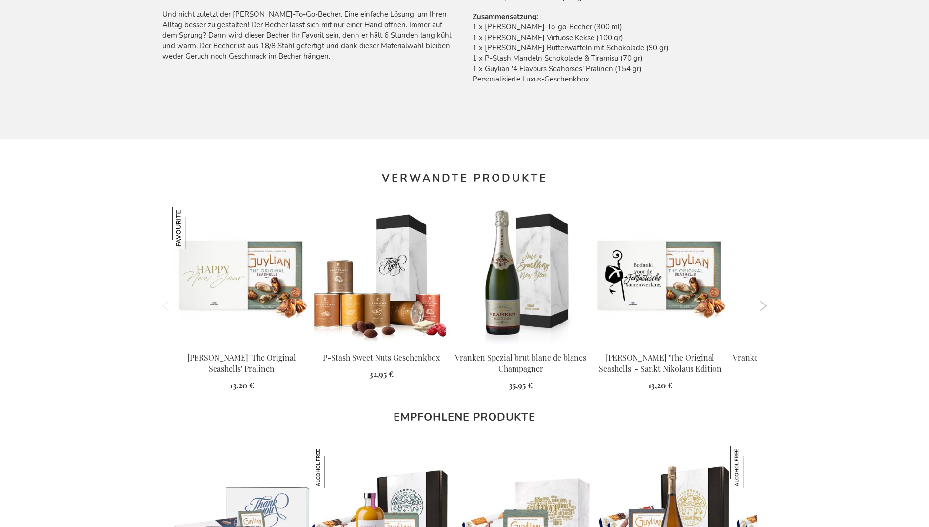
scroll to position [1340, 0]
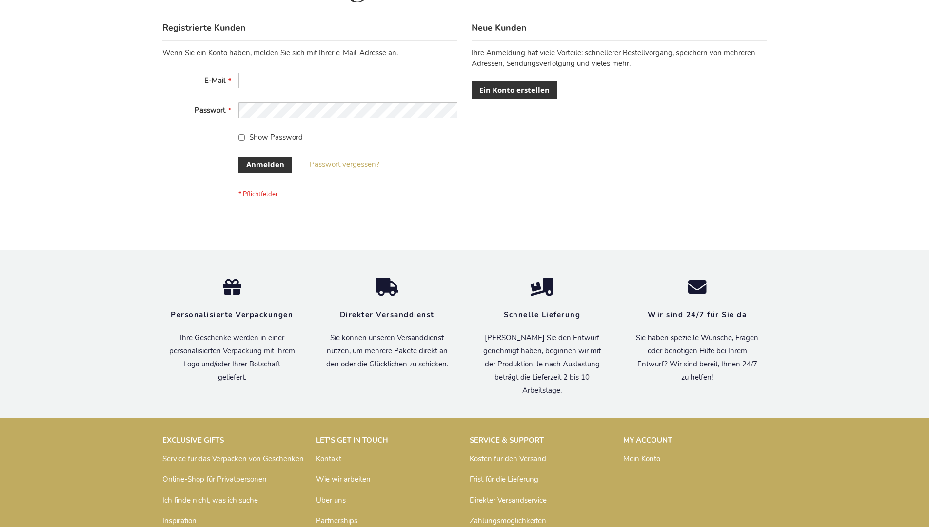
scroll to position [327, 0]
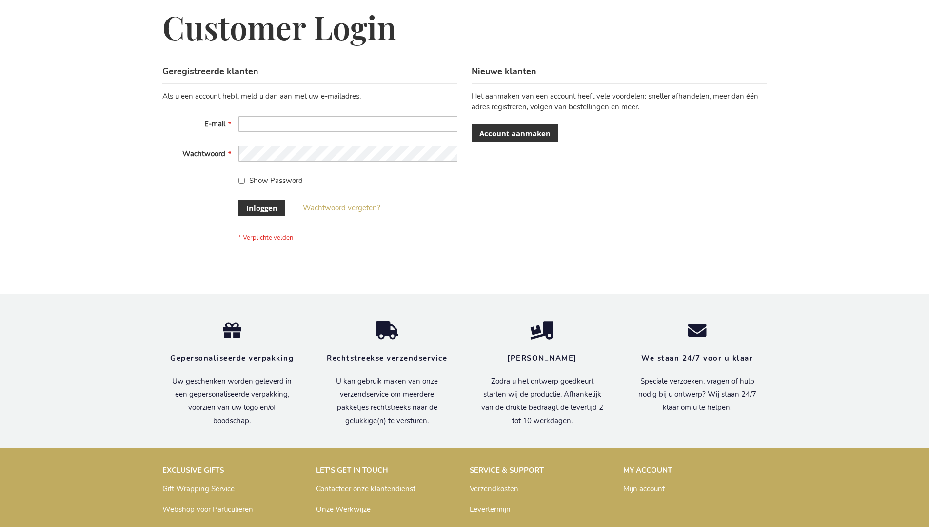
scroll to position [331, 0]
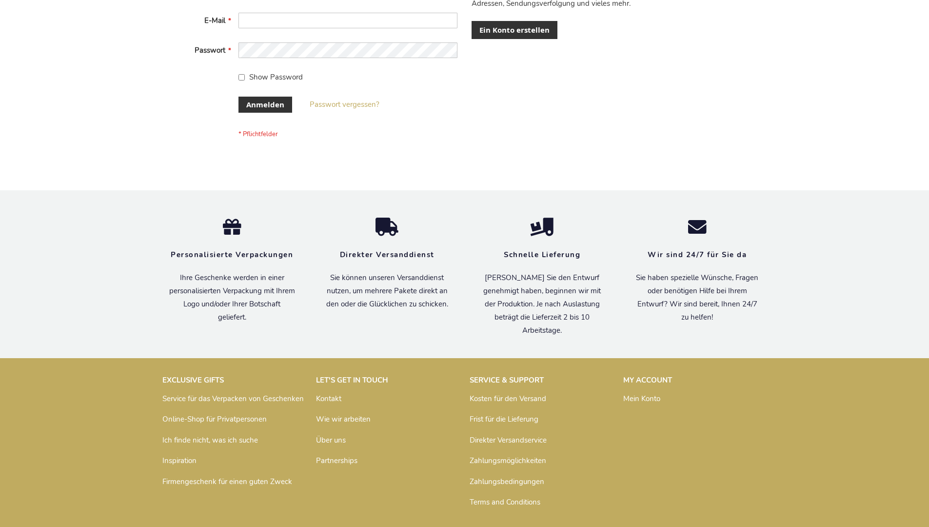
scroll to position [327, 0]
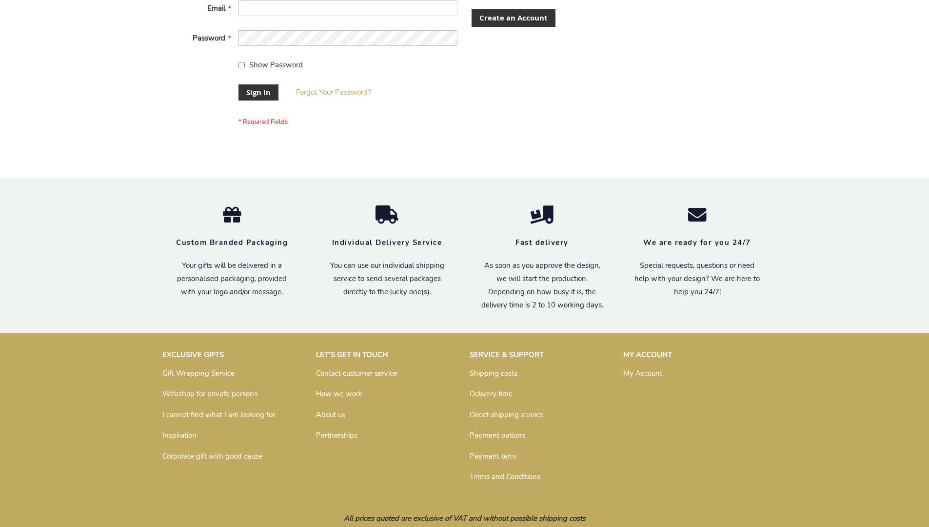
scroll to position [313, 0]
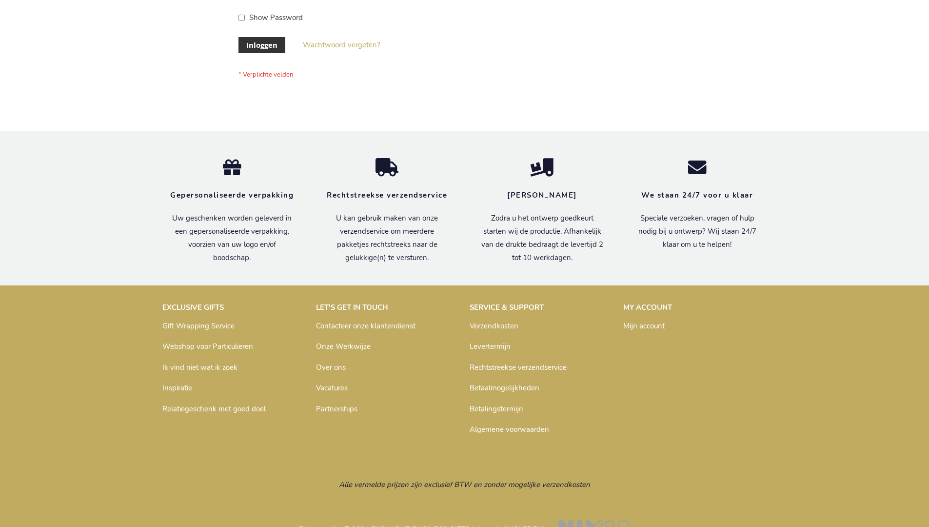
scroll to position [331, 0]
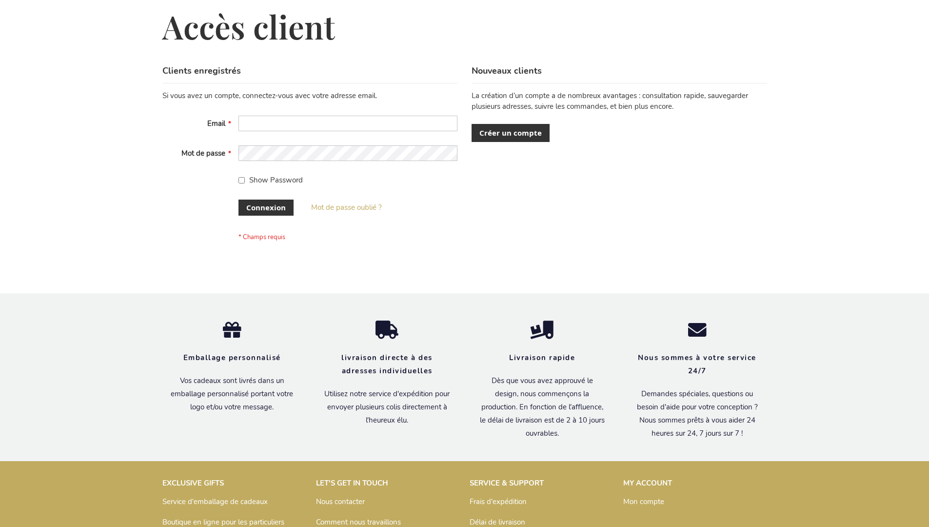
scroll to position [336, 0]
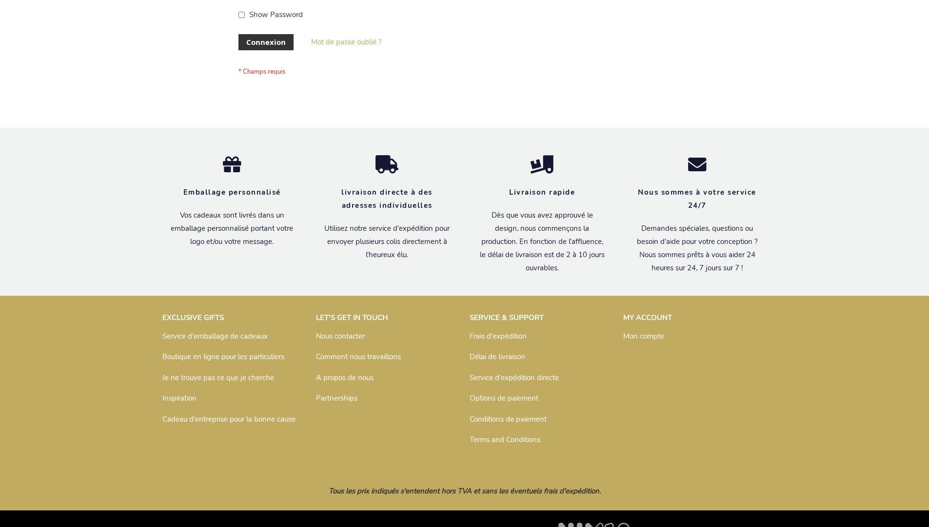
scroll to position [336, 0]
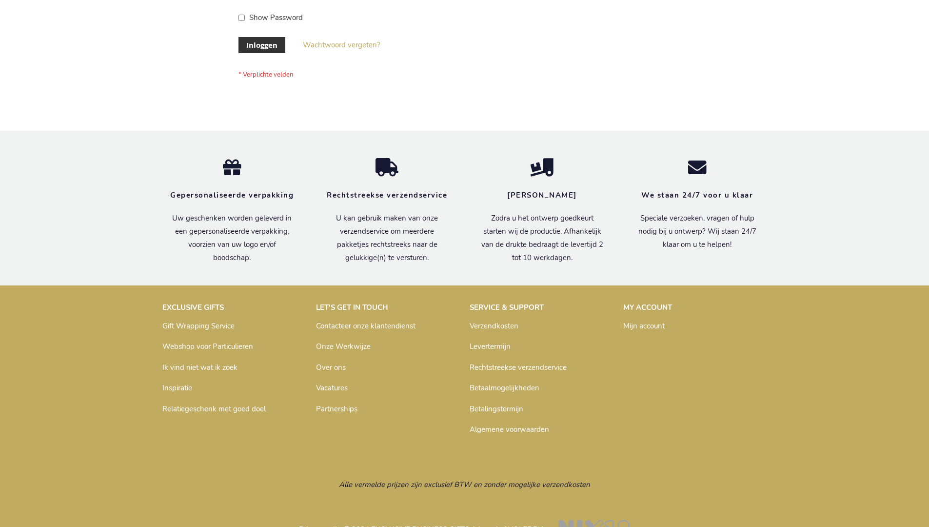
scroll to position [331, 0]
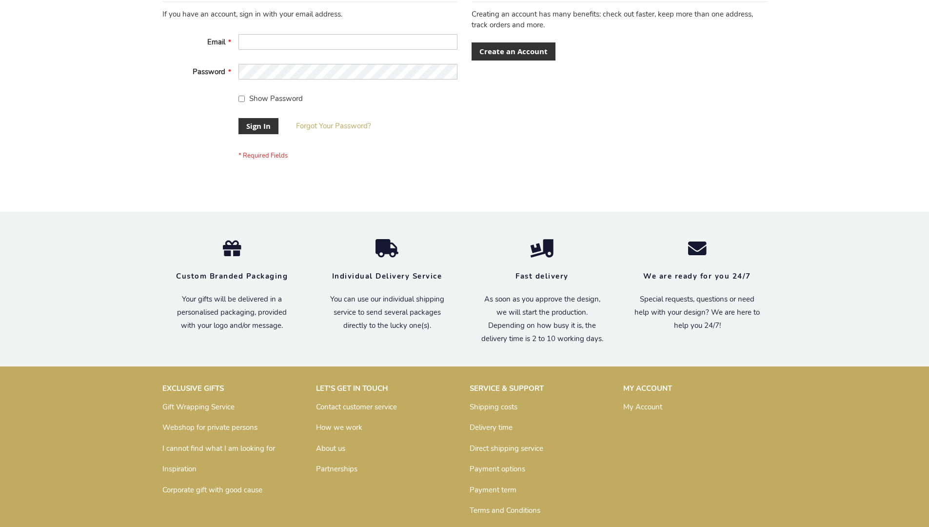
scroll to position [313, 0]
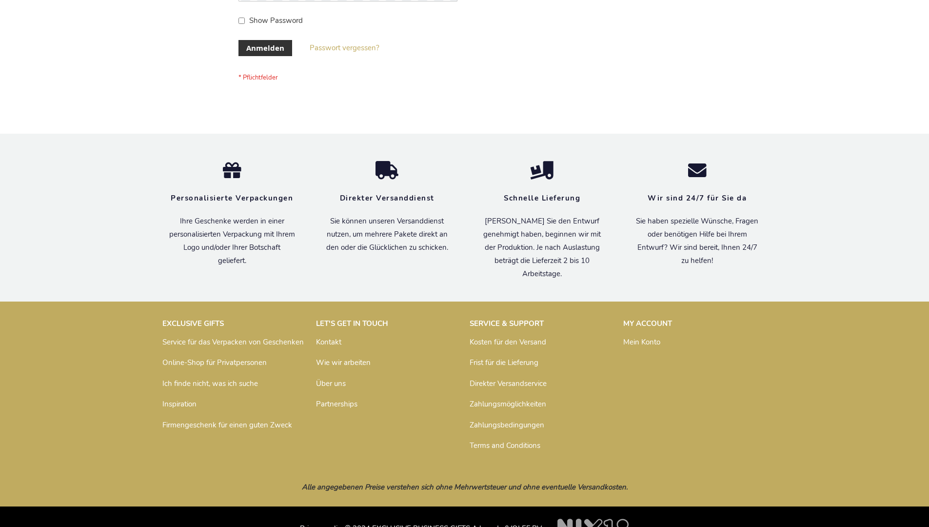
scroll to position [327, 0]
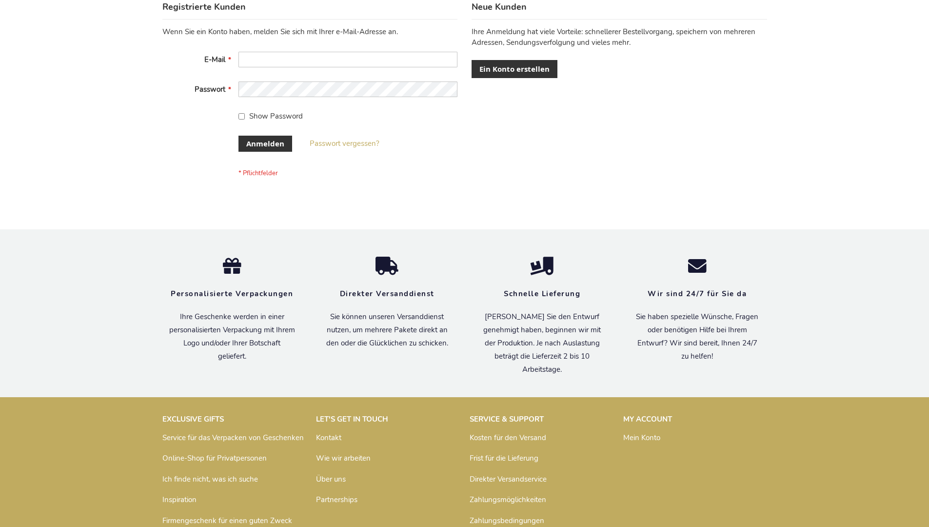
scroll to position [327, 0]
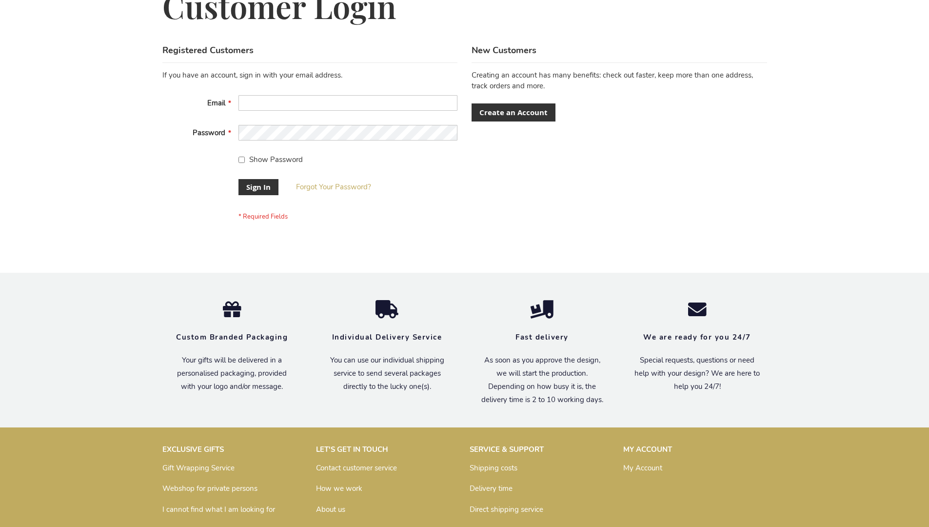
scroll to position [313, 0]
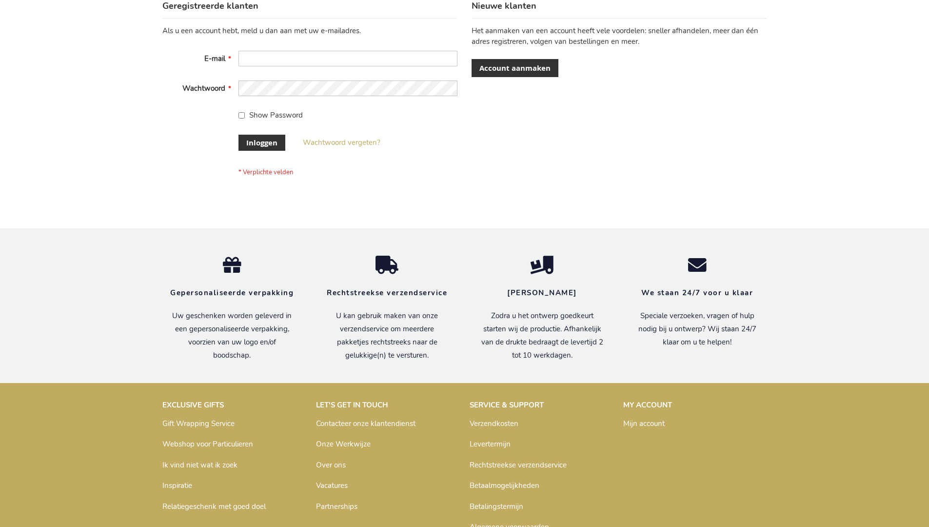
scroll to position [331, 0]
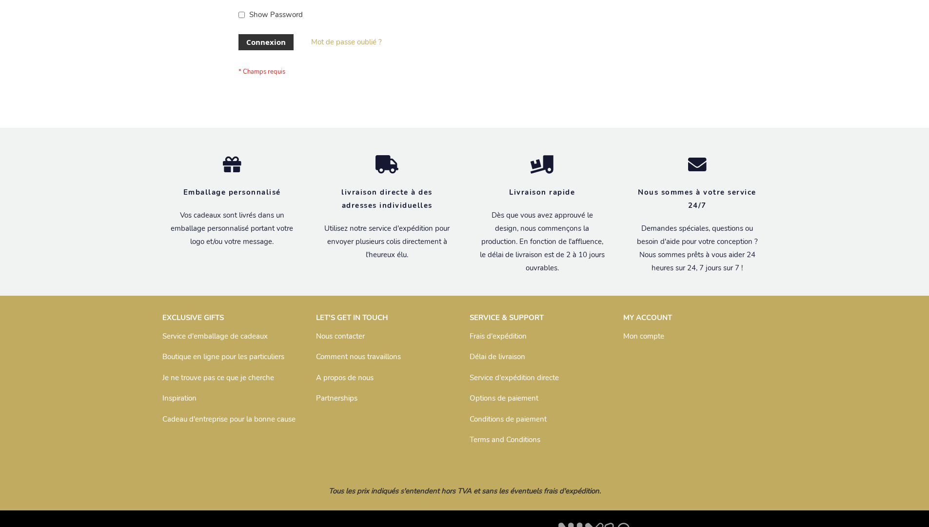
scroll to position [336, 0]
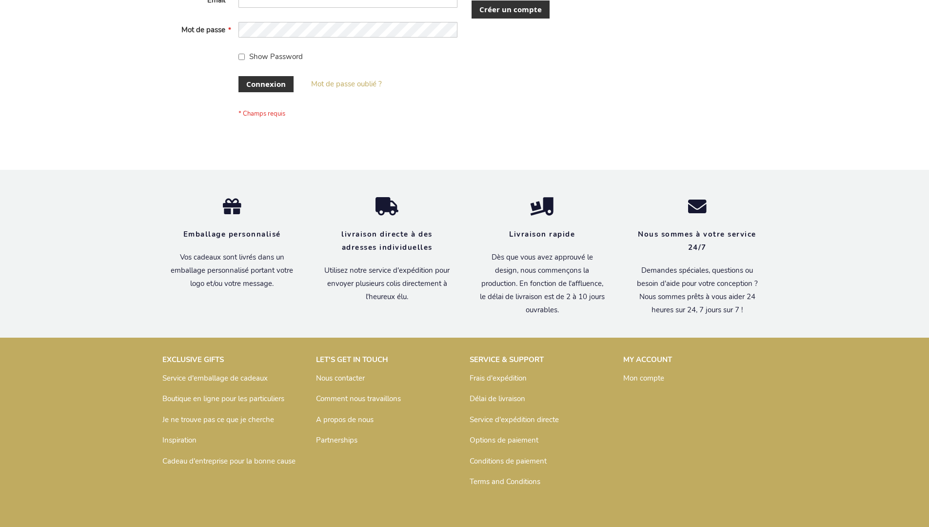
scroll to position [336, 0]
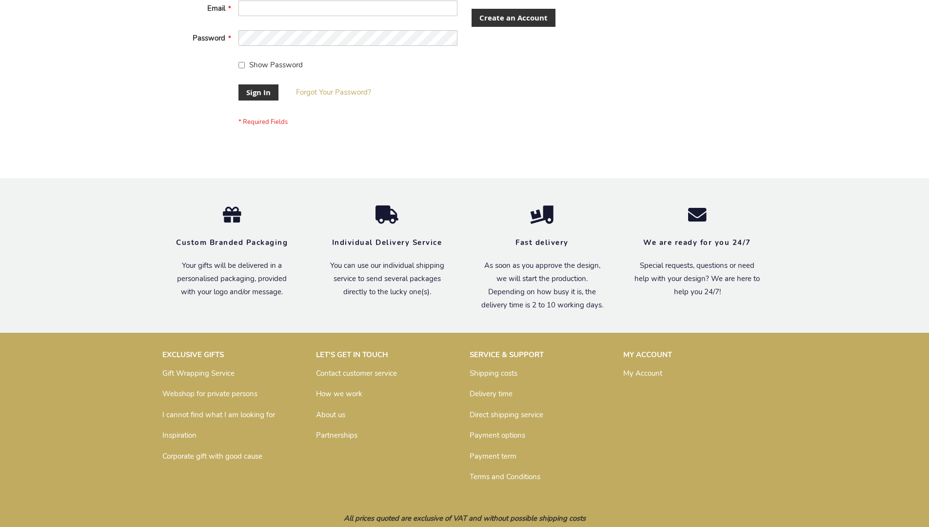
scroll to position [313, 0]
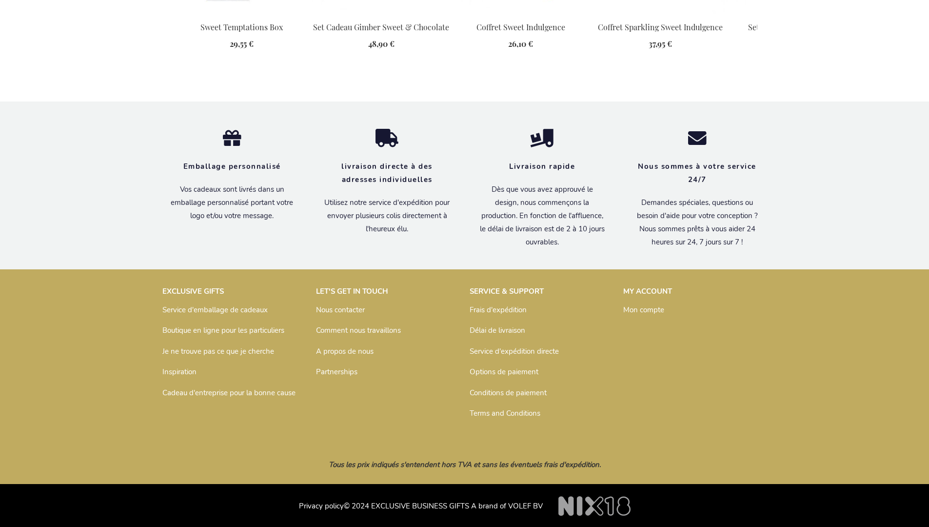
scroll to position [1350, 0]
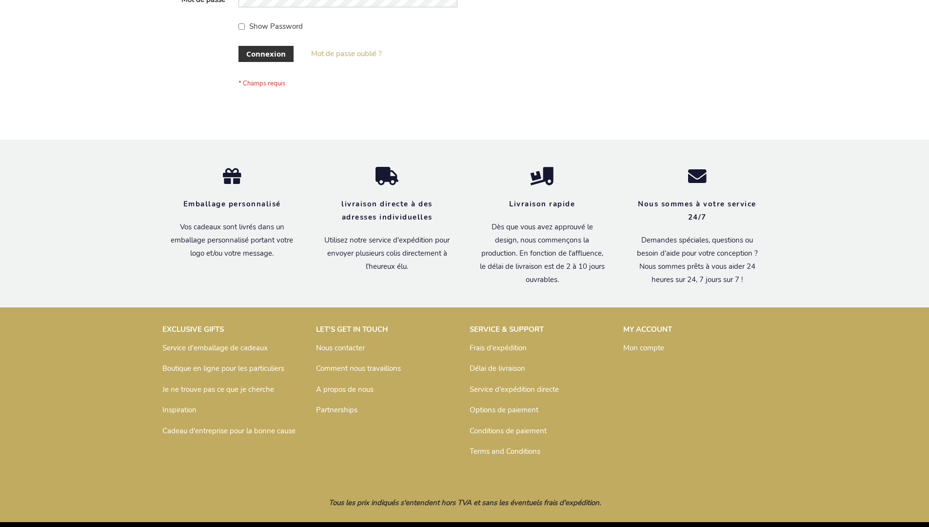
scroll to position [336, 0]
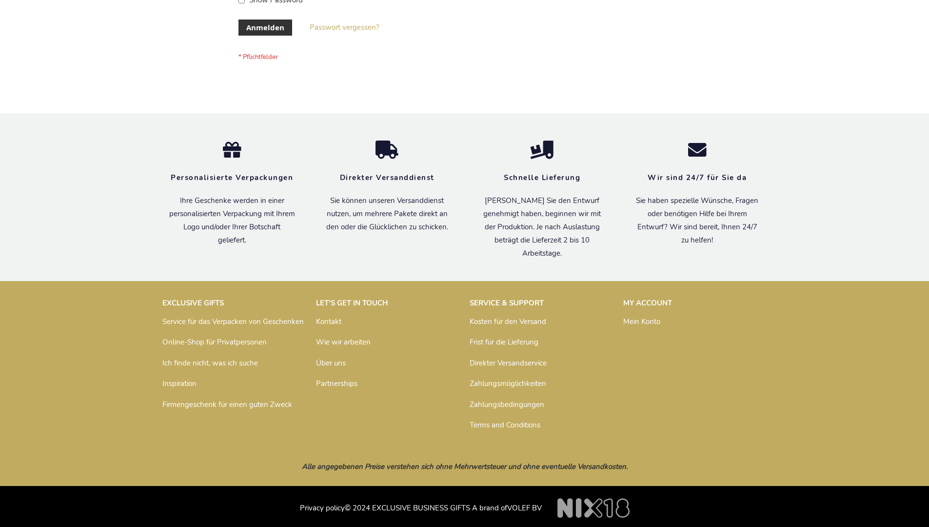
scroll to position [327, 0]
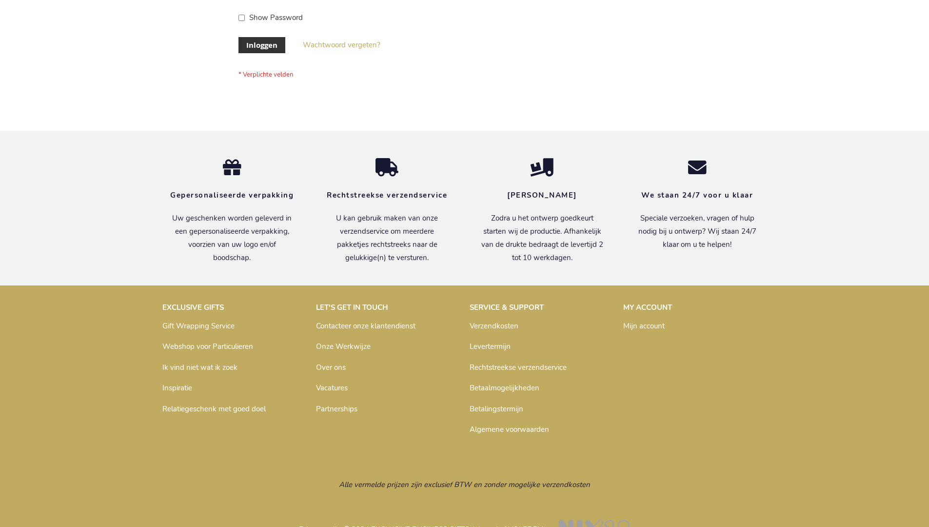
scroll to position [331, 0]
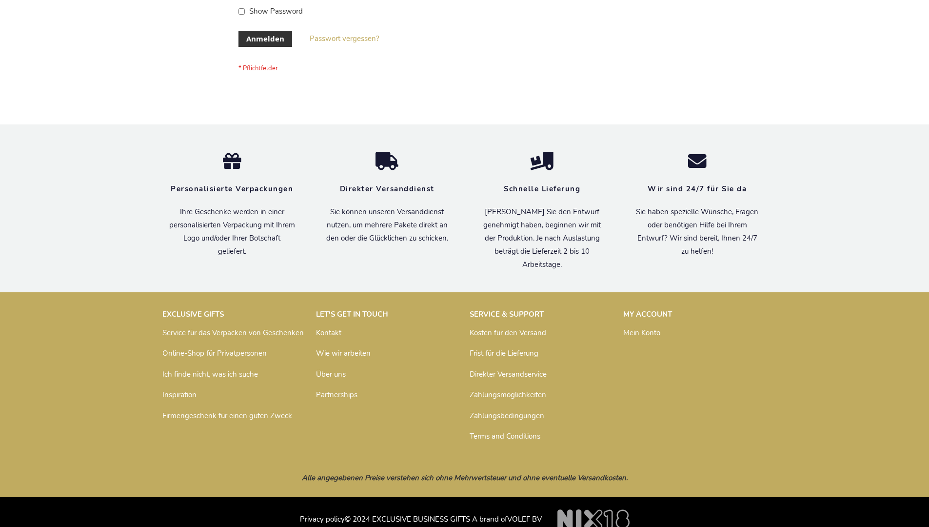
scroll to position [327, 0]
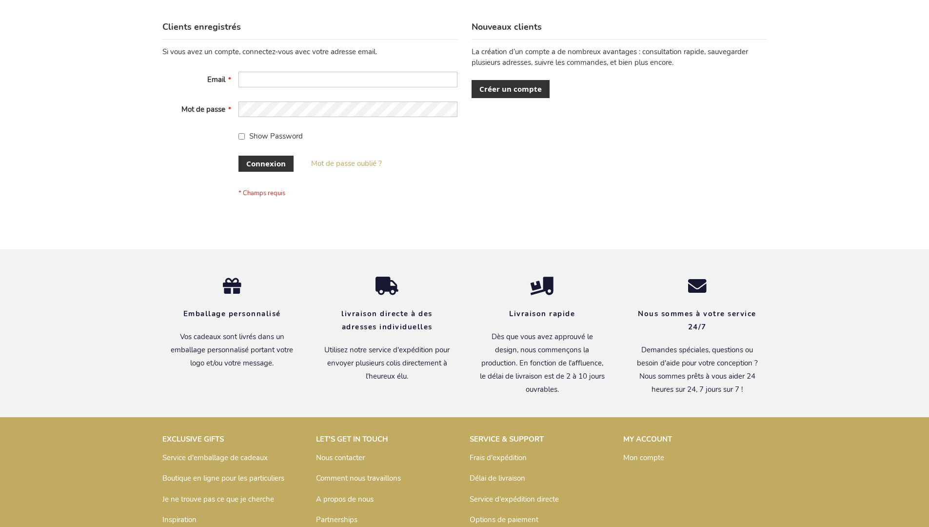
scroll to position [336, 0]
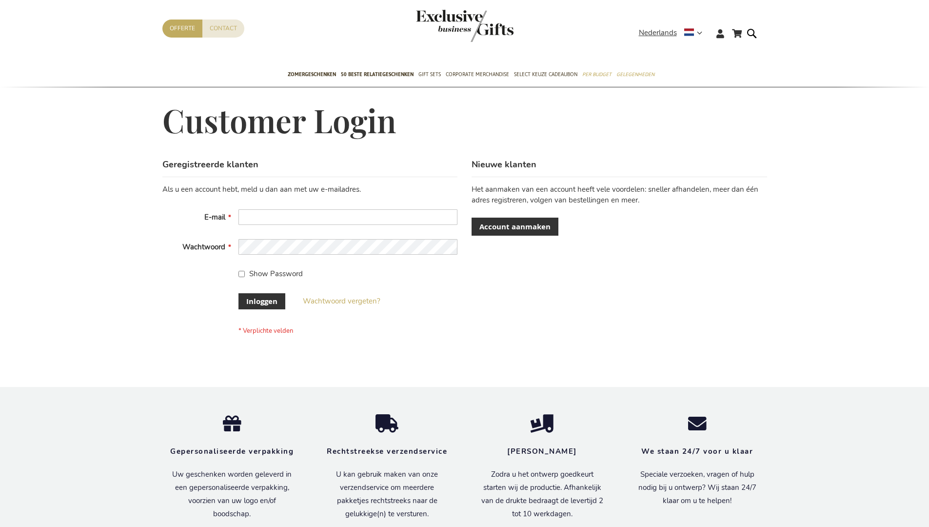
scroll to position [331, 0]
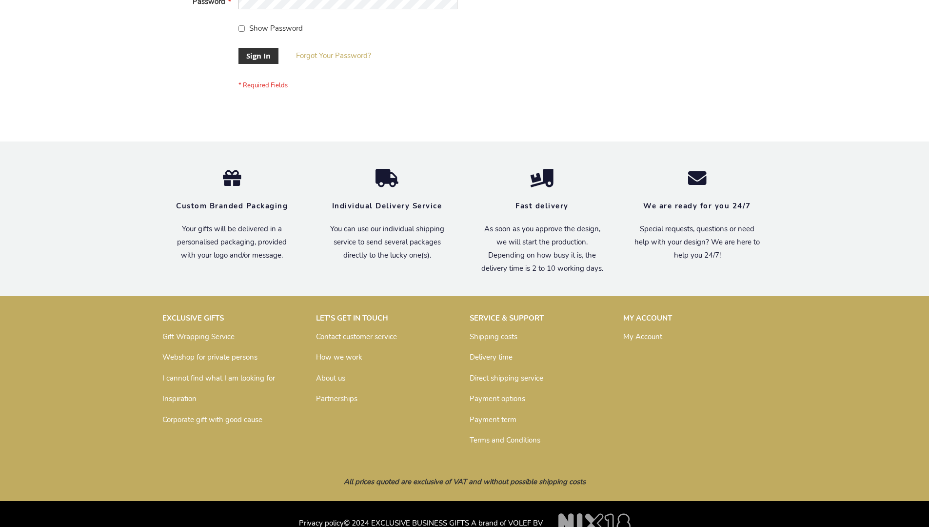
scroll to position [313, 0]
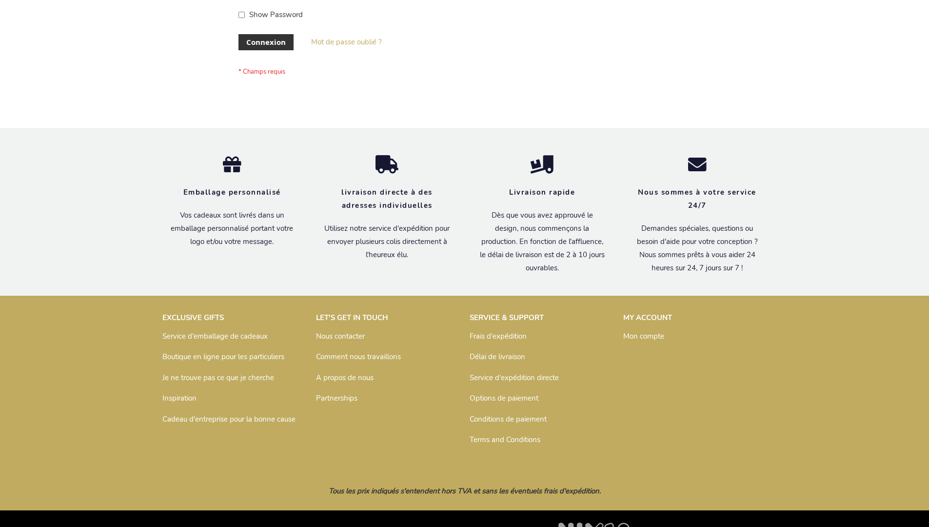
scroll to position [336, 0]
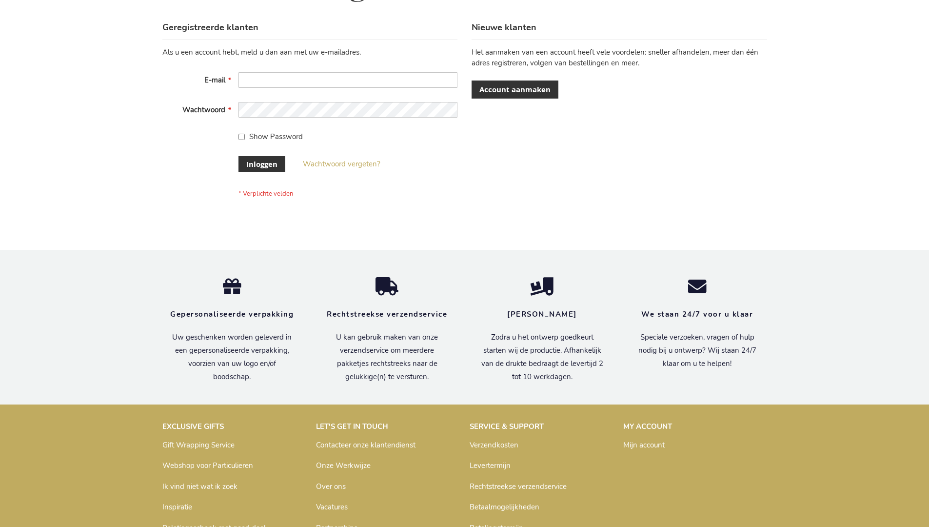
scroll to position [331, 0]
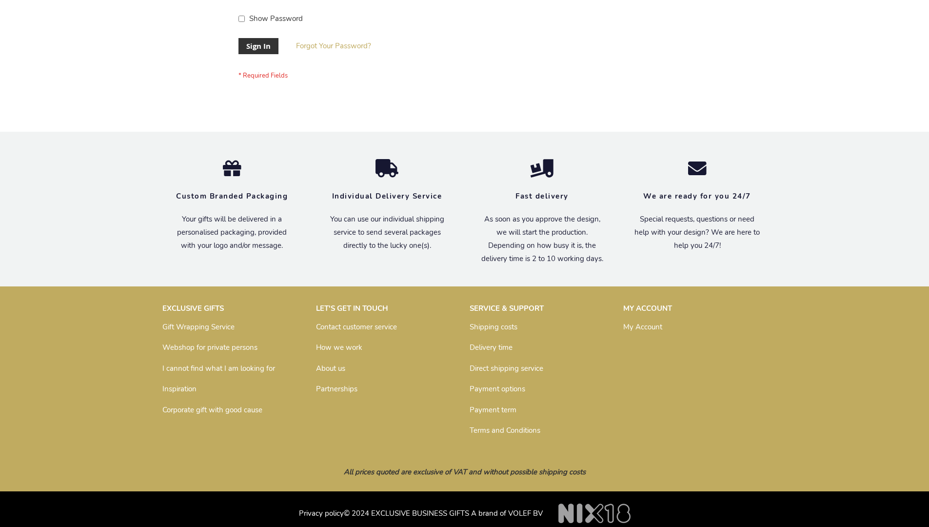
scroll to position [306, 0]
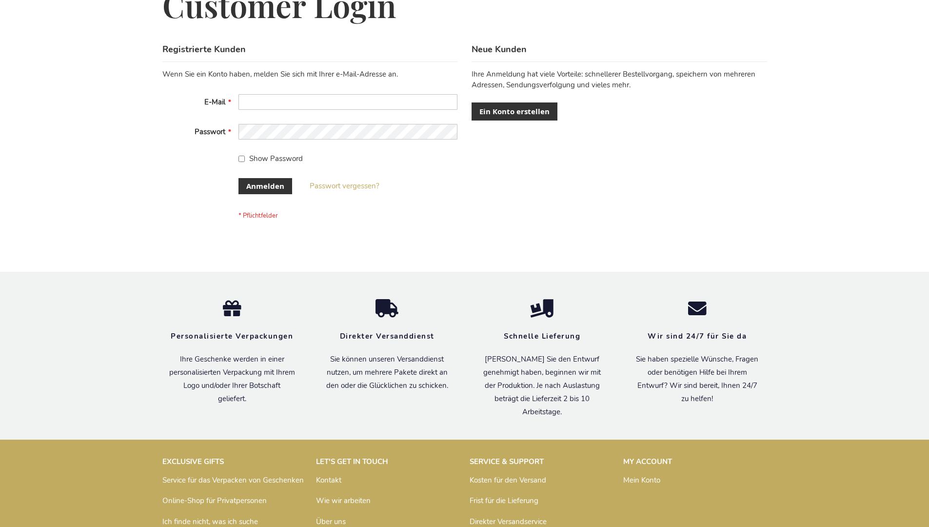
scroll to position [327, 0]
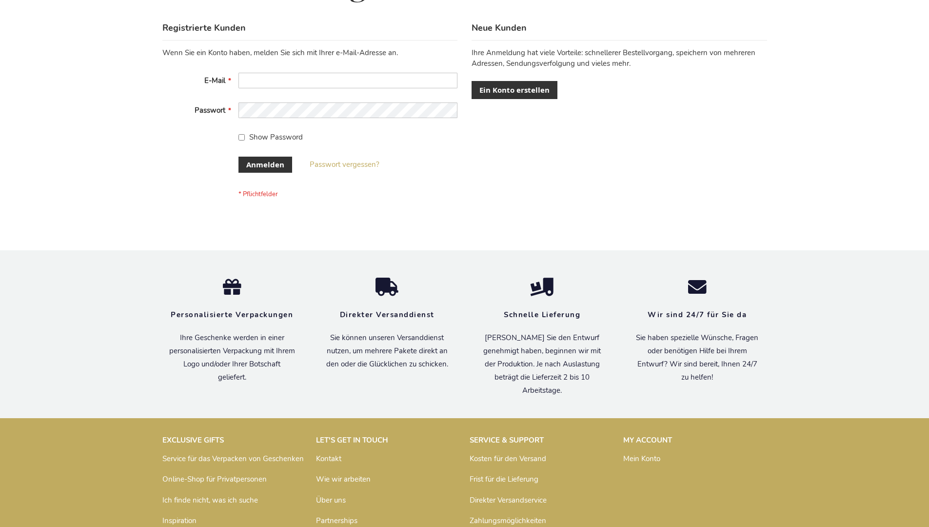
scroll to position [327, 0]
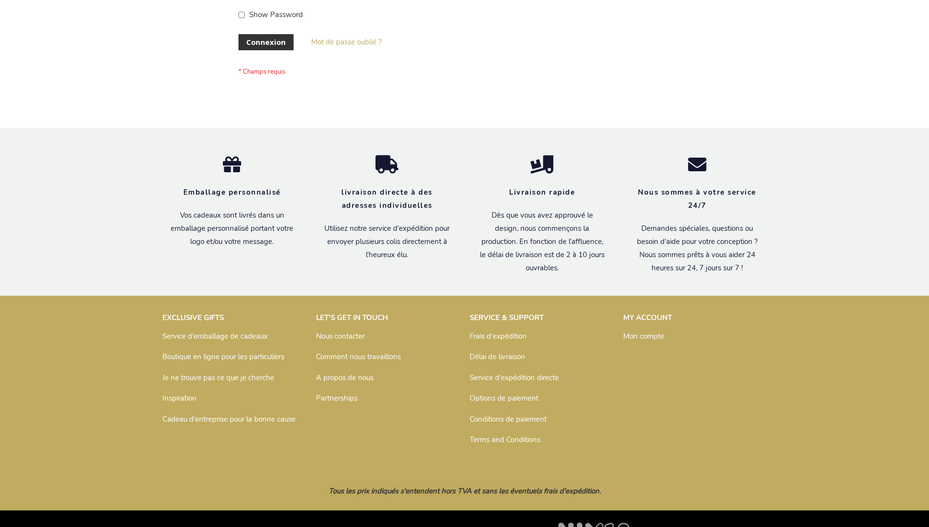
scroll to position [336, 0]
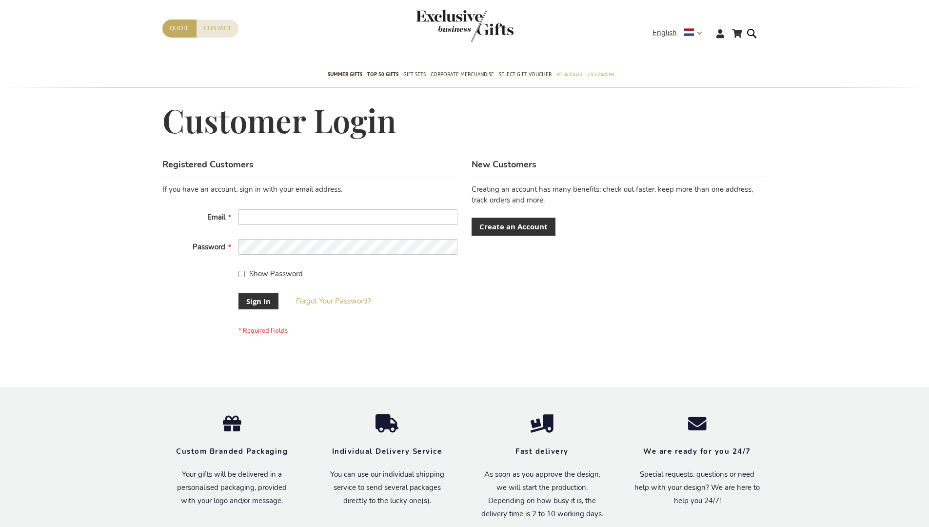
scroll to position [313, 0]
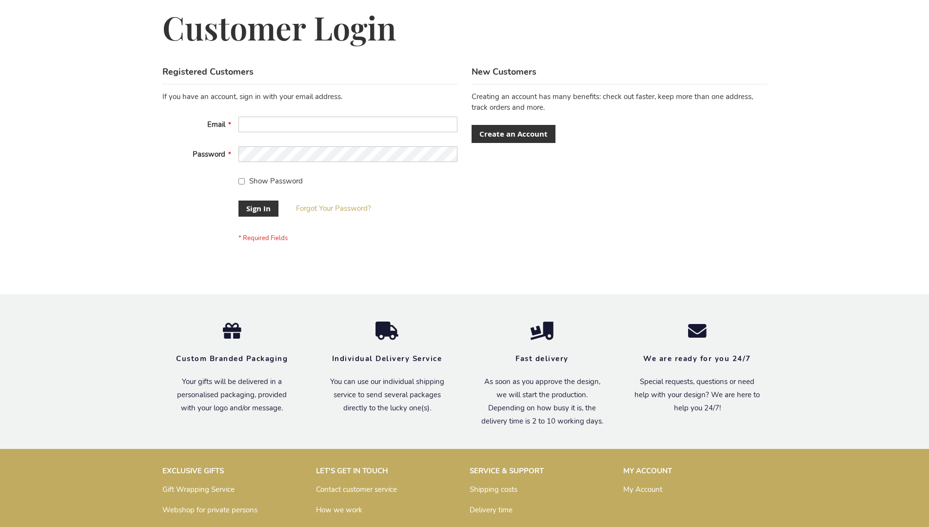
scroll to position [313, 0]
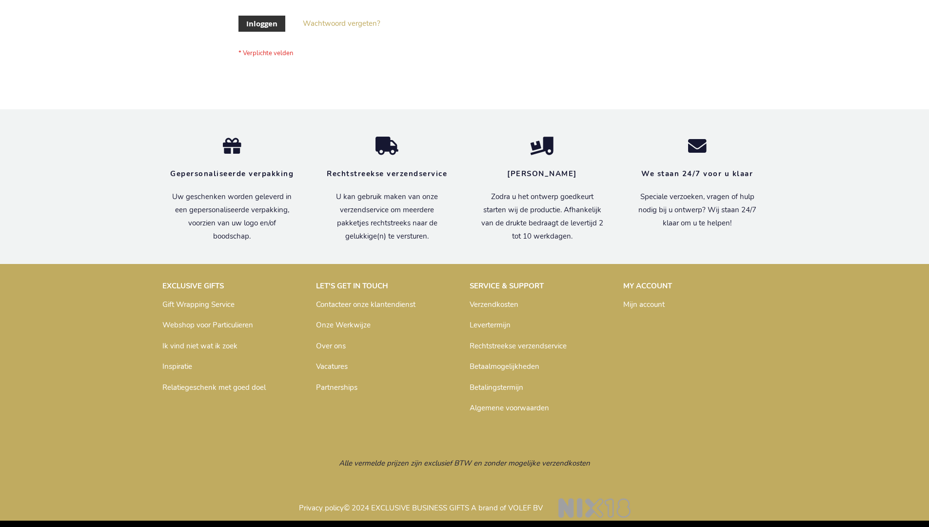
scroll to position [331, 0]
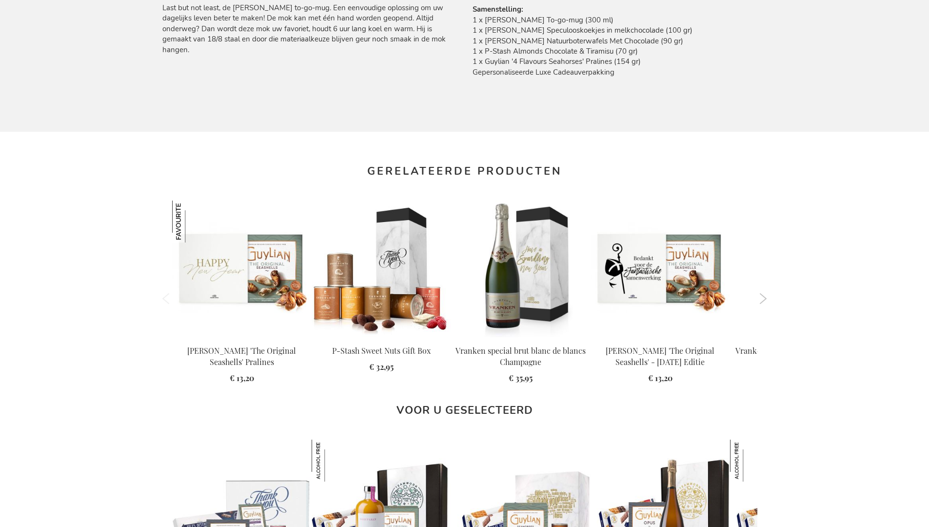
scroll to position [1334, 0]
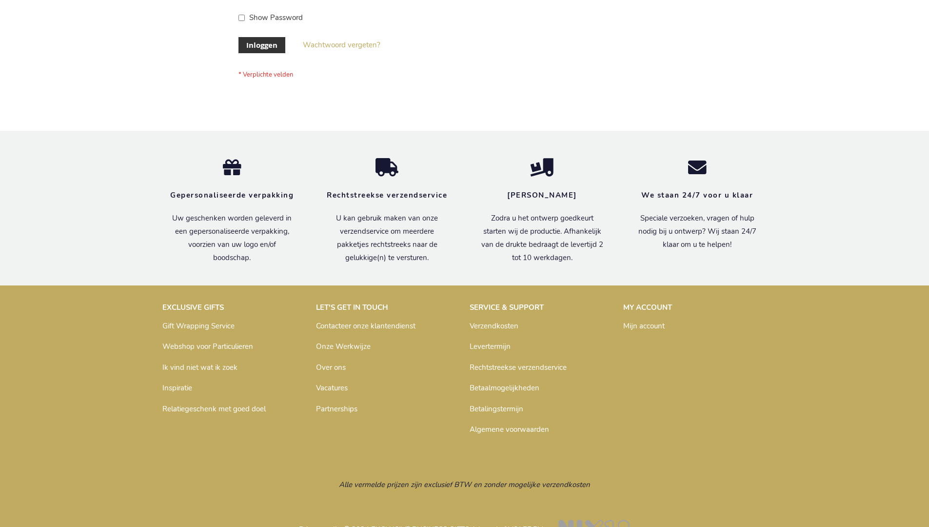
scroll to position [331, 0]
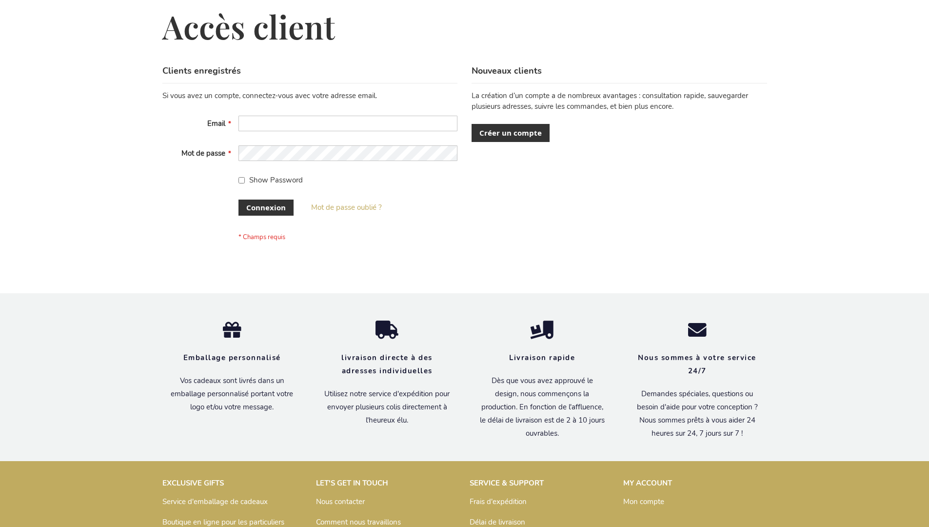
scroll to position [336, 0]
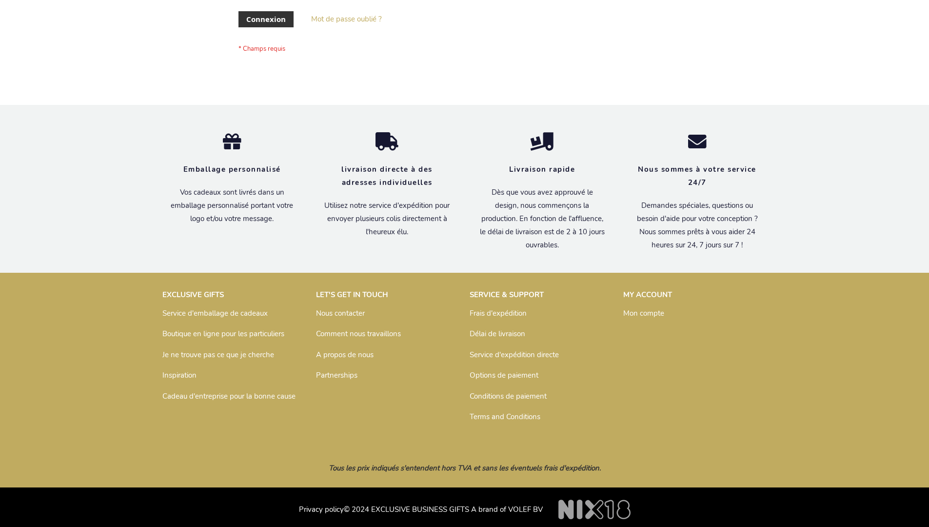
scroll to position [336, 0]
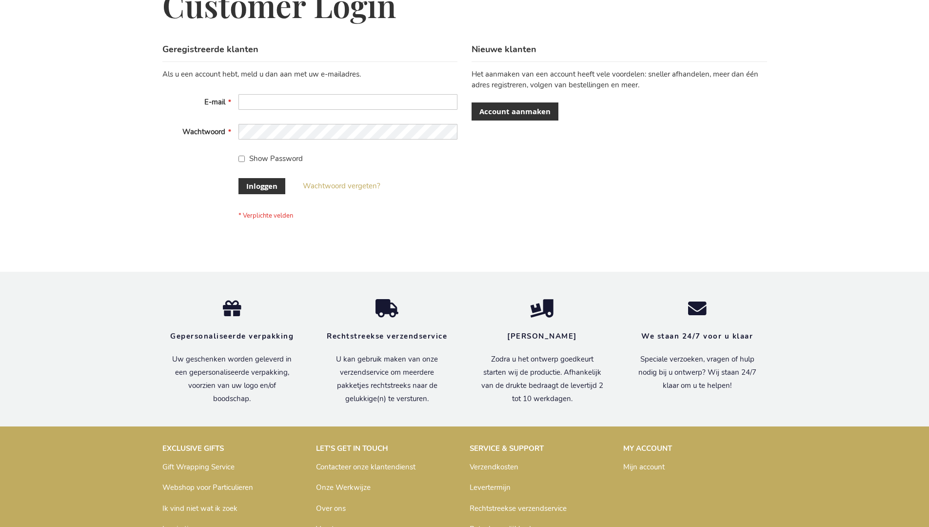
scroll to position [331, 0]
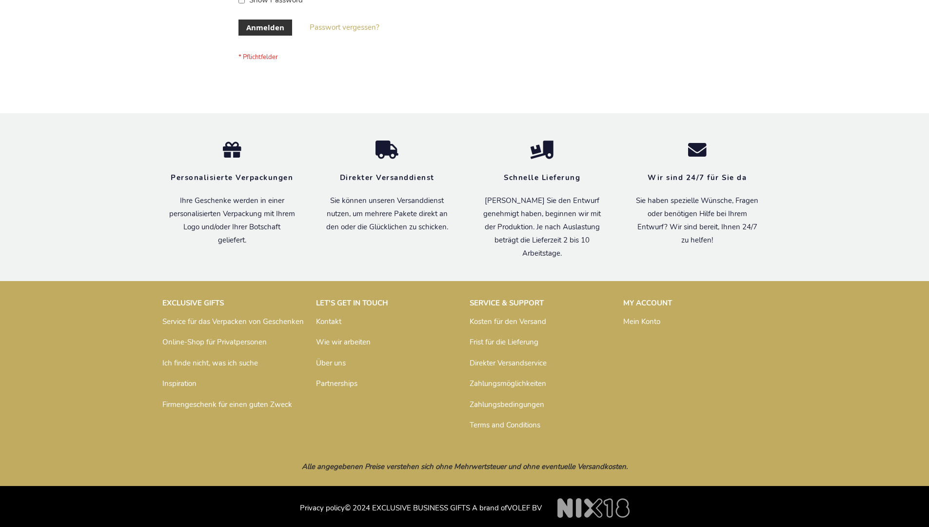
scroll to position [327, 0]
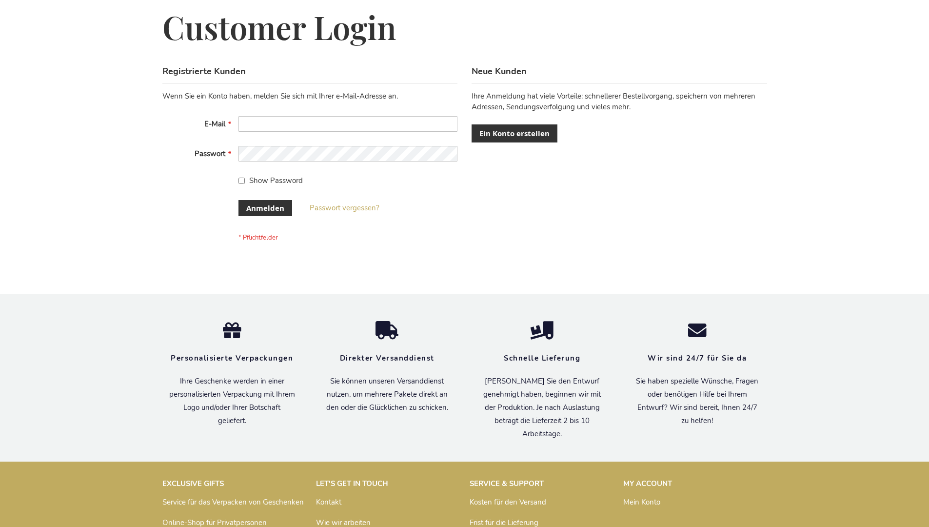
scroll to position [327, 0]
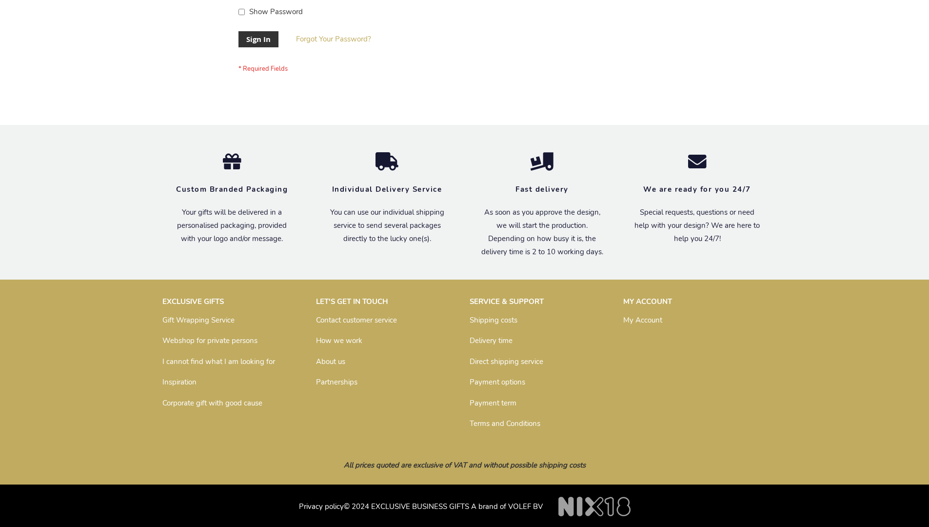
scroll to position [313, 0]
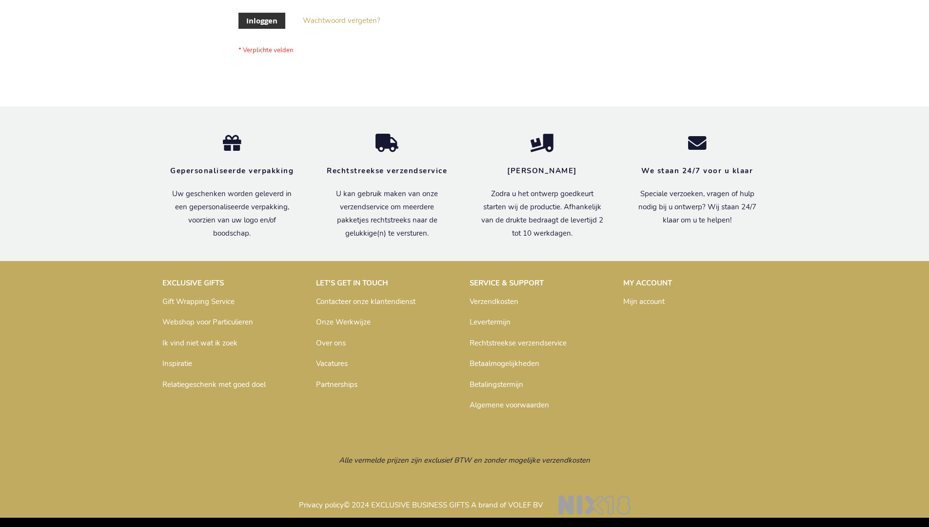
scroll to position [331, 0]
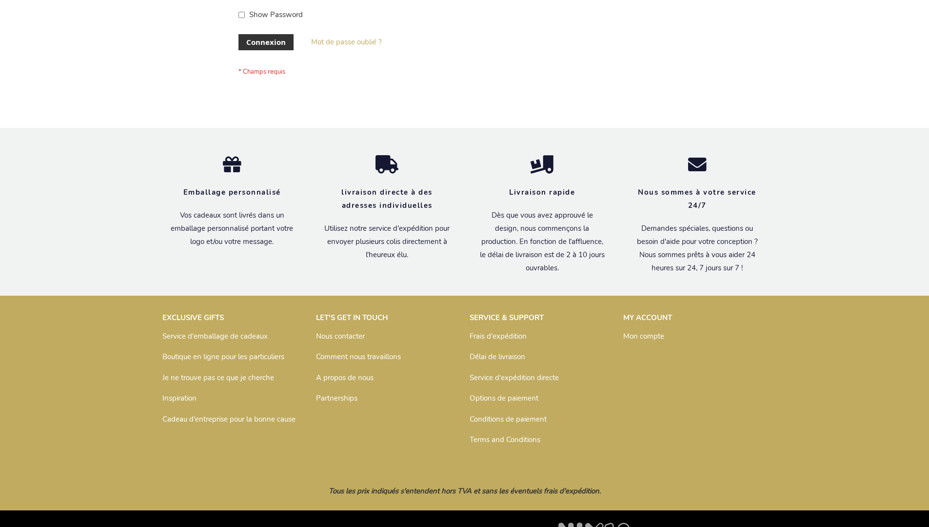
scroll to position [336, 0]
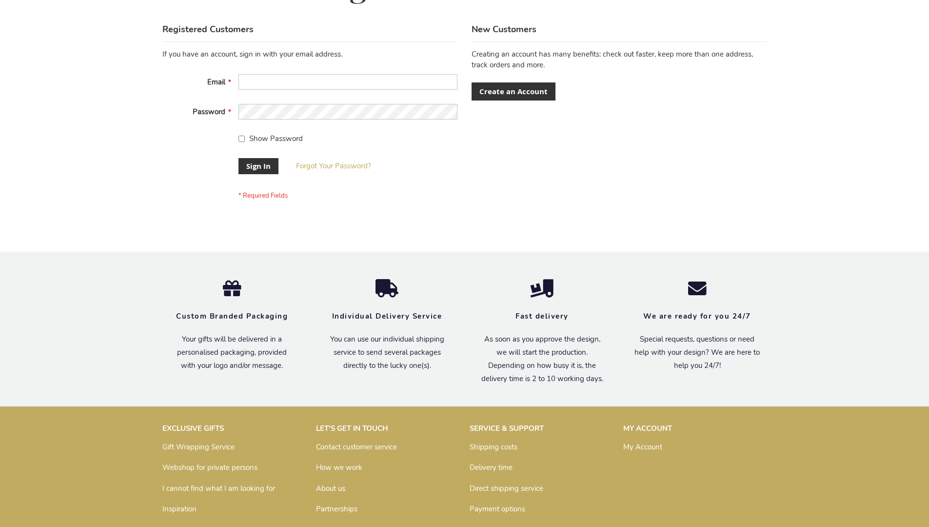
scroll to position [313, 0]
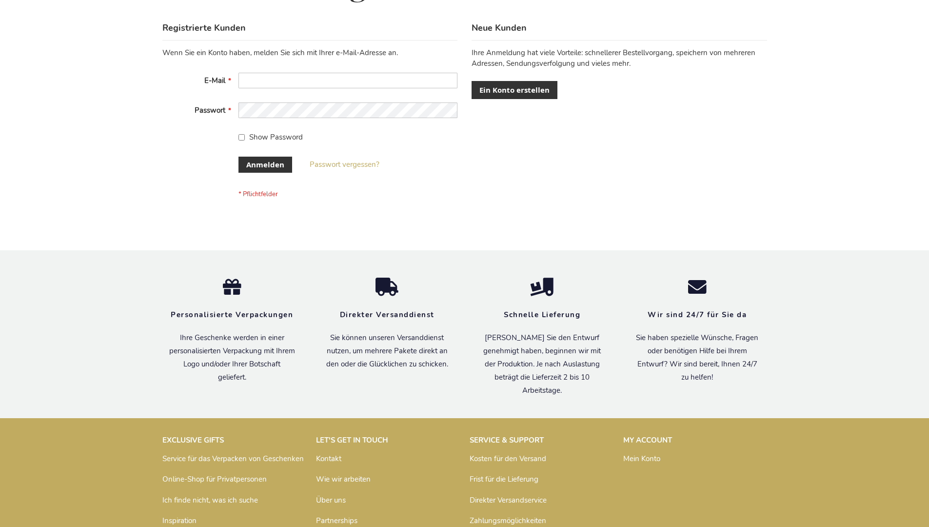
scroll to position [327, 0]
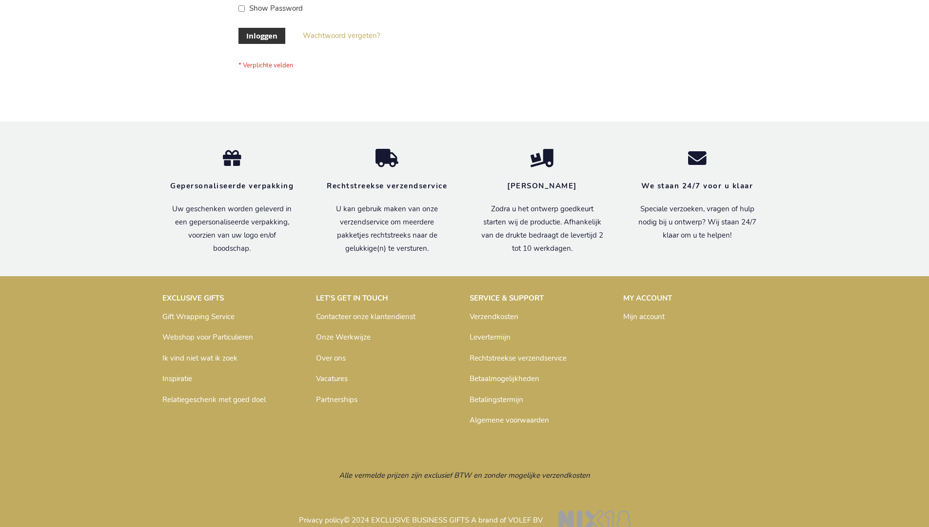
scroll to position [331, 0]
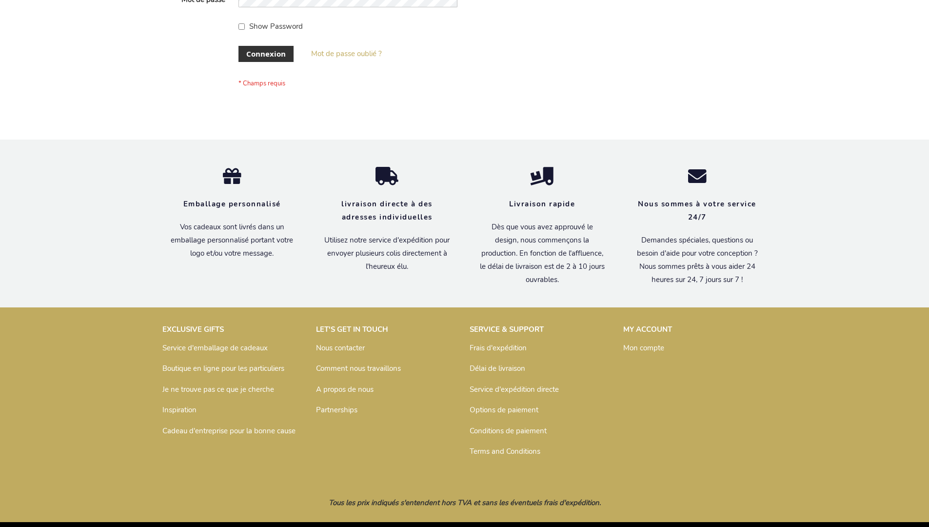
scroll to position [336, 0]
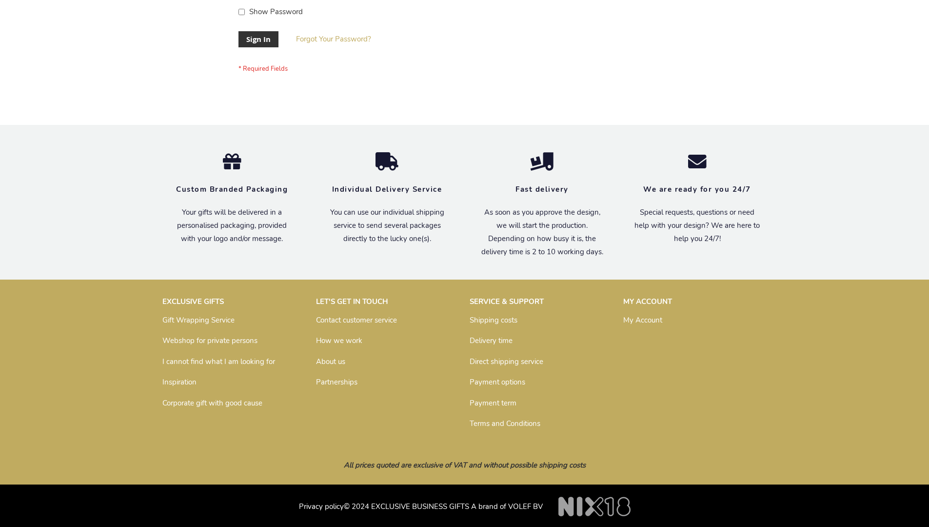
scroll to position [313, 0]
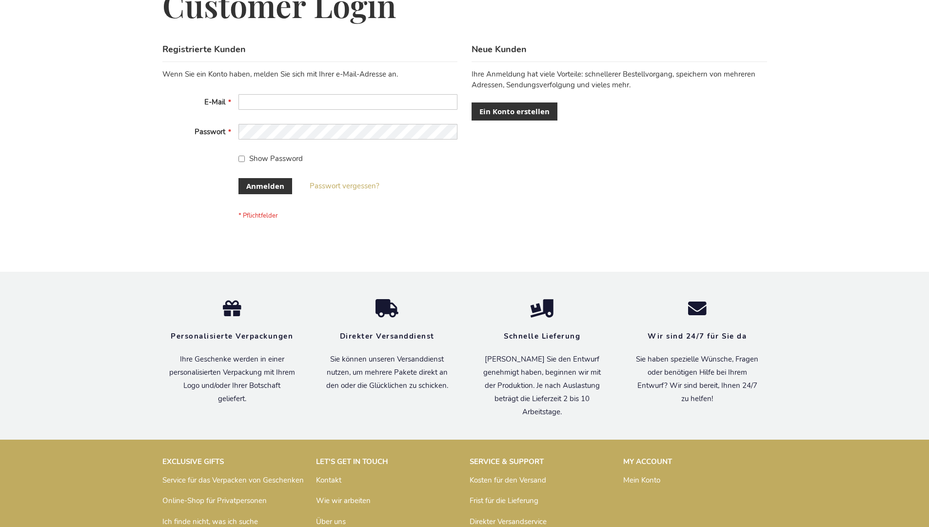
scroll to position [327, 0]
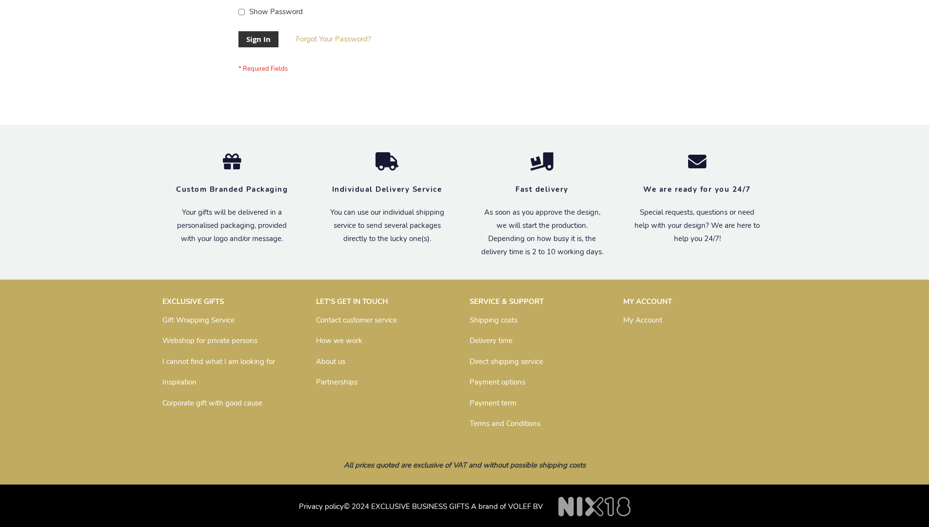
scroll to position [313, 0]
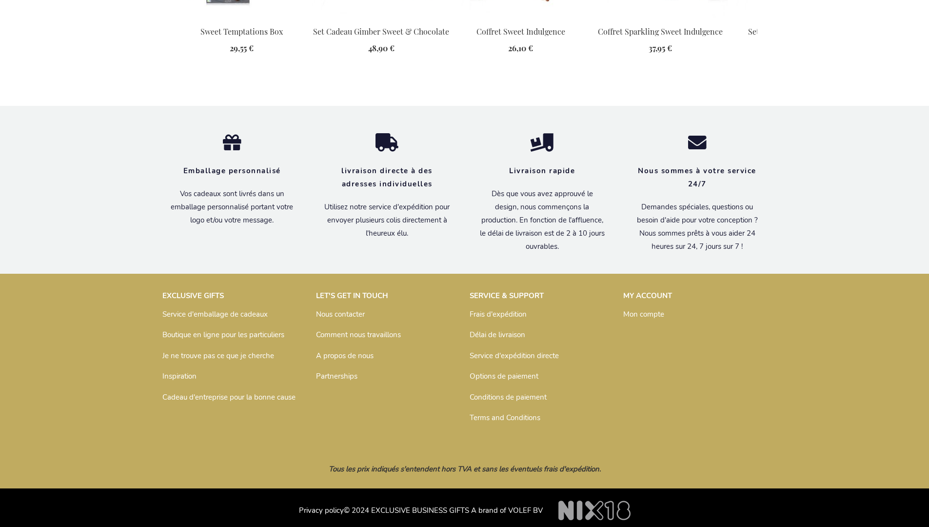
scroll to position [1350, 0]
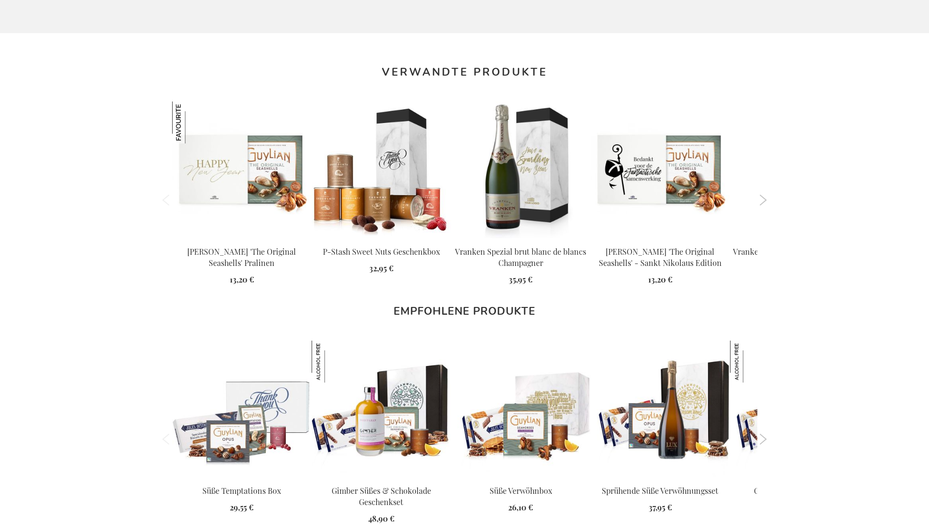
scroll to position [1340, 0]
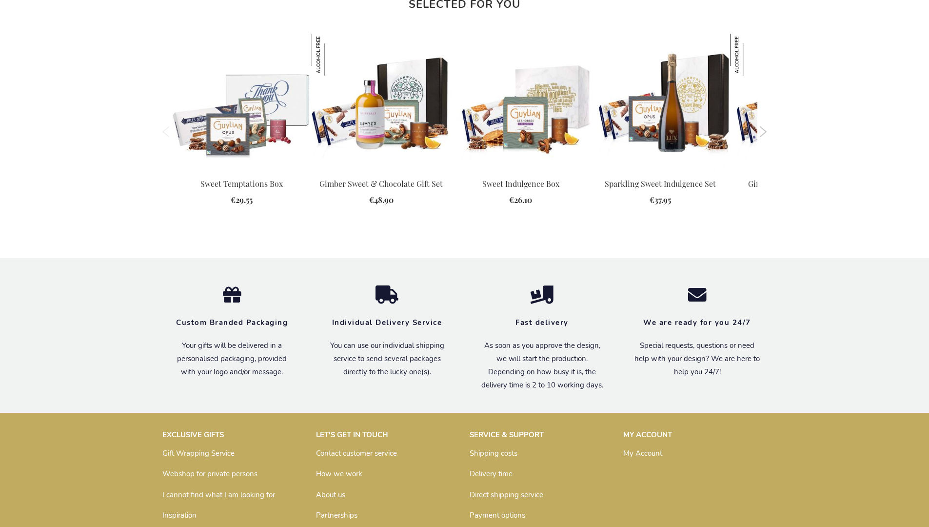
scroll to position [1316, 0]
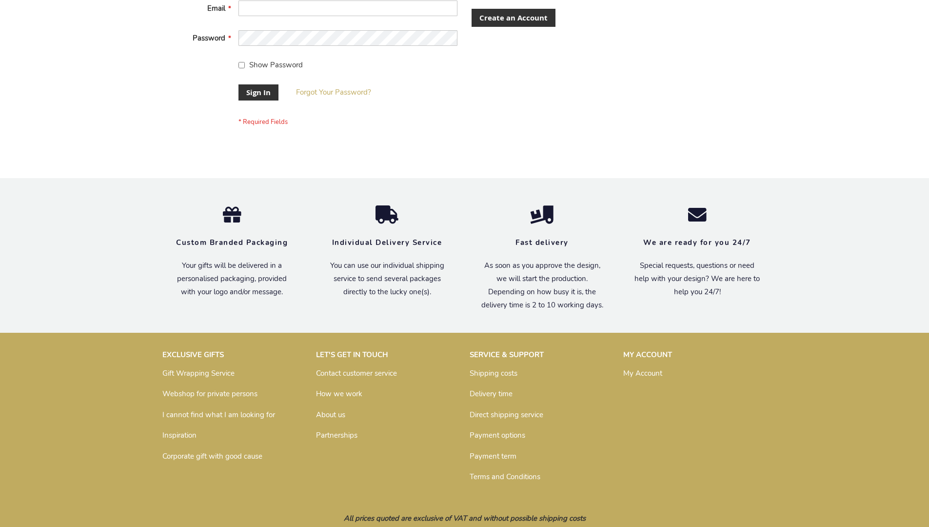
scroll to position [313, 0]
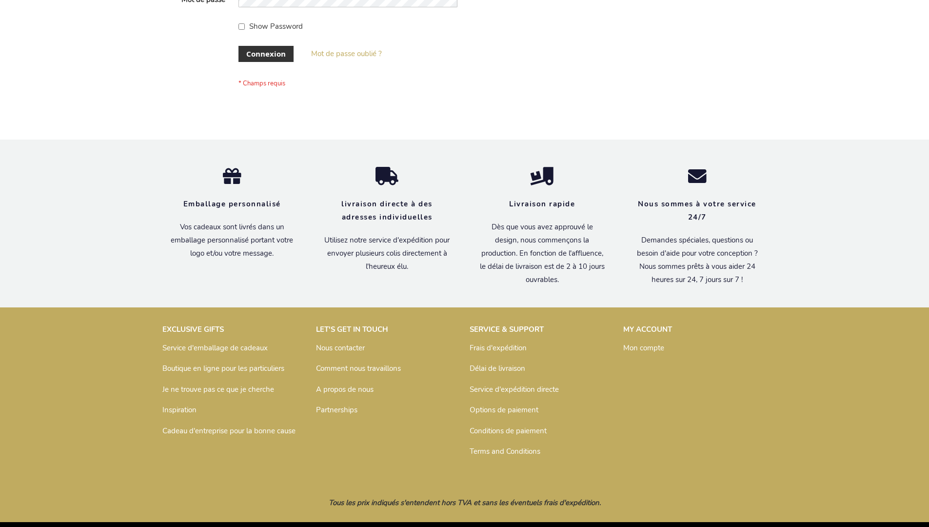
scroll to position [336, 0]
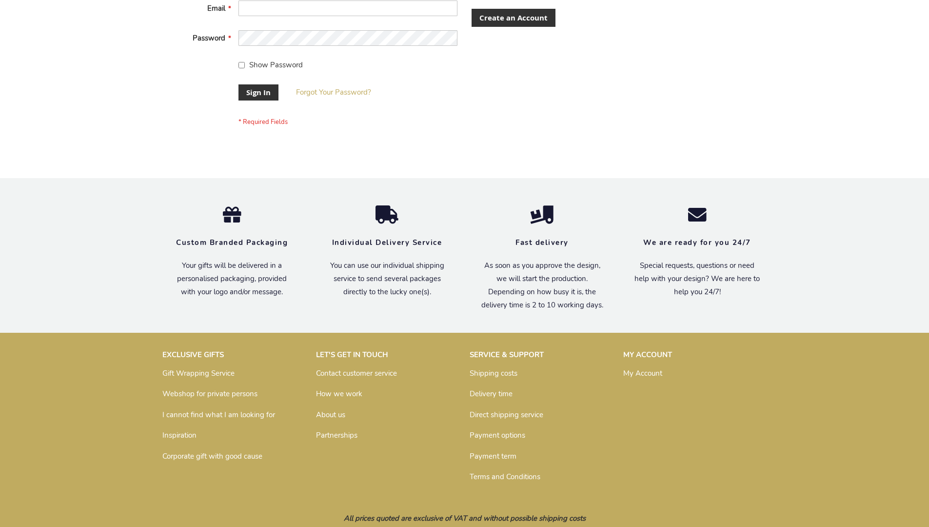
scroll to position [313, 0]
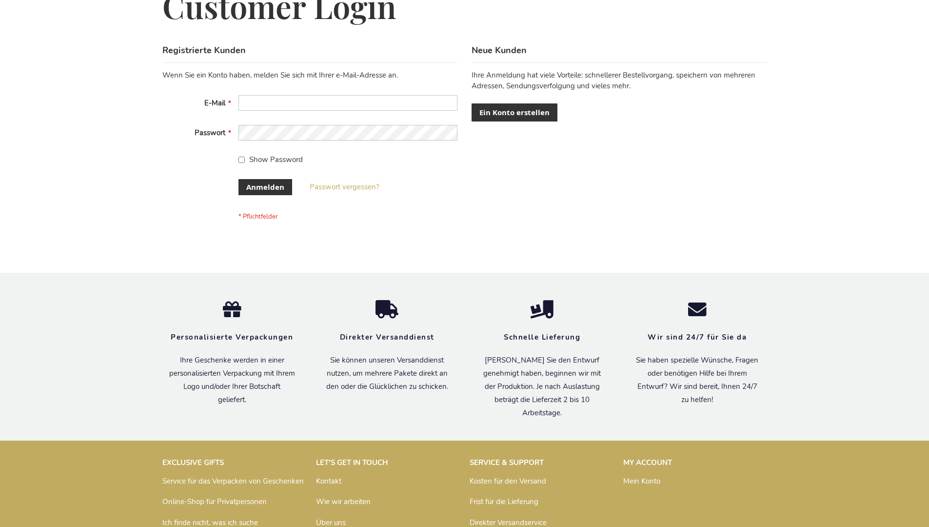
scroll to position [319, 0]
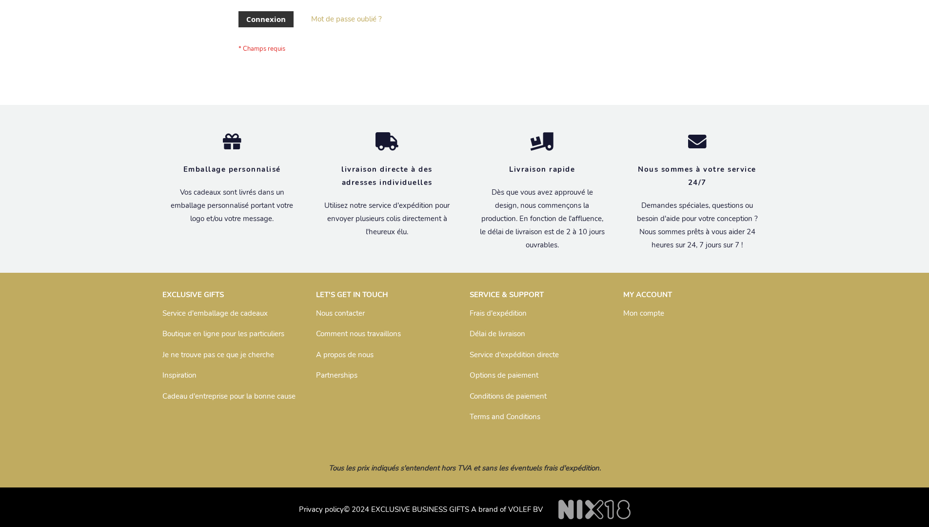
scroll to position [336, 0]
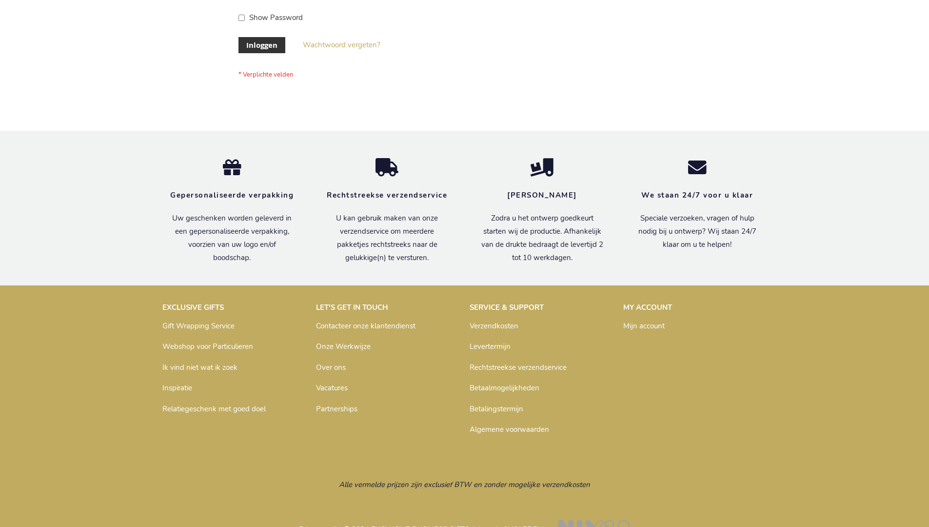
scroll to position [331, 0]
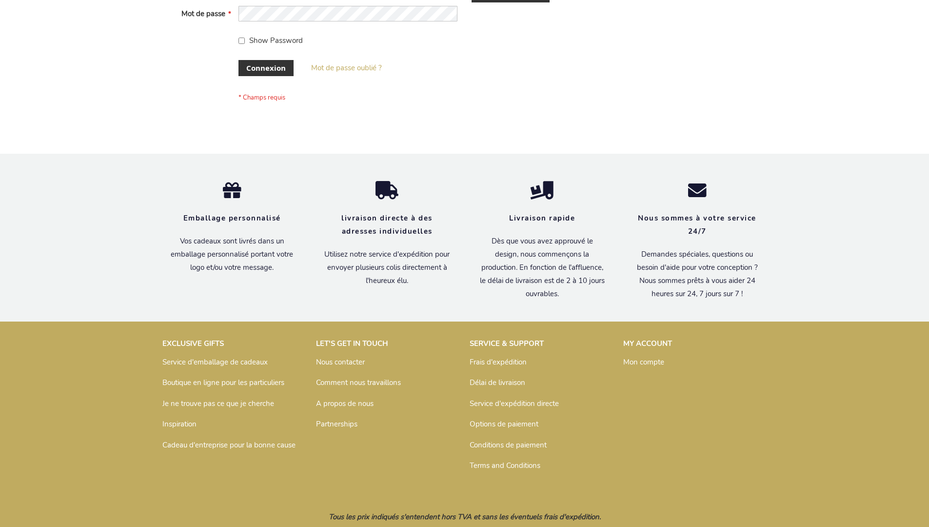
scroll to position [336, 0]
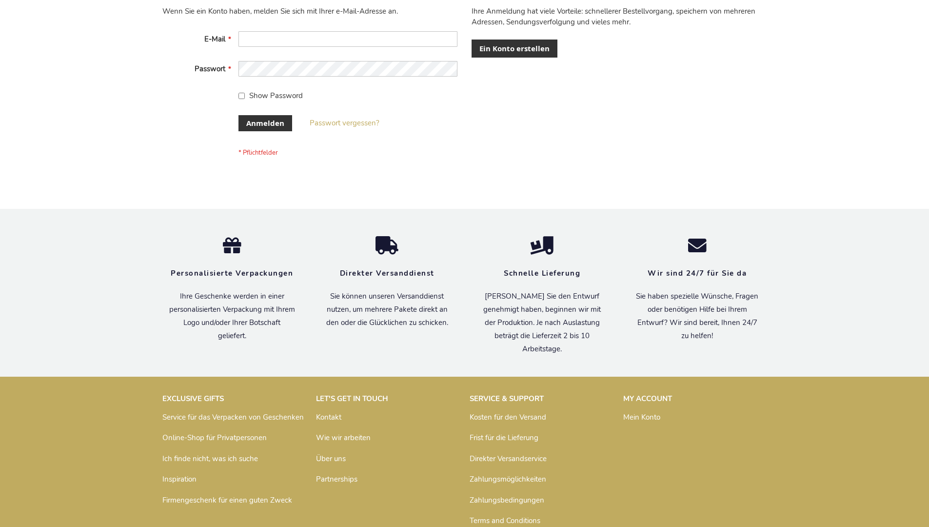
scroll to position [327, 0]
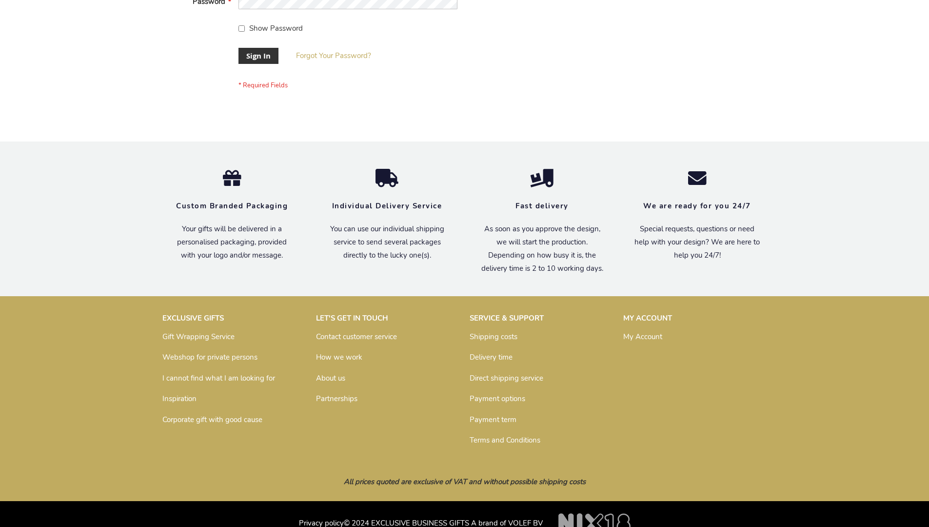
scroll to position [313, 0]
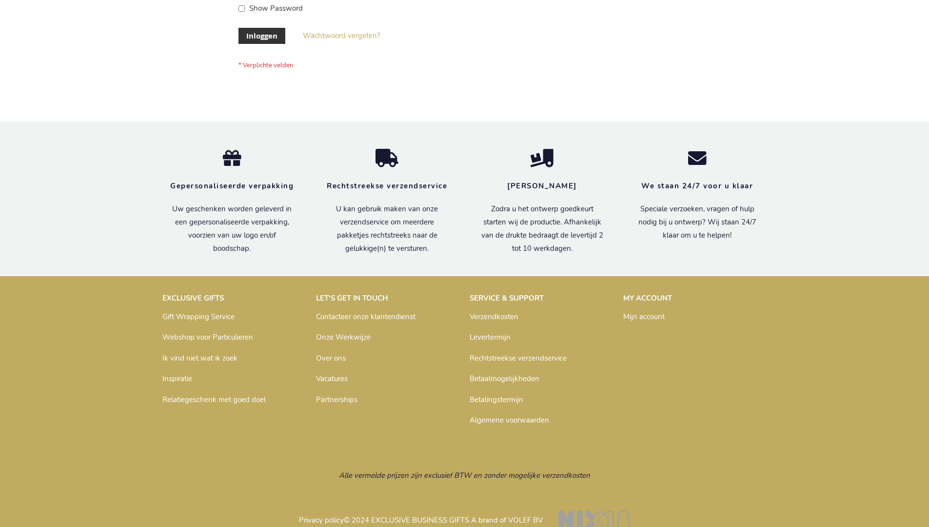
scroll to position [331, 0]
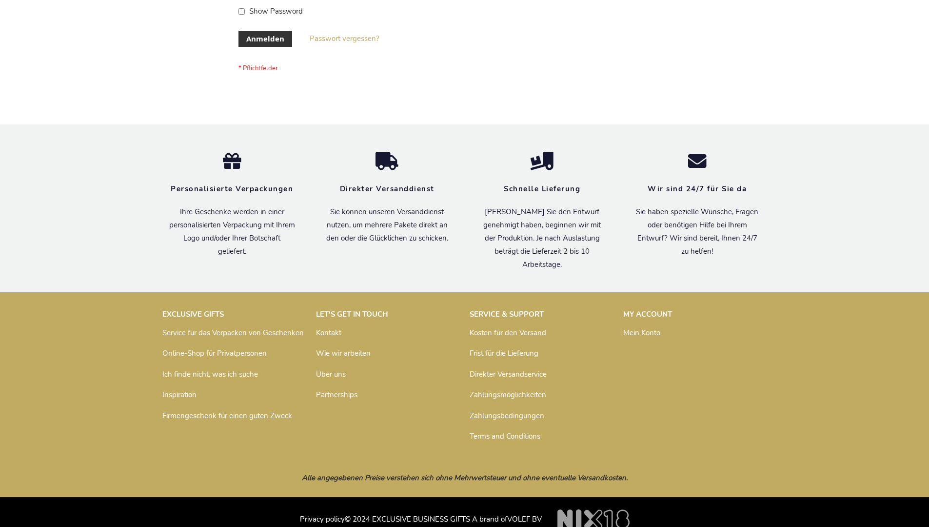
scroll to position [327, 0]
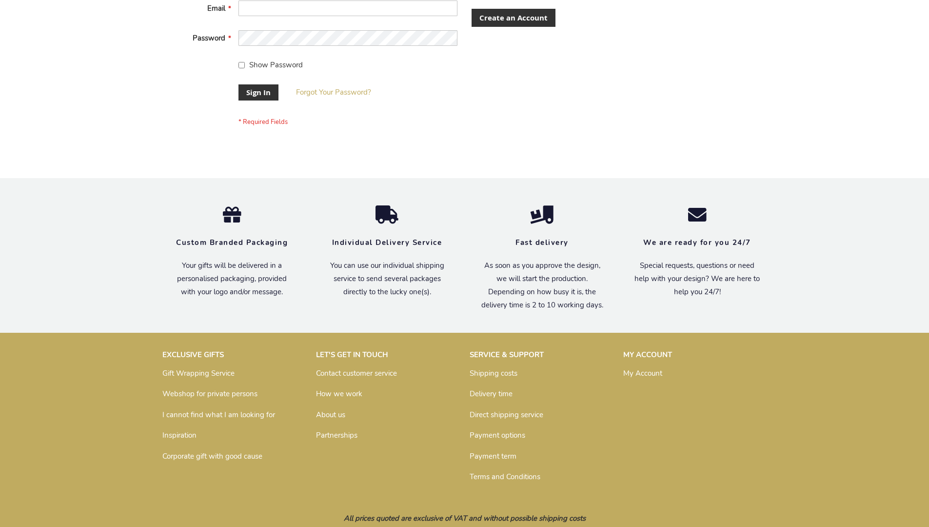
scroll to position [313, 0]
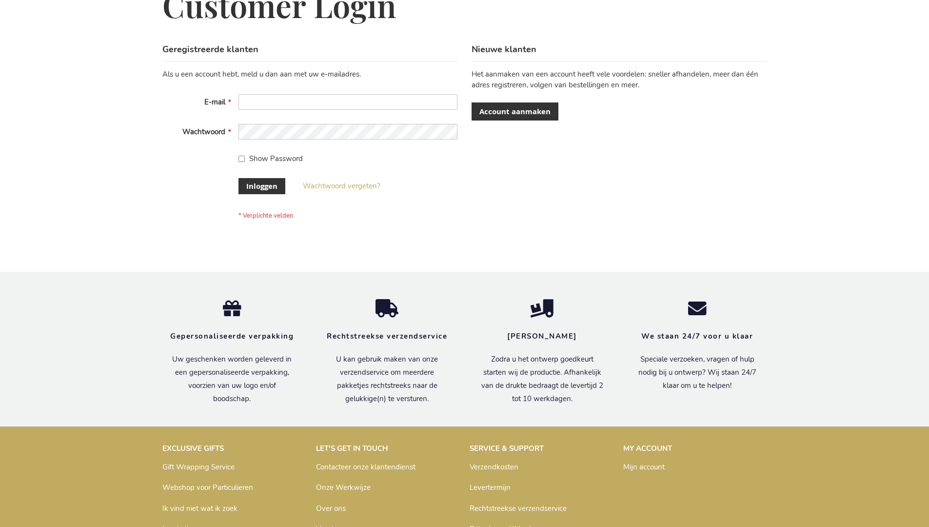
scroll to position [331, 0]
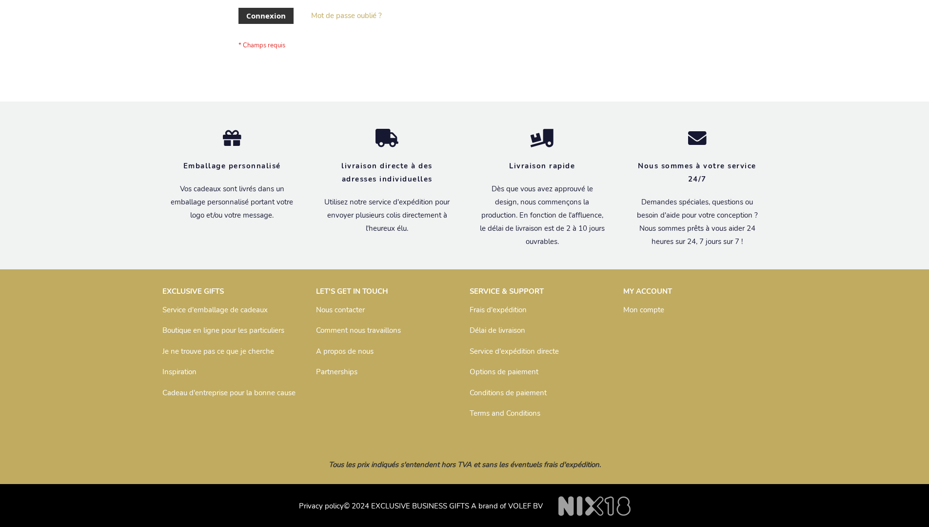
scroll to position [336, 0]
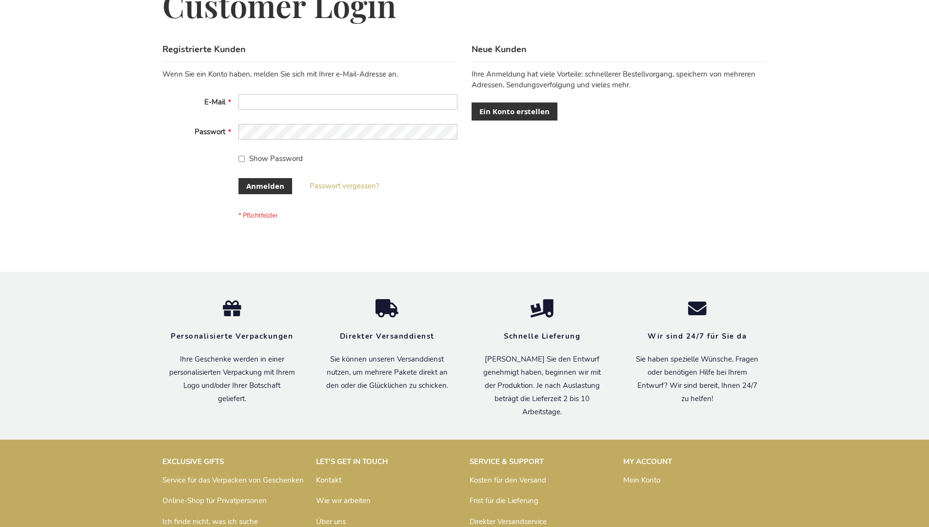
scroll to position [327, 0]
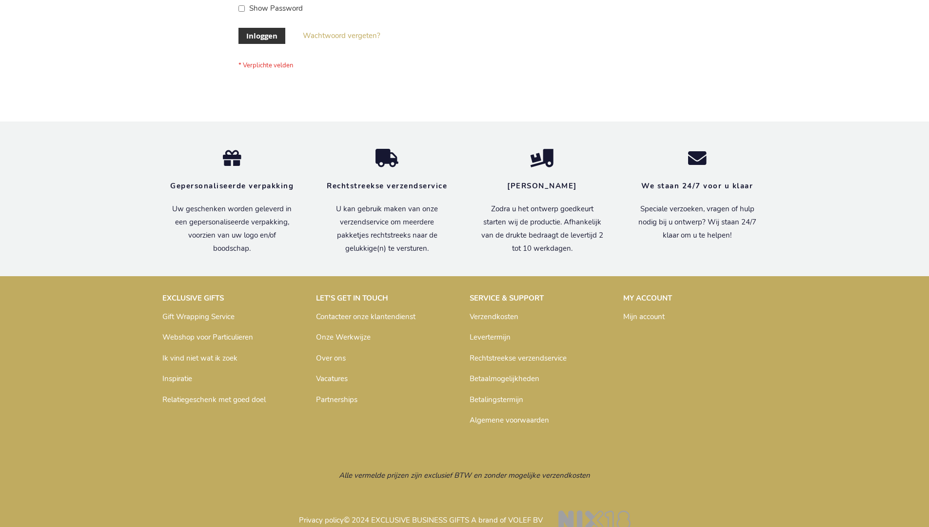
scroll to position [331, 0]
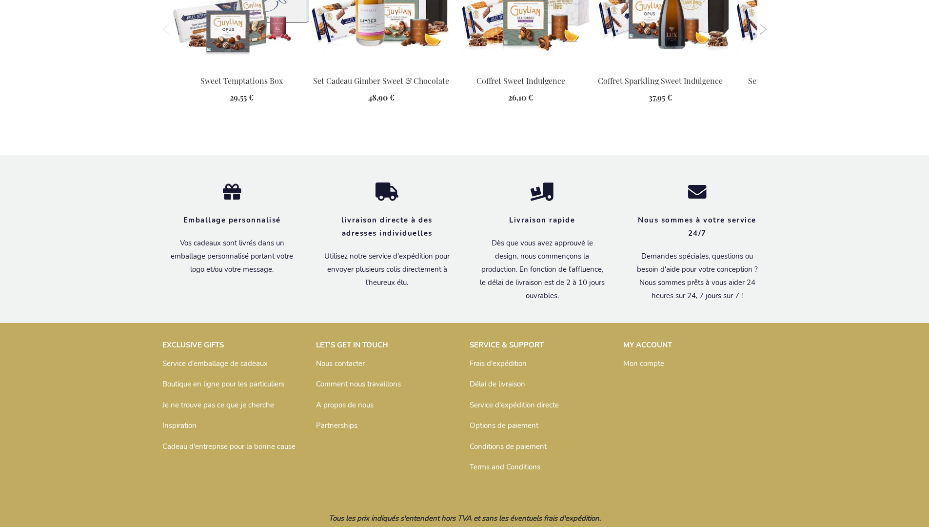
scroll to position [1350, 0]
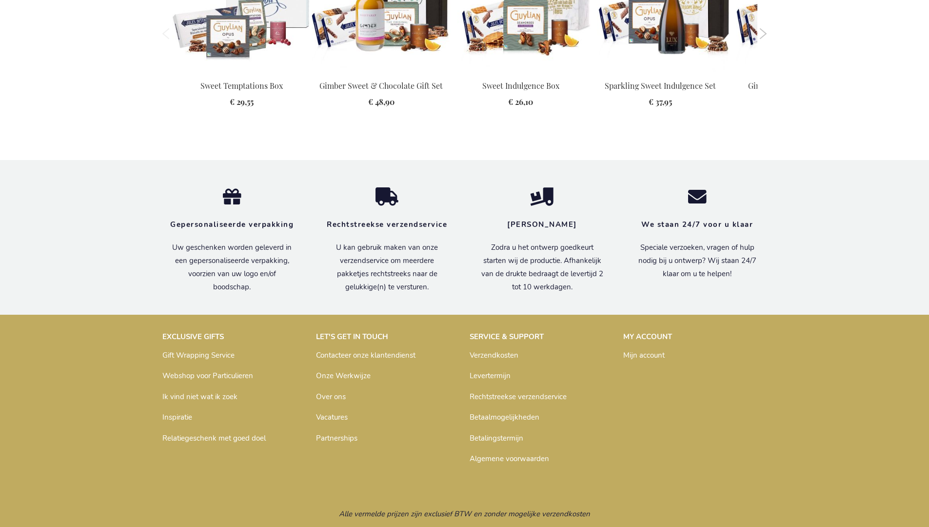
scroll to position [1334, 0]
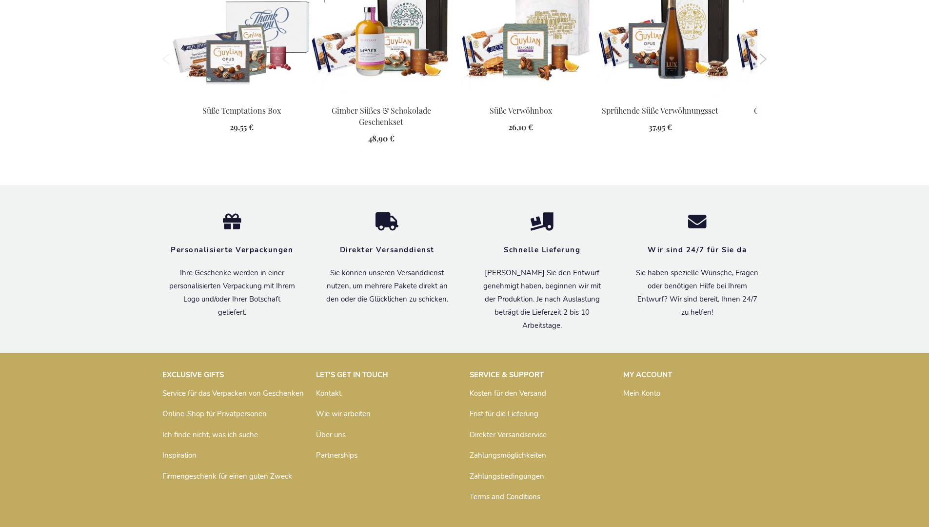
scroll to position [1340, 0]
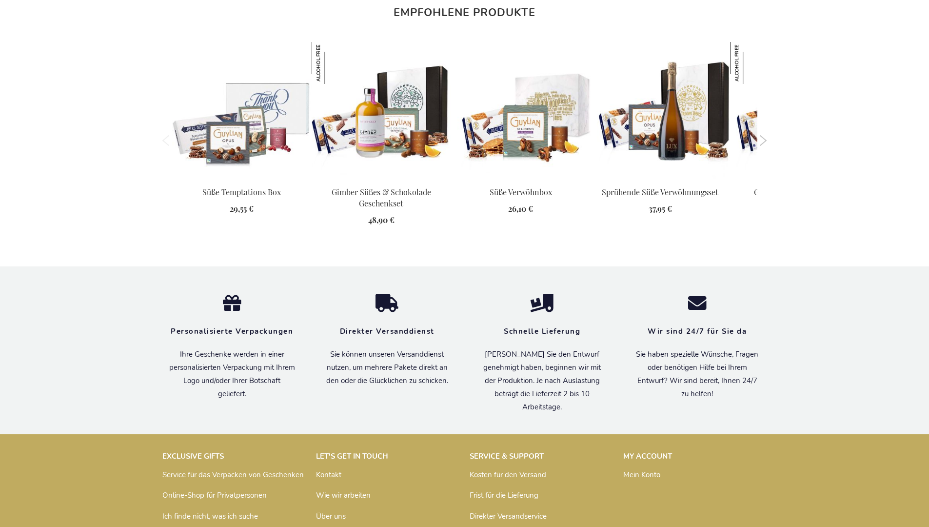
scroll to position [1340, 0]
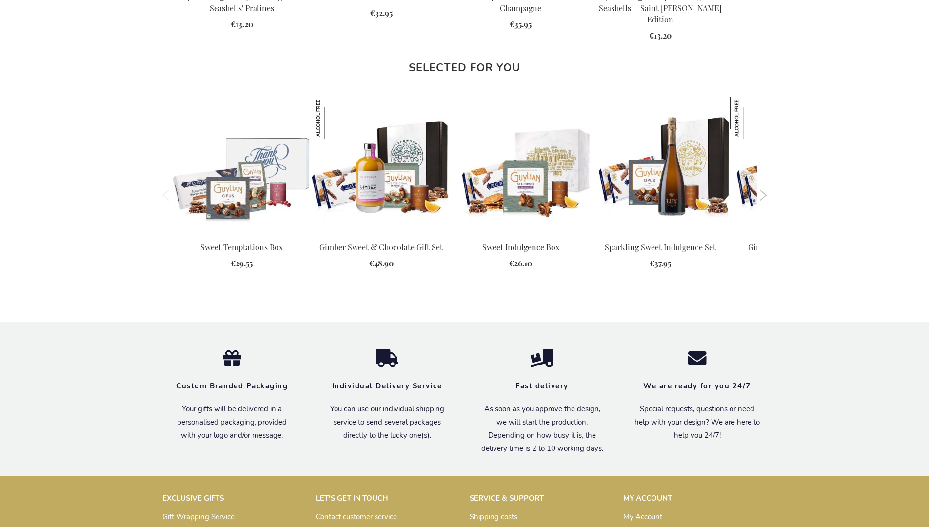
scroll to position [1316, 0]
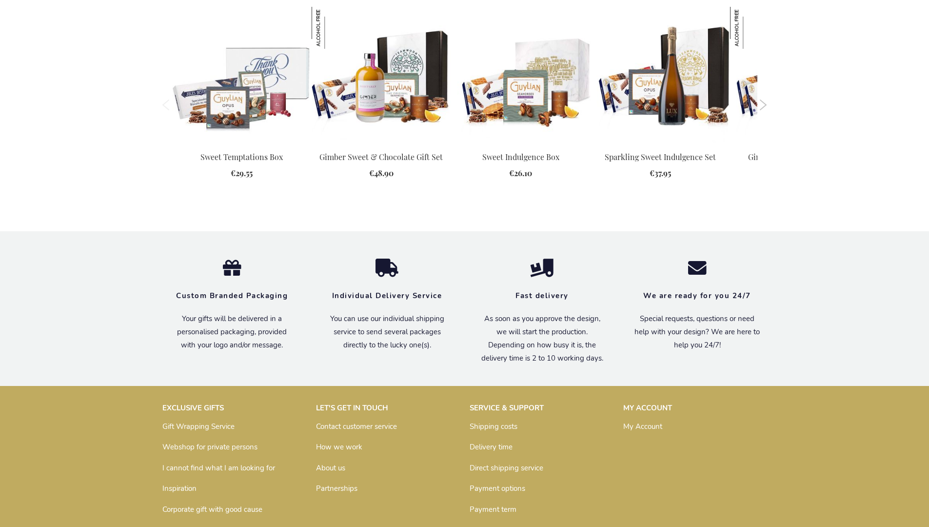
scroll to position [1316, 0]
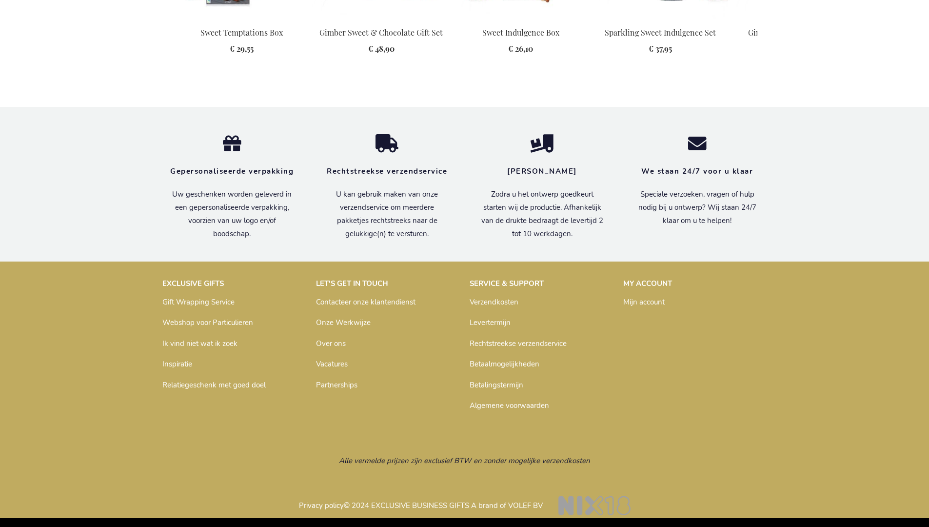
scroll to position [1334, 0]
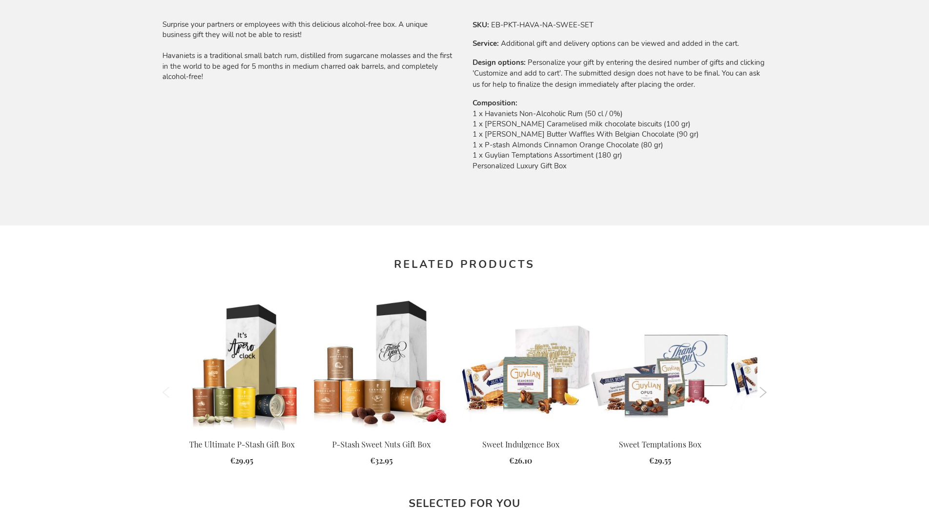
scroll to position [1268, 0]
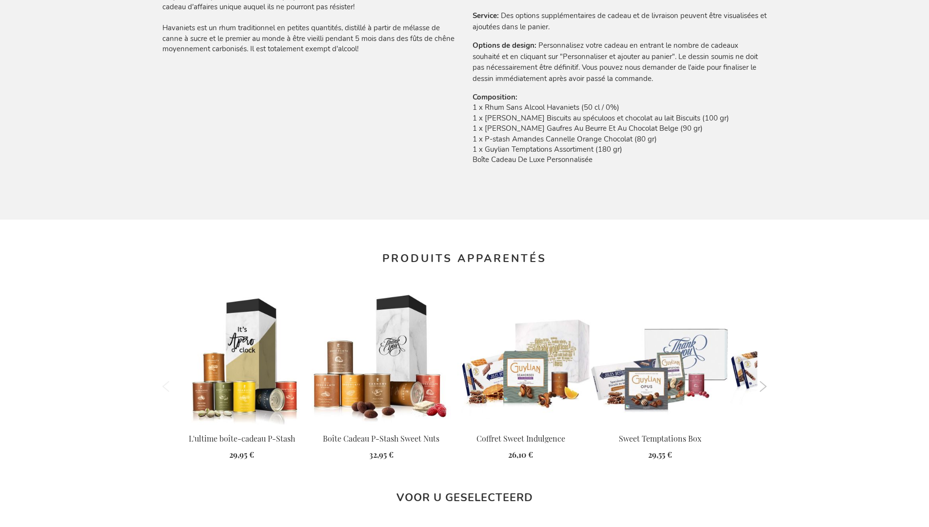
scroll to position [1324, 0]
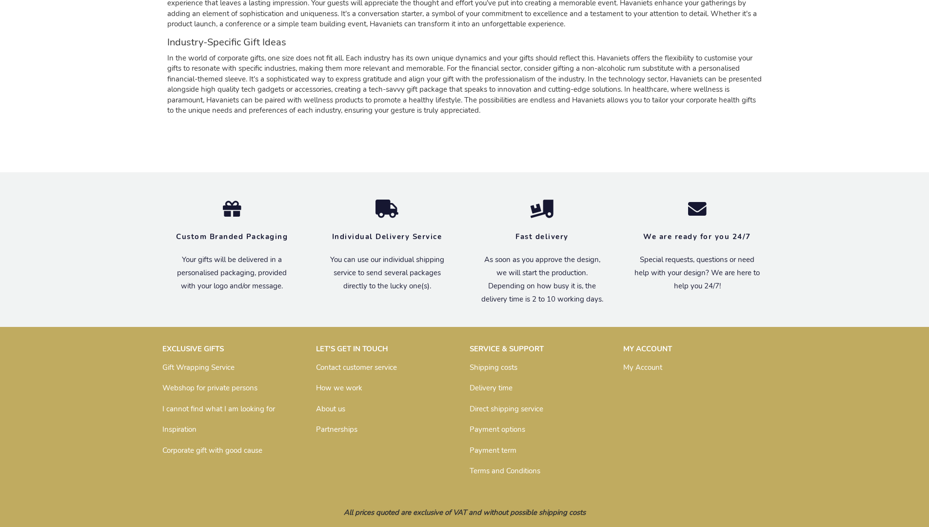
scroll to position [1201, 0]
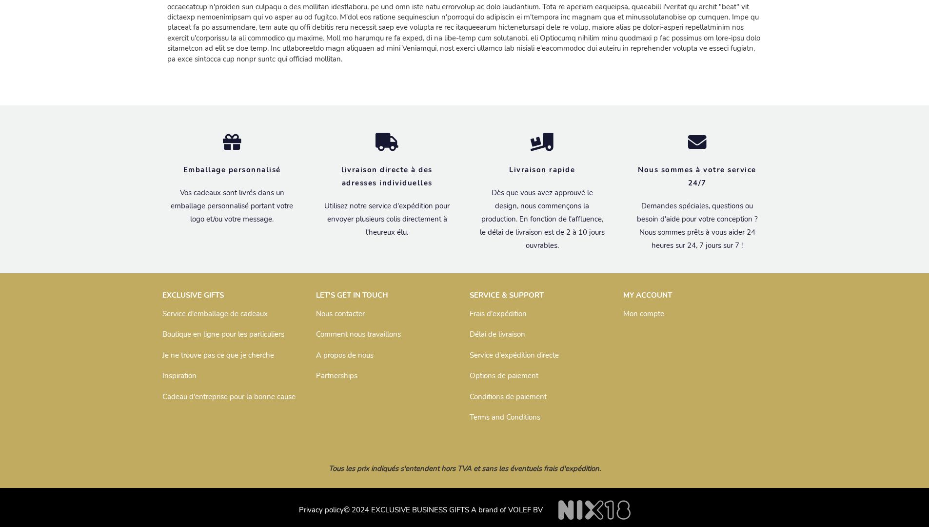
scroll to position [1244, 0]
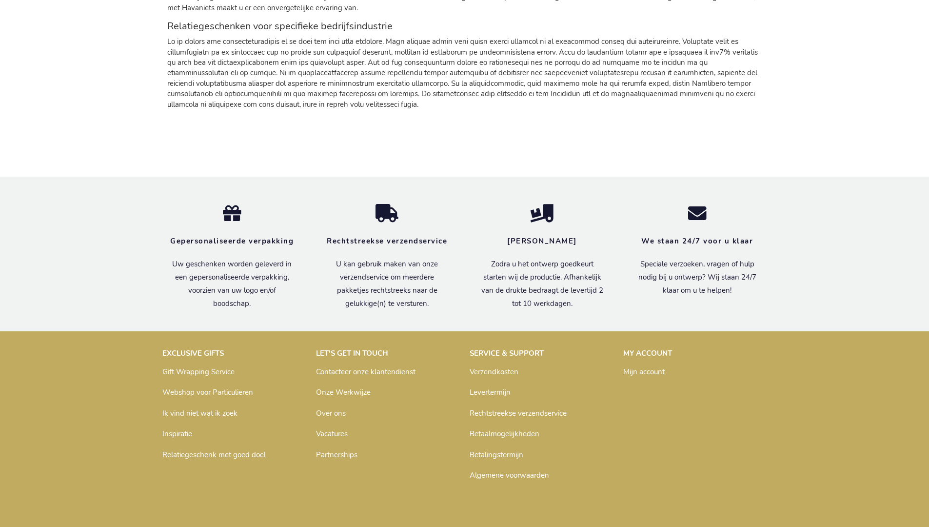
scroll to position [1265, 0]
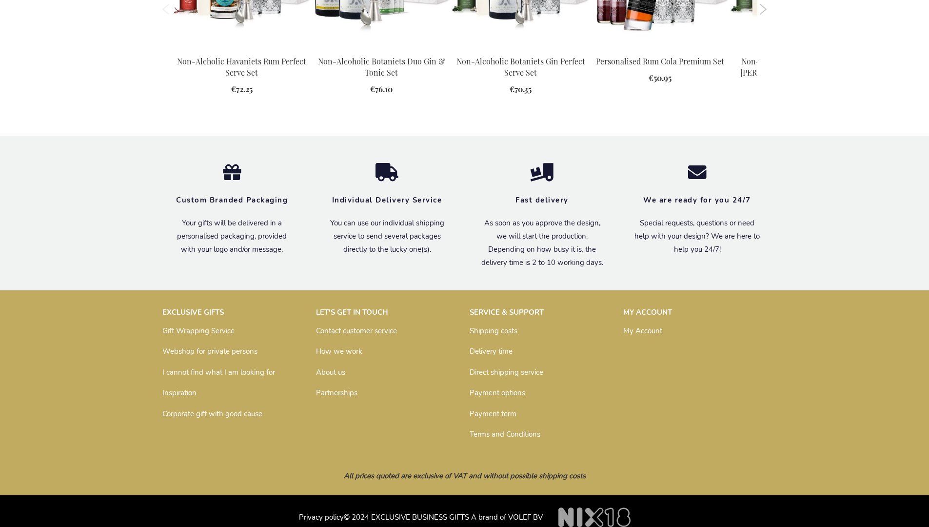
scroll to position [1281, 0]
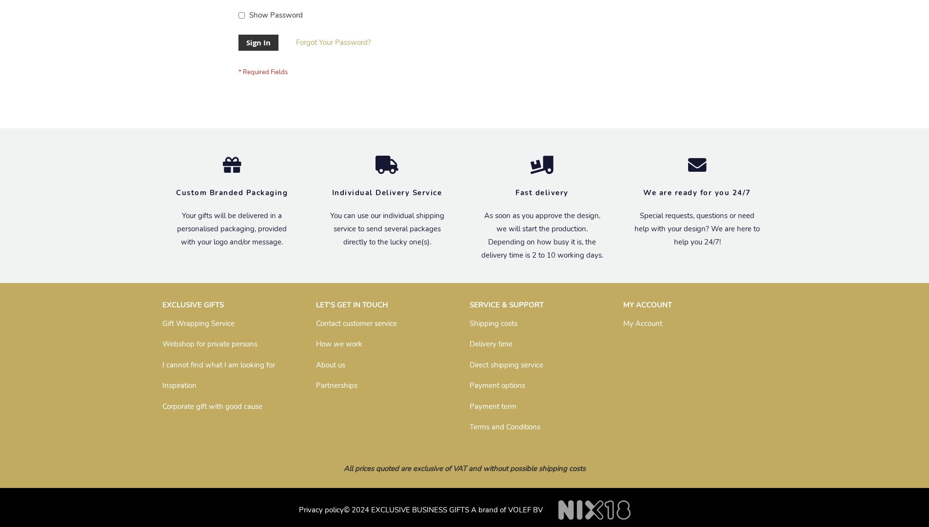
scroll to position [313, 0]
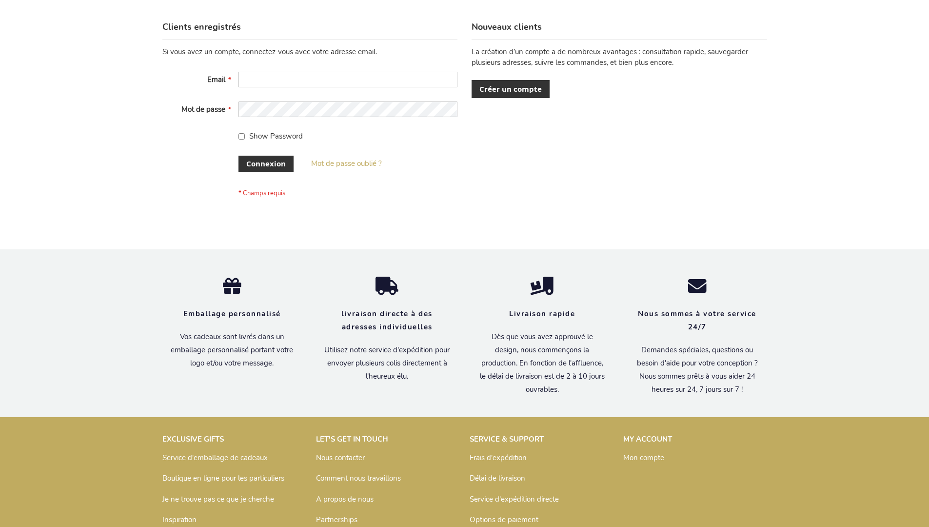
scroll to position [336, 0]
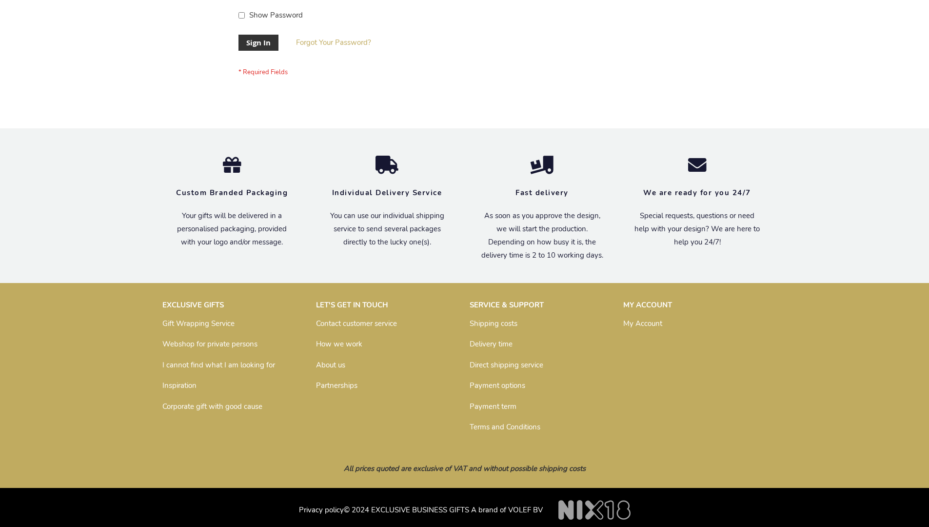
scroll to position [313, 0]
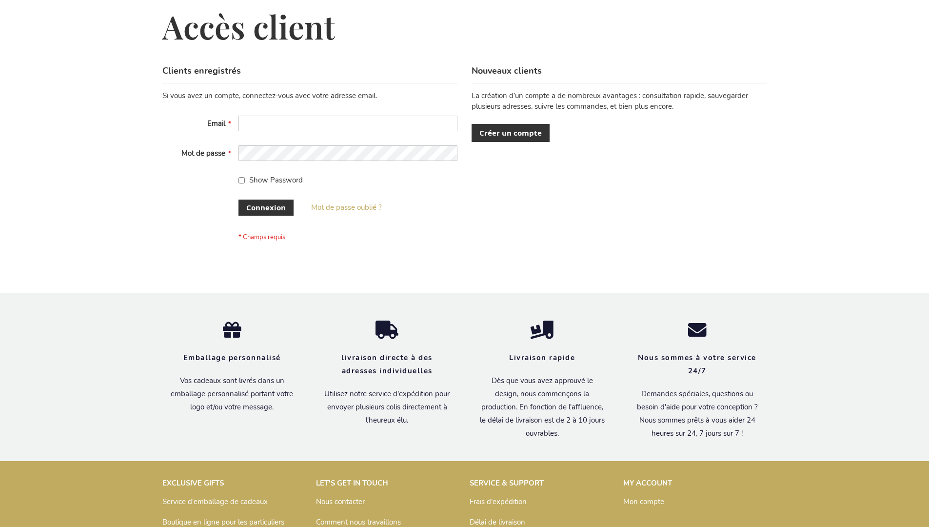
scroll to position [336, 0]
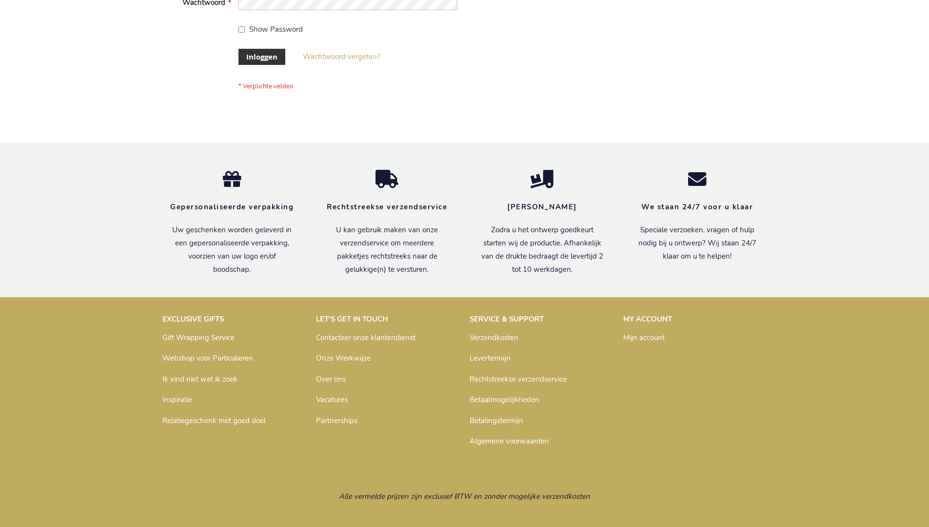
scroll to position [331, 0]
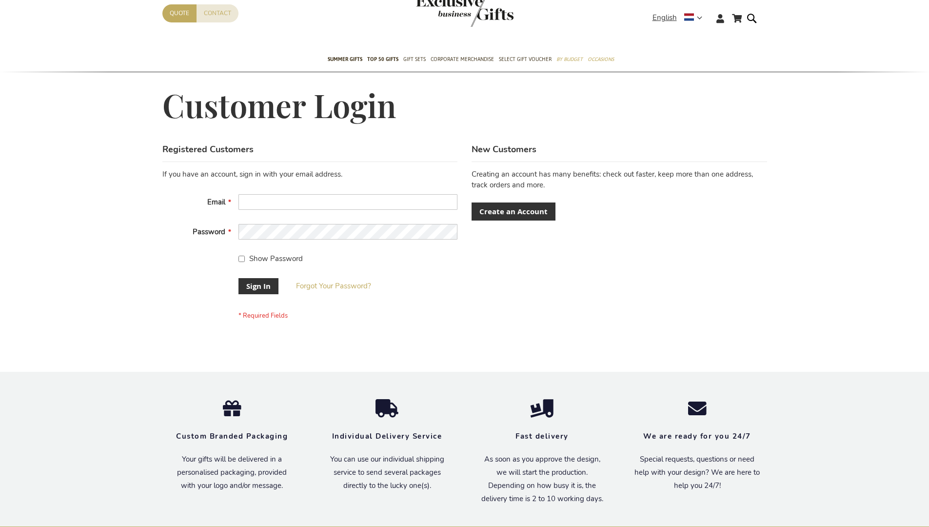
scroll to position [313, 0]
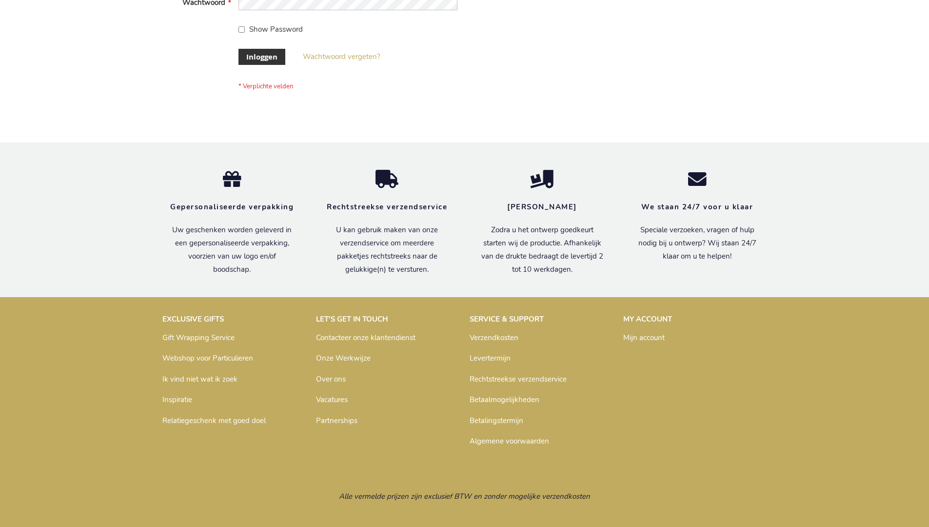
scroll to position [331, 0]
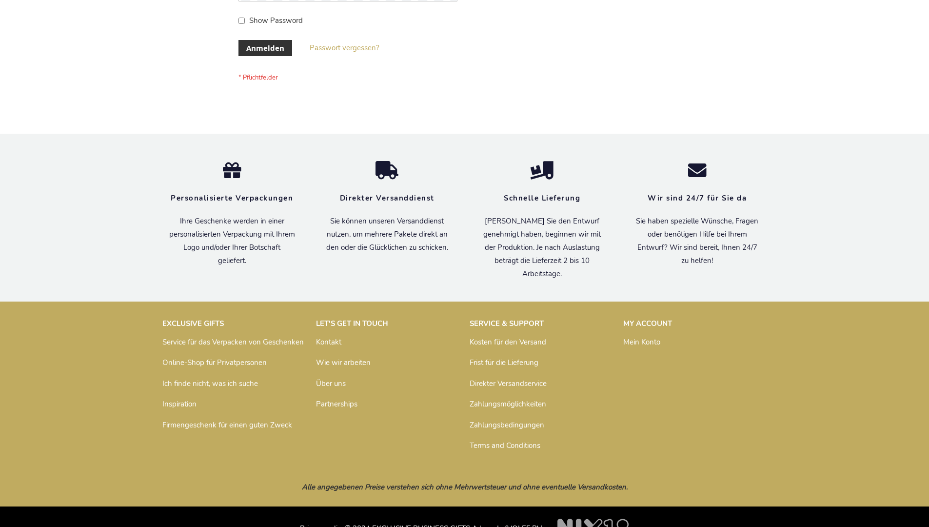
scroll to position [327, 0]
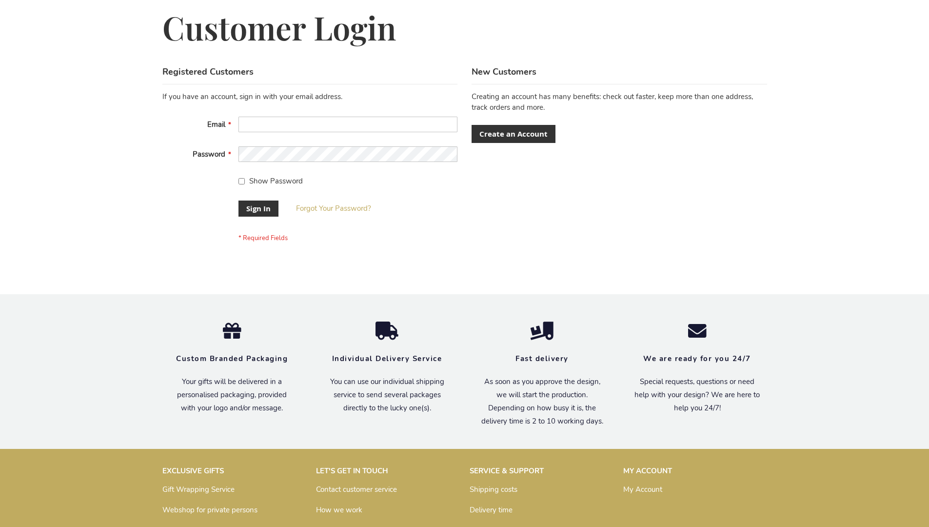
scroll to position [313, 0]
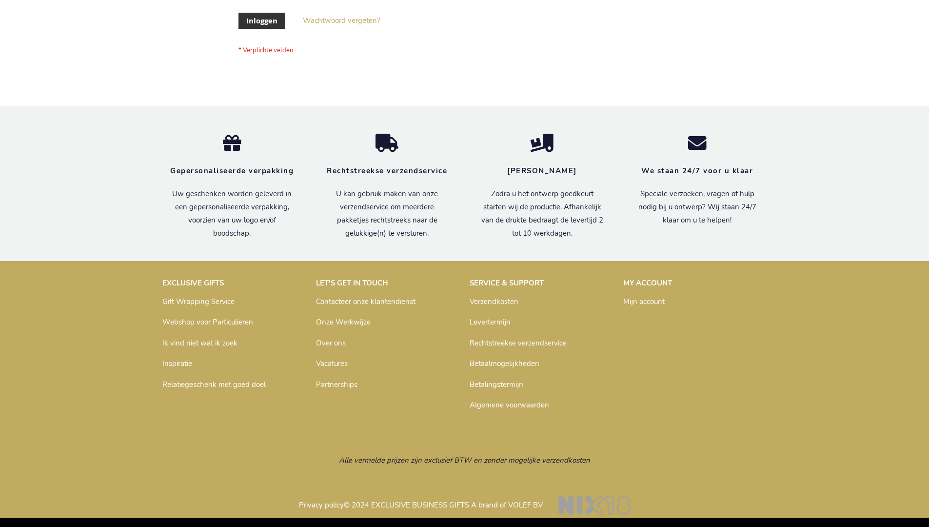
scroll to position [331, 0]
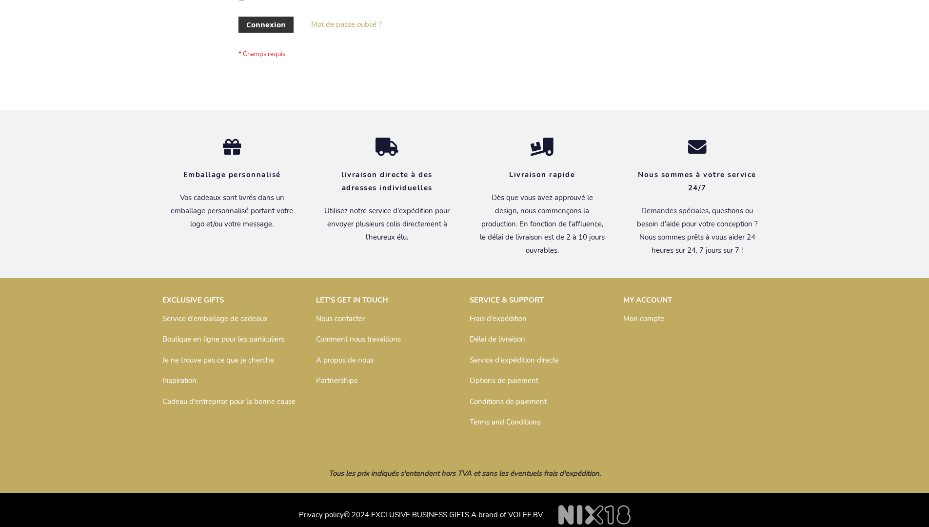
scroll to position [336, 0]
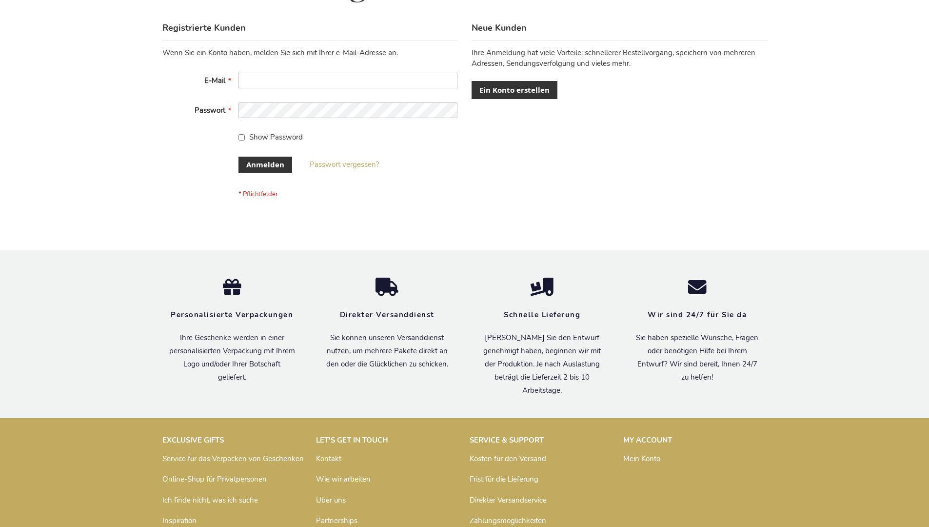
scroll to position [327, 0]
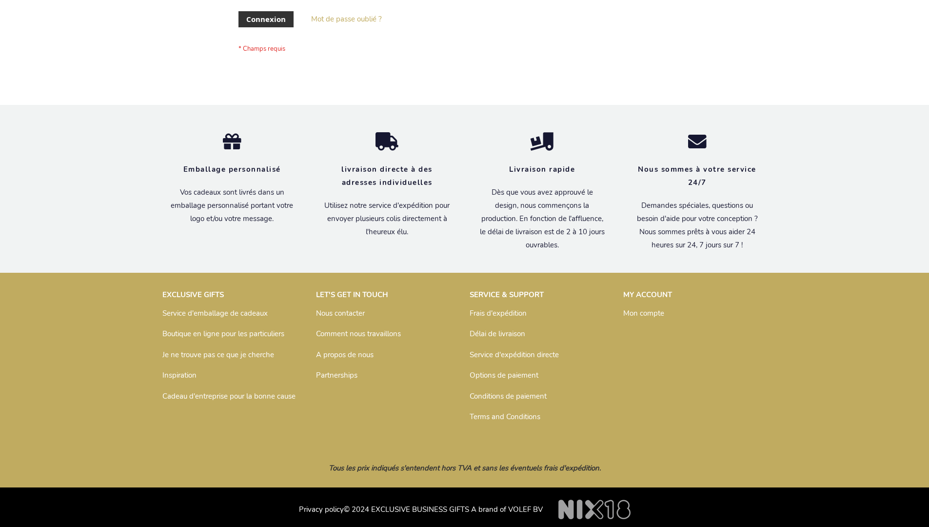
scroll to position [336, 0]
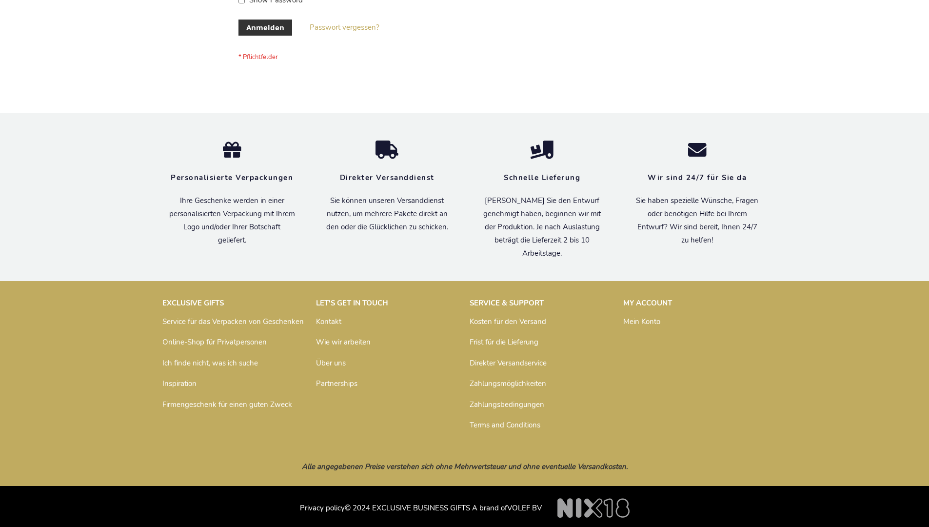
scroll to position [327, 0]
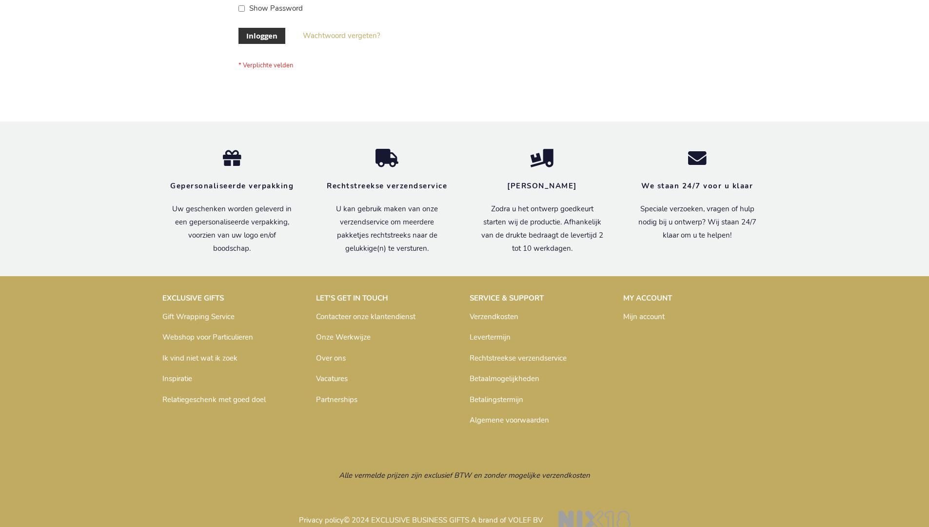
scroll to position [331, 0]
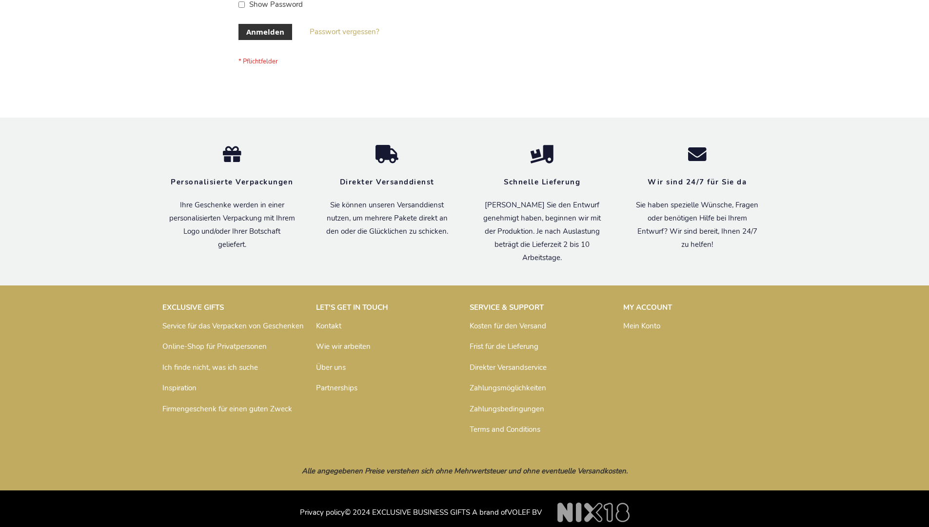
scroll to position [327, 0]
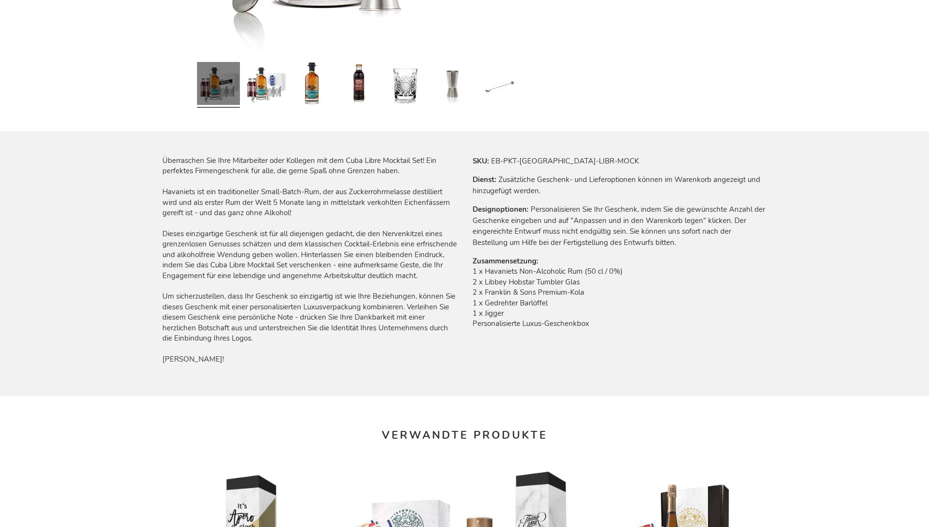
scroll to position [1315, 0]
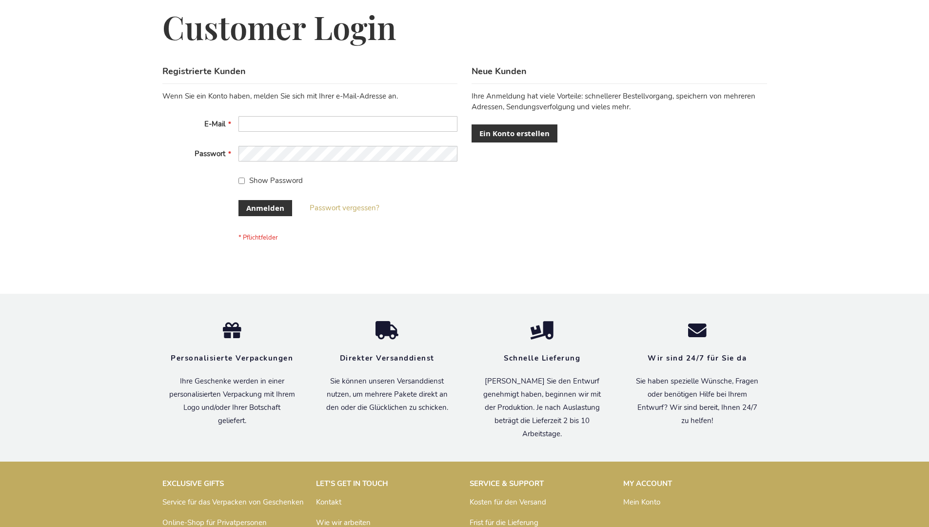
scroll to position [327, 0]
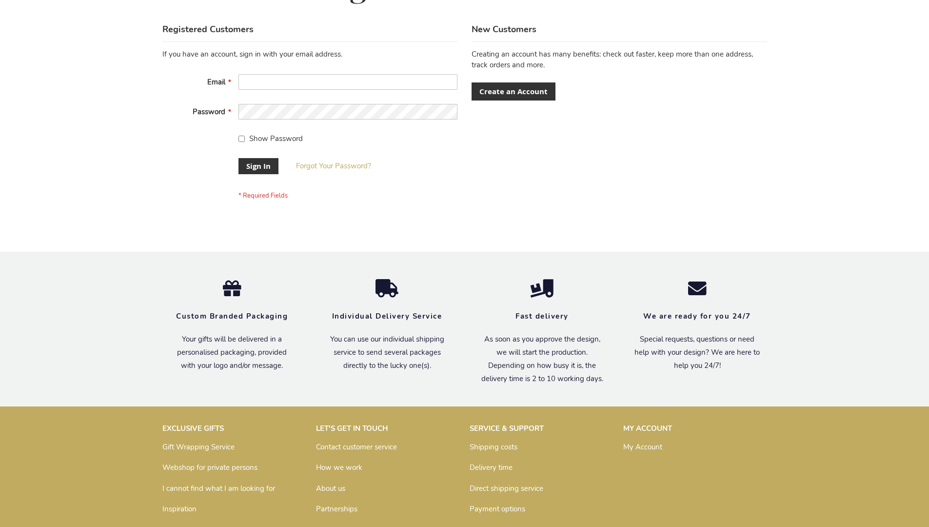
scroll to position [313, 0]
